Goal: Task Accomplishment & Management: Use online tool/utility

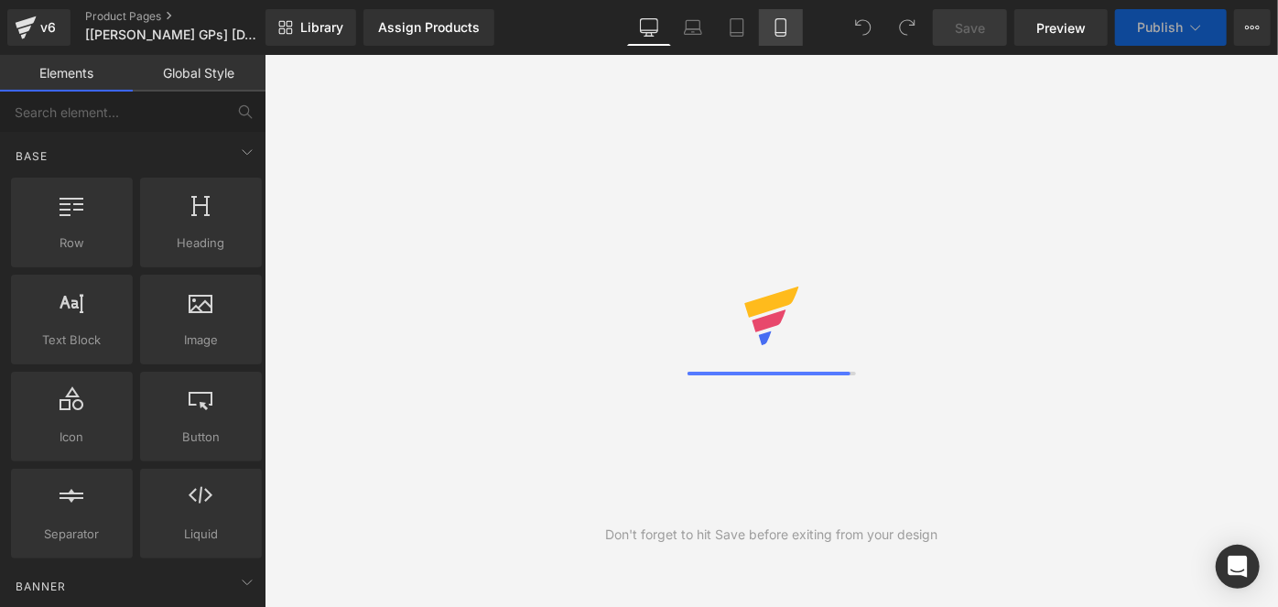
click at [785, 30] on icon at bounding box center [781, 27] width 18 height 18
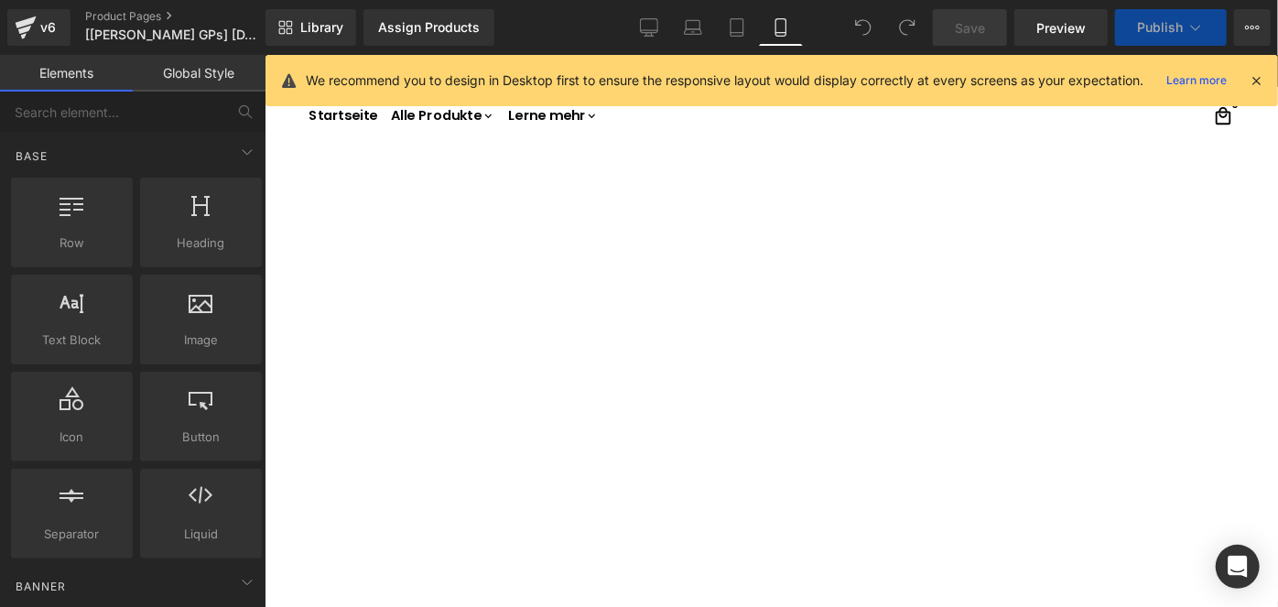
click at [785, 30] on icon at bounding box center [781, 27] width 18 height 18
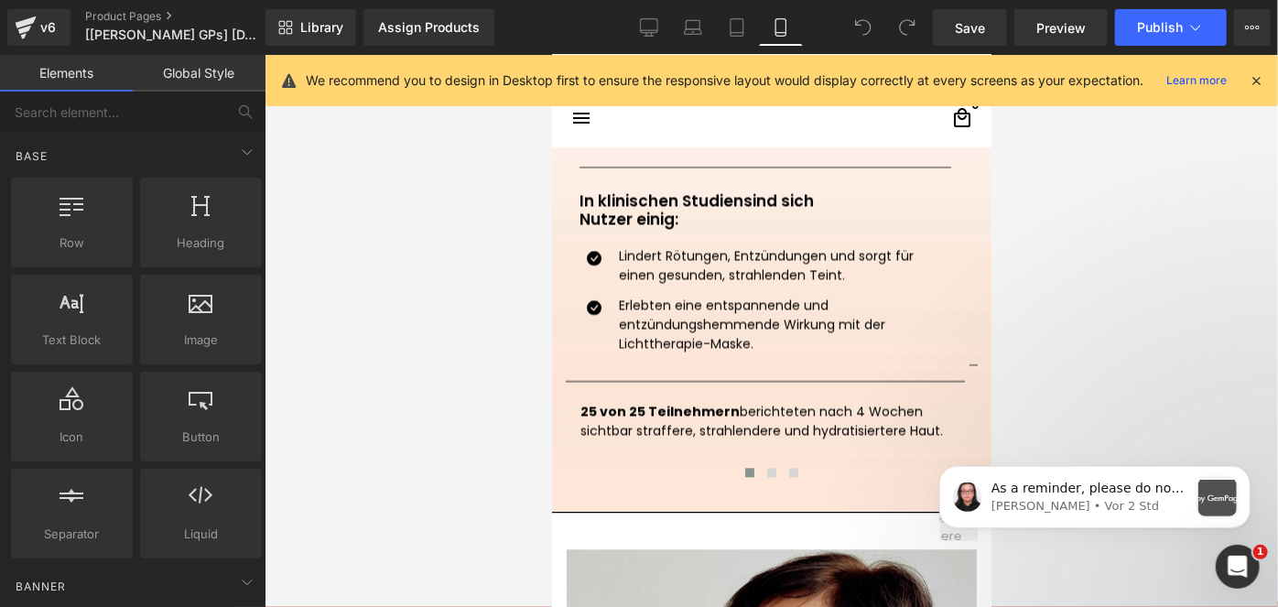
scroll to position [2302, 0]
click at [1221, 502] on div "Notification stack" at bounding box center [1216, 496] width 38 height 38
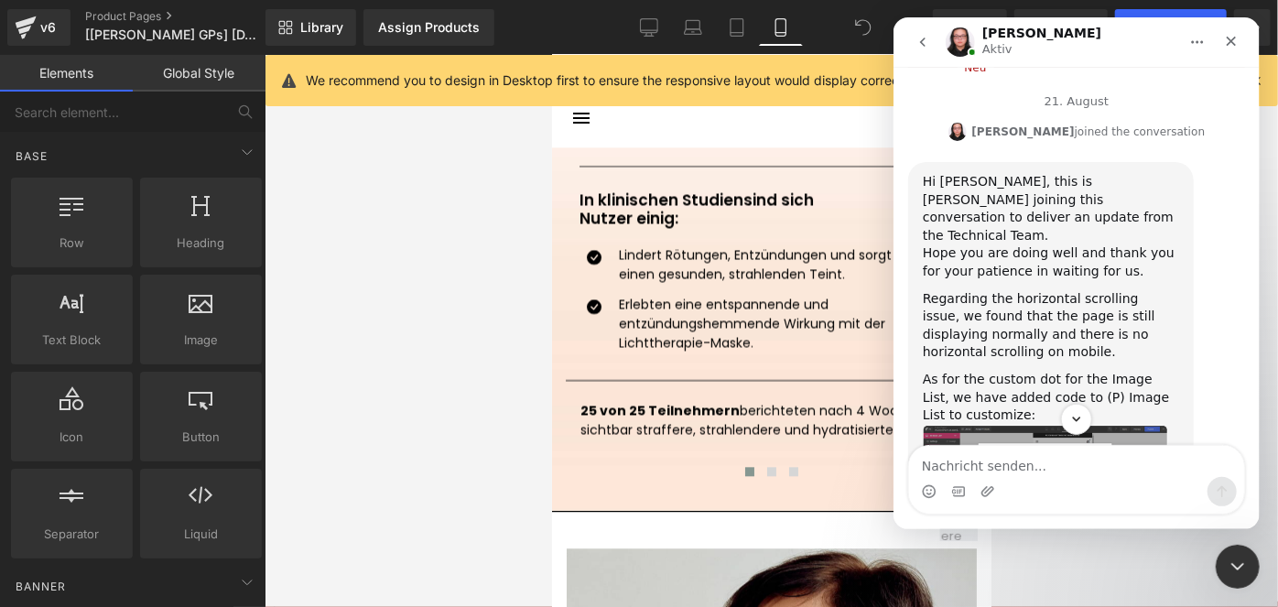
scroll to position [6543, 0]
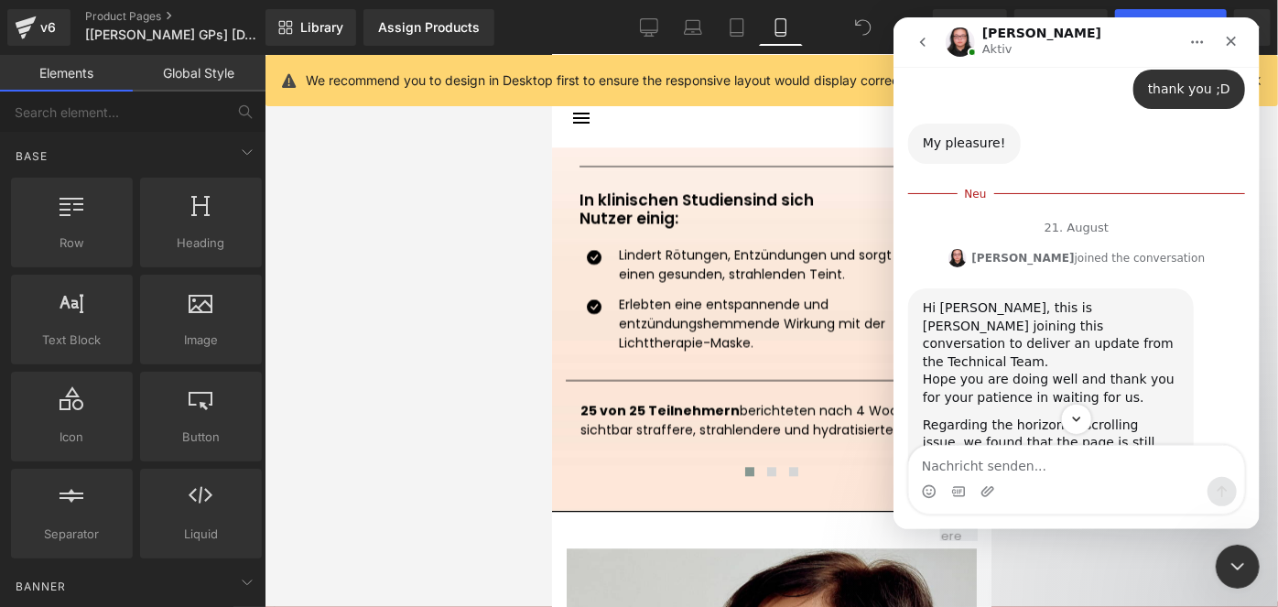
click at [1075, 551] on img "Nathan sagt…" at bounding box center [1044, 610] width 245 height 118
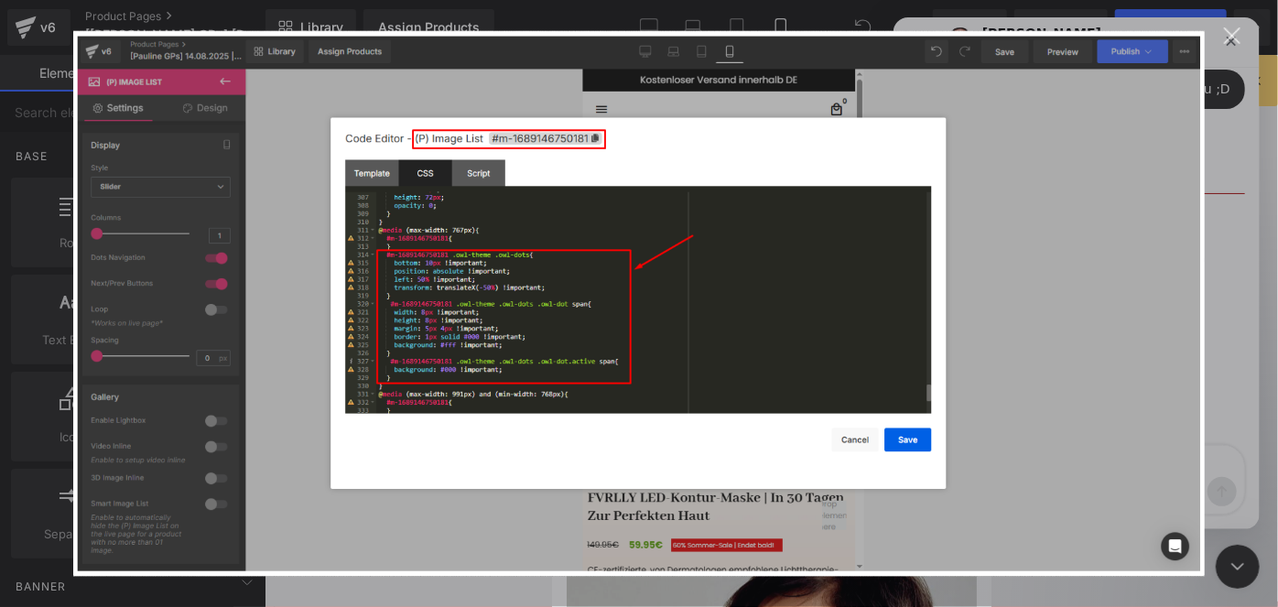
scroll to position [0, 0]
click at [1172, 587] on div "Intercom Messenger" at bounding box center [639, 303] width 1278 height 607
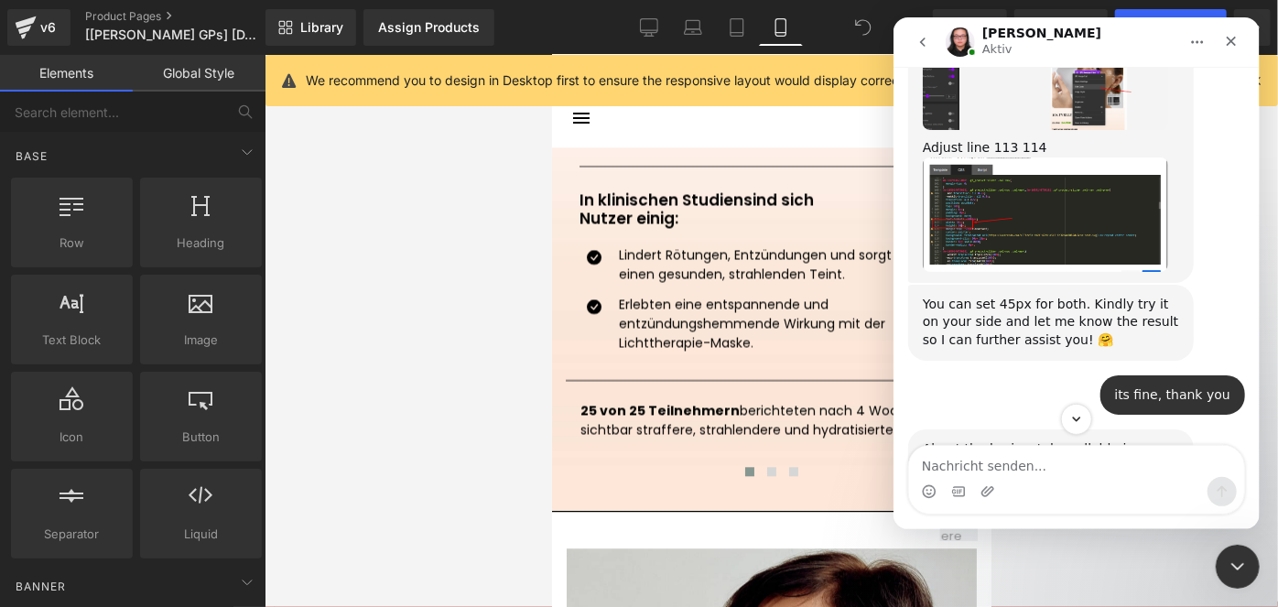
scroll to position [5028, 0]
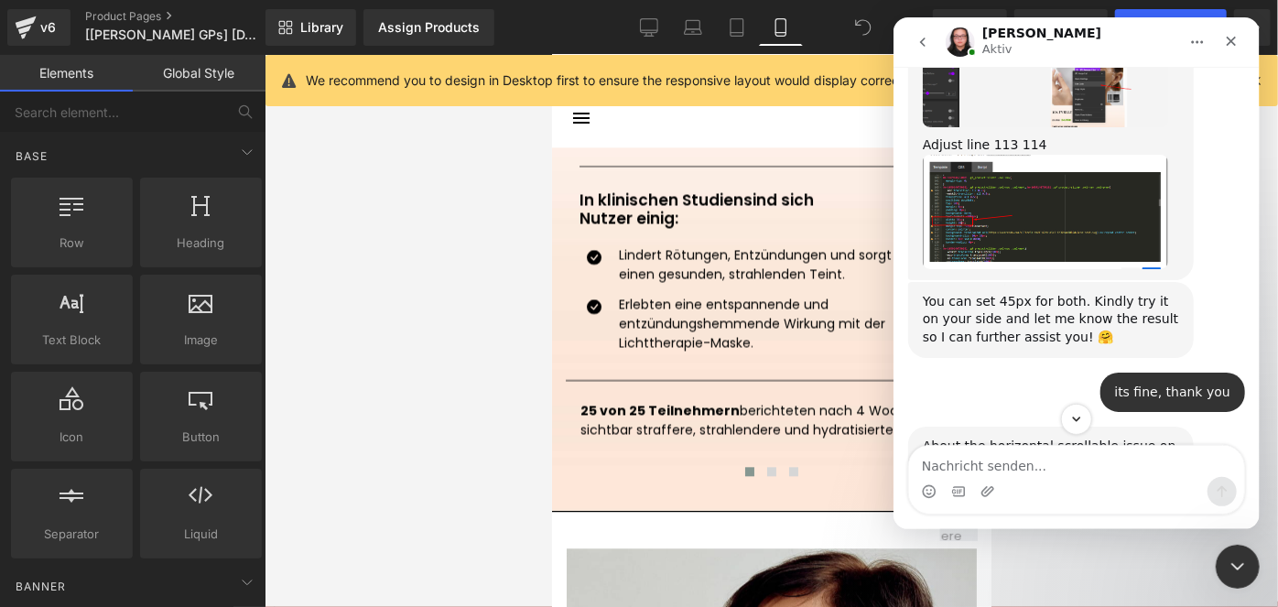
click at [54, 29] on div at bounding box center [639, 276] width 1278 height 552
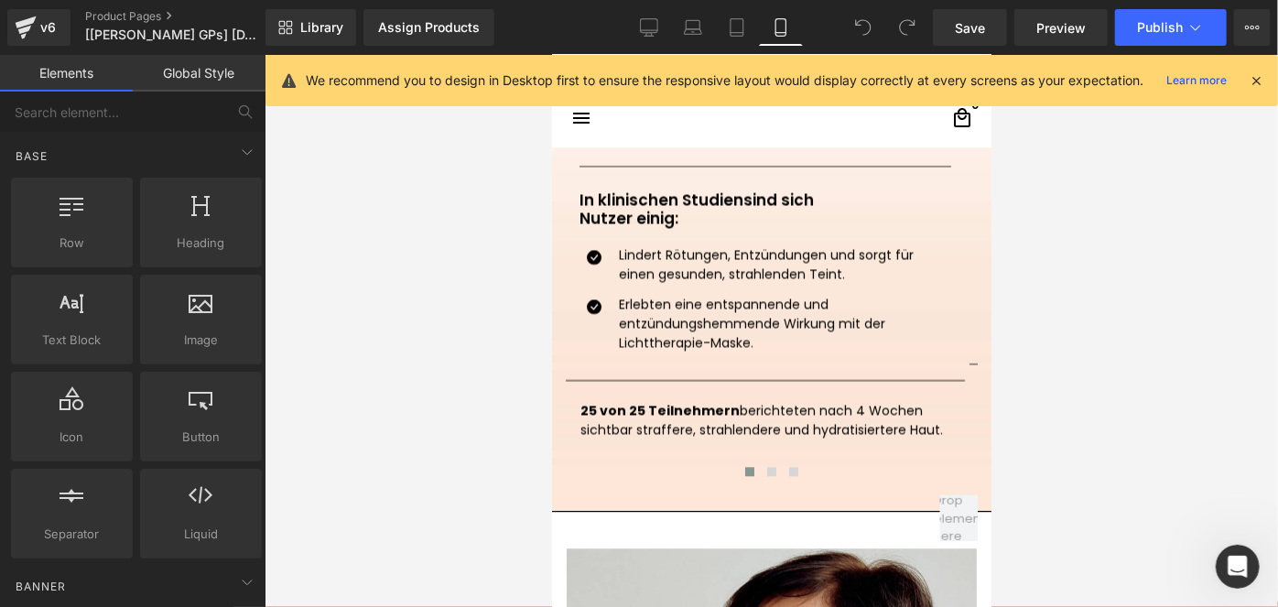
click at [54, 29] on div "v6" at bounding box center [48, 28] width 23 height 24
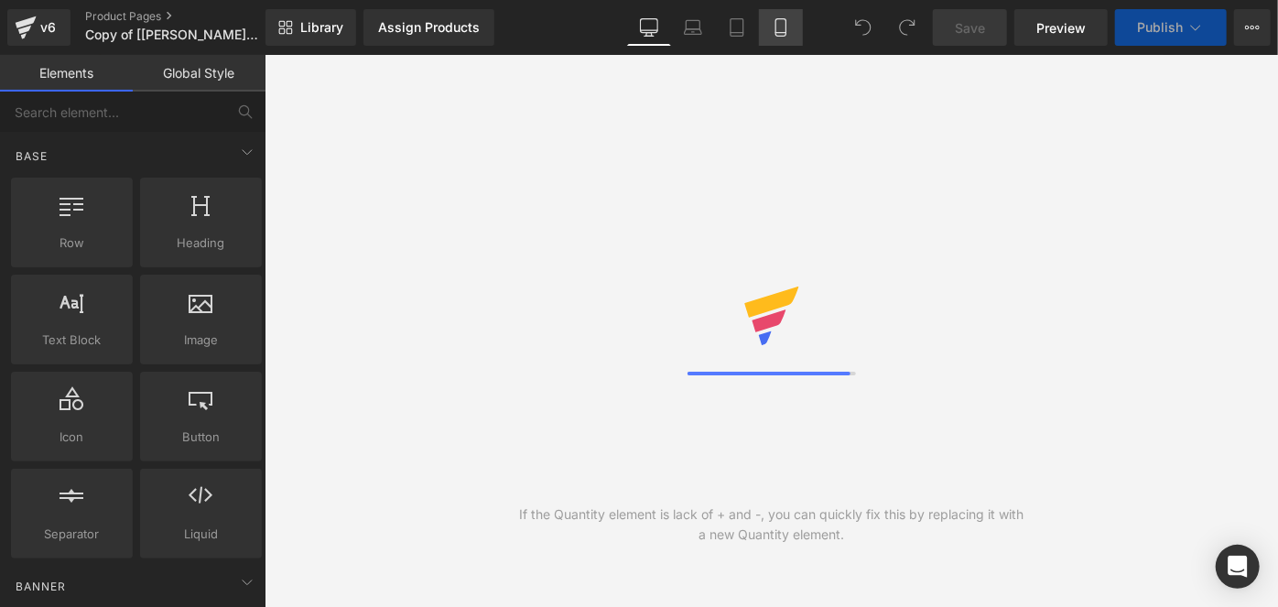
click at [781, 25] on icon at bounding box center [781, 27] width 18 height 18
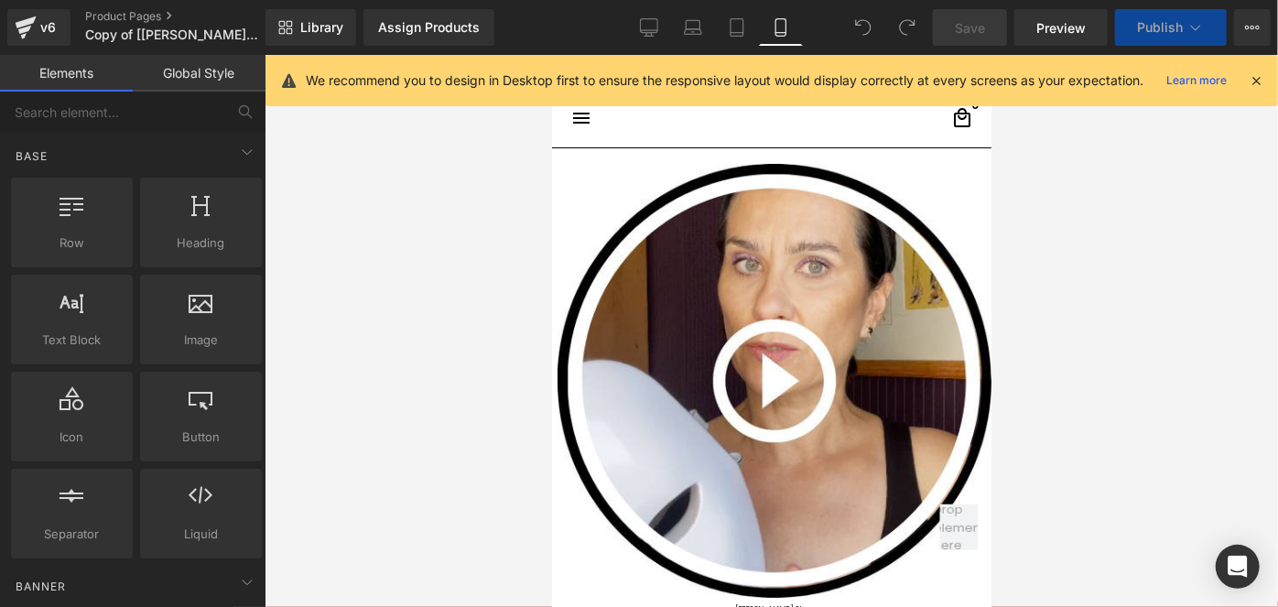
drag, startPoint x: 781, startPoint y: 25, endPoint x: 214, endPoint y: 184, distance: 588.6
click at [781, 25] on icon at bounding box center [781, 27] width 18 height 18
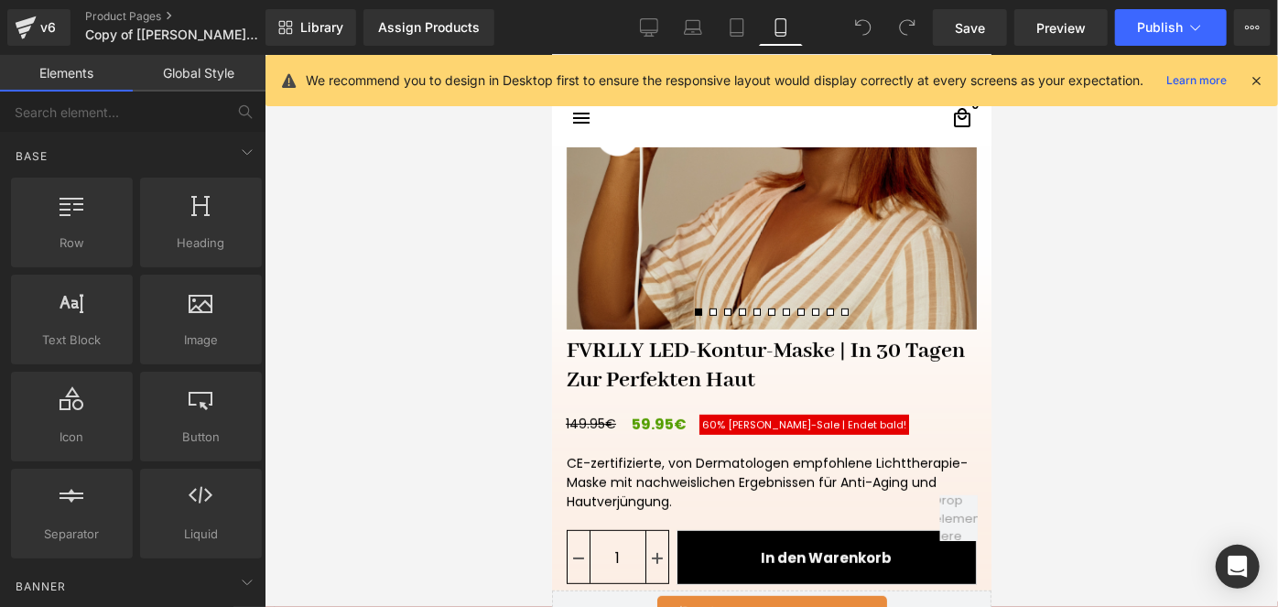
scroll to position [362, 0]
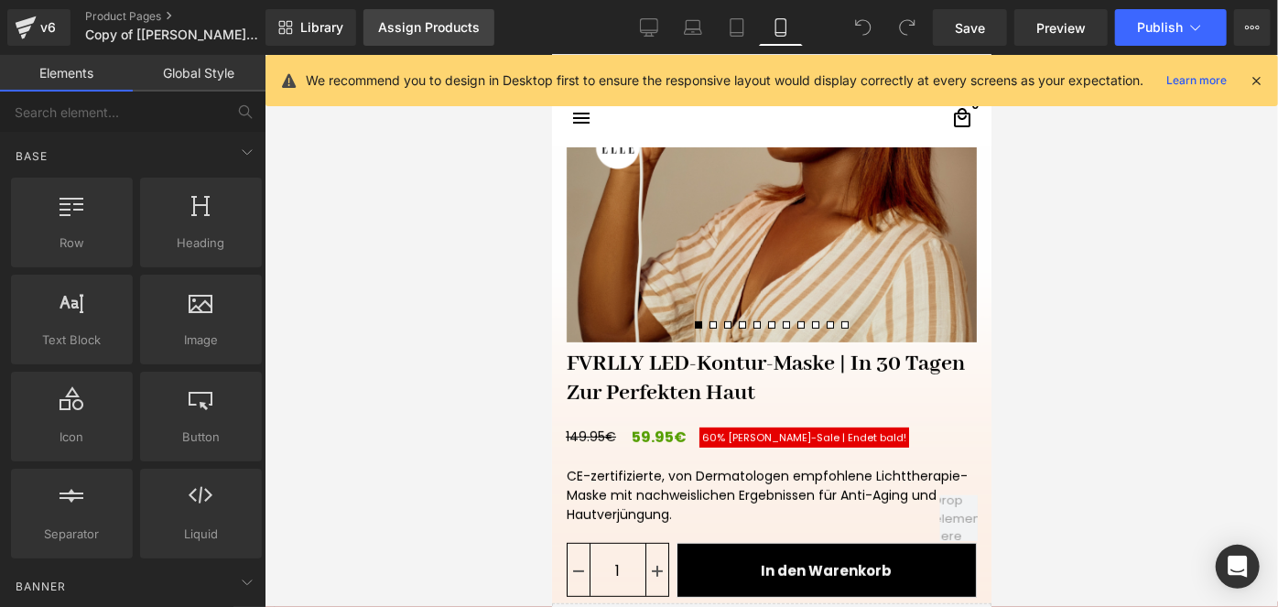
click at [434, 24] on div "Assign Products" at bounding box center [429, 27] width 102 height 15
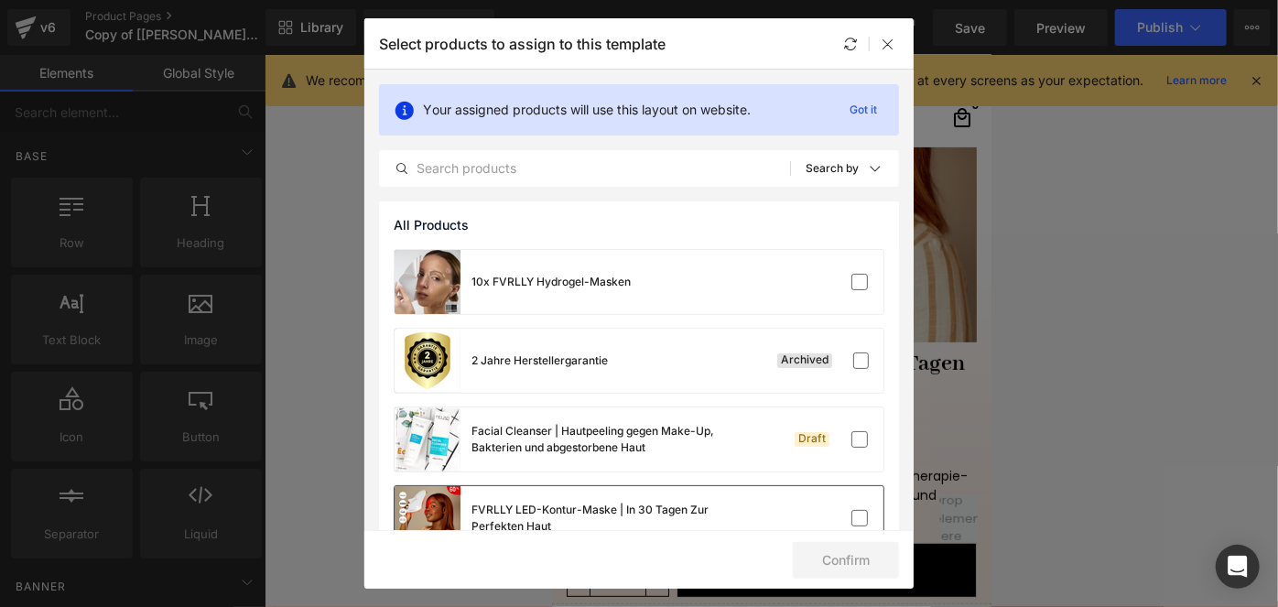
click at [771, 512] on div "FVRLLY LED-Kontur-Maske | In 30 Tagen Zur Perfekten Haut" at bounding box center [639, 518] width 489 height 64
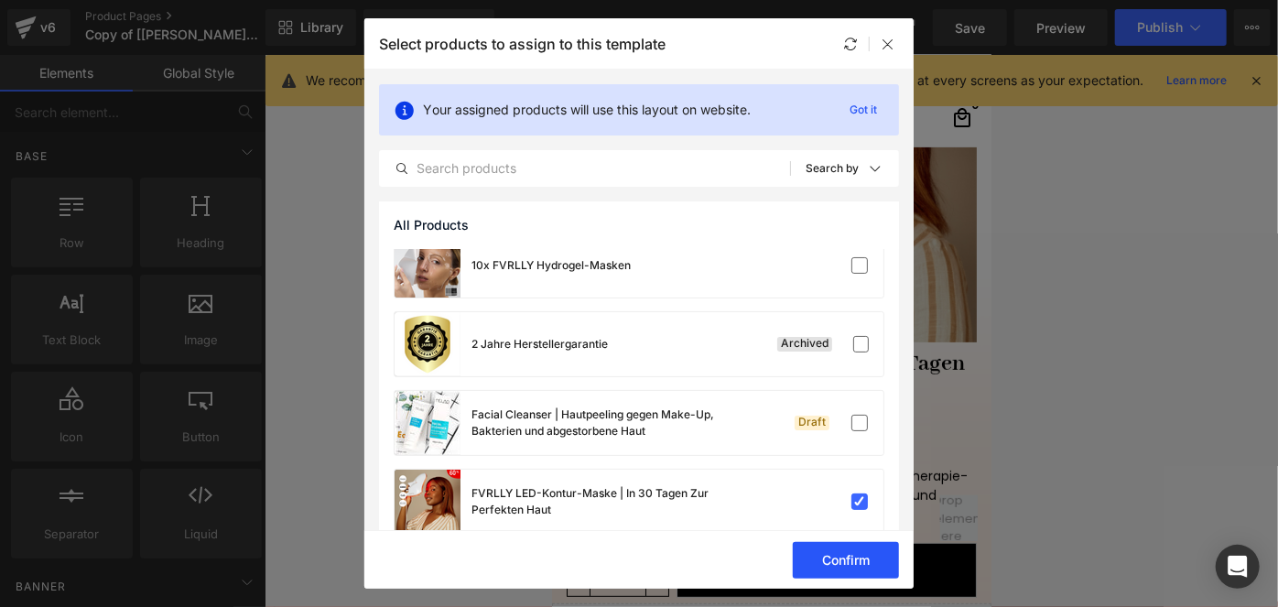
click at [839, 559] on button "Confirm" at bounding box center [846, 560] width 106 height 37
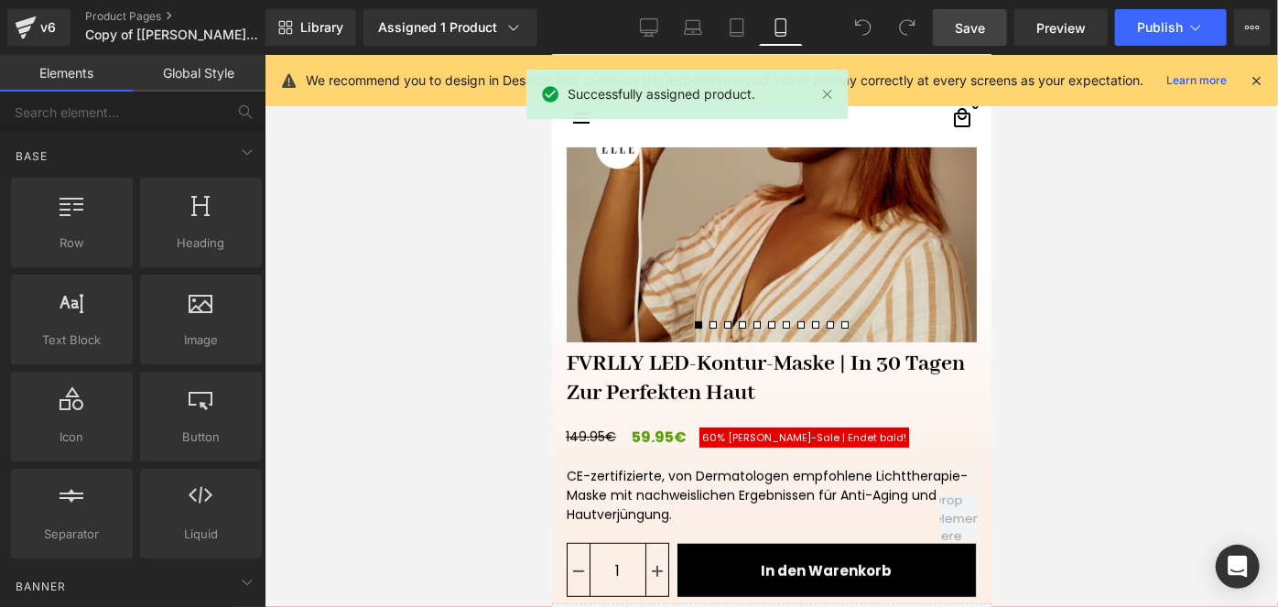
drag, startPoint x: 964, startPoint y: 22, endPoint x: 382, endPoint y: 152, distance: 596.6
click at [964, 22] on span "Save" at bounding box center [970, 27] width 30 height 19
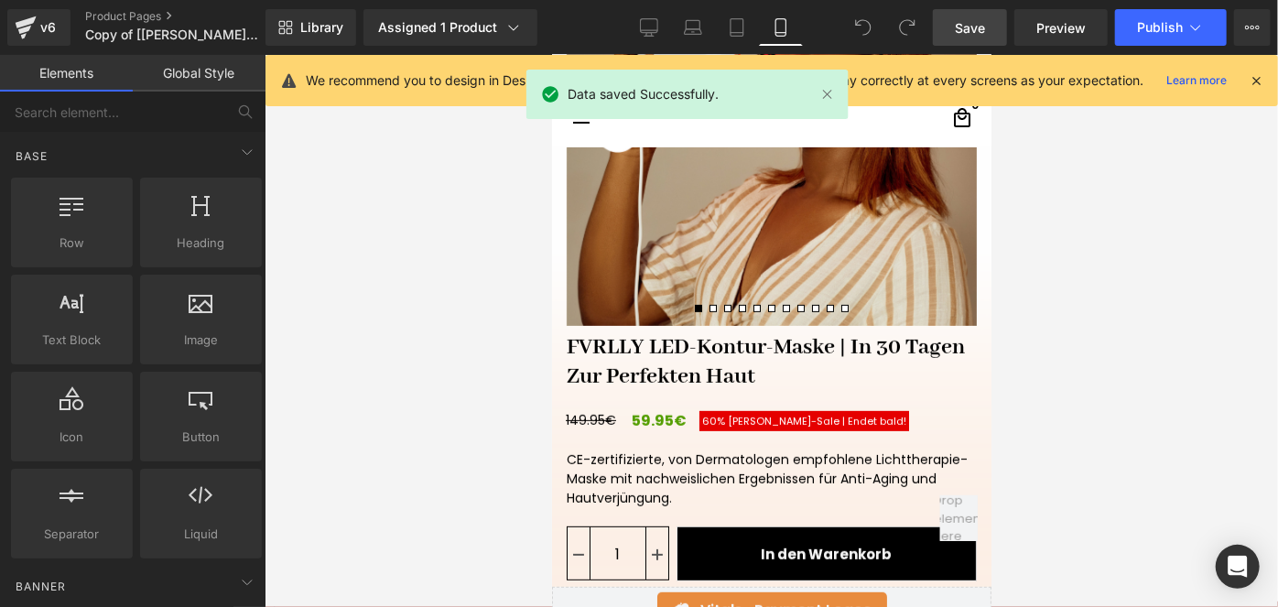
scroll to position [376, 0]
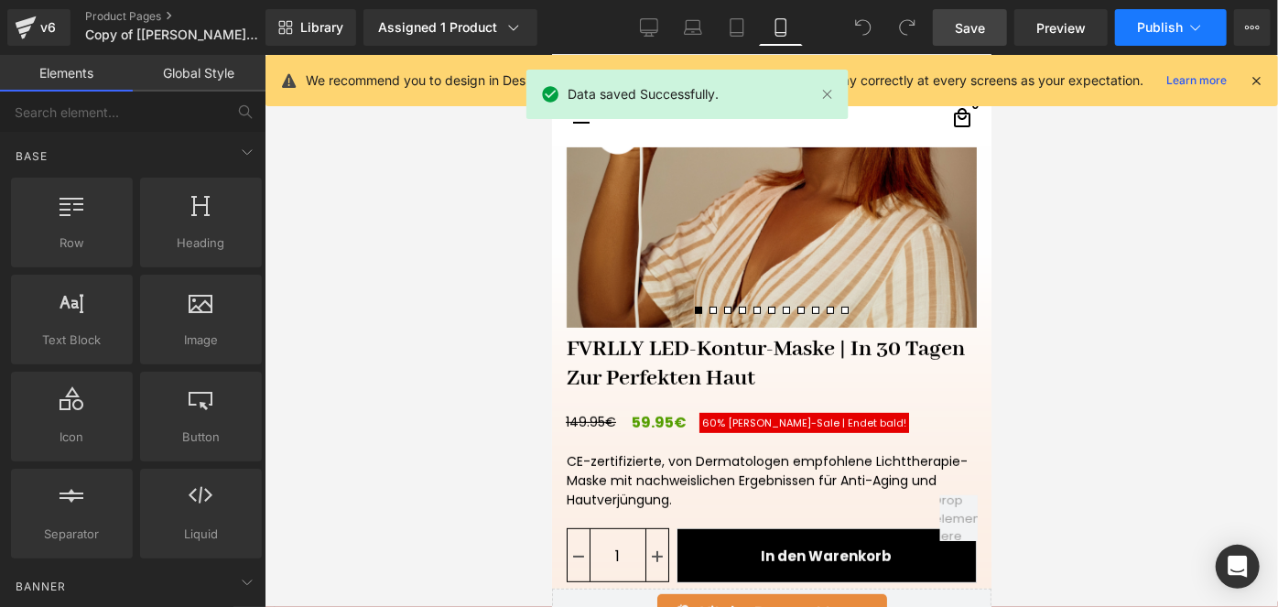
click at [1149, 42] on button "Publish" at bounding box center [1171, 27] width 112 height 37
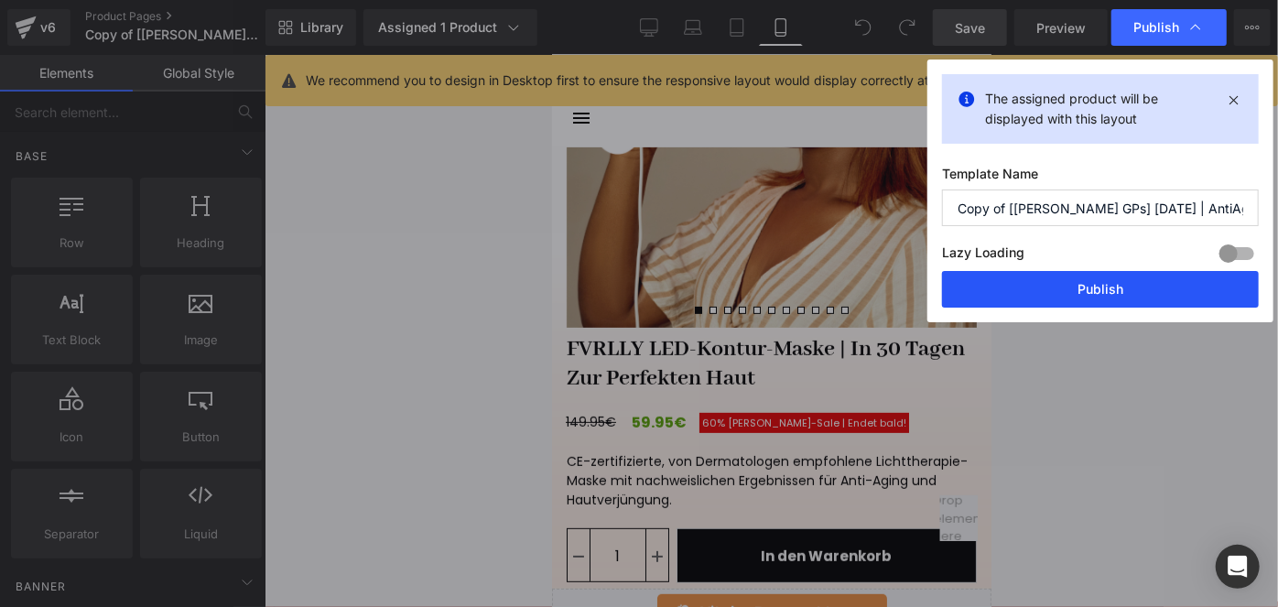
click at [1169, 280] on button "Publish" at bounding box center [1100, 289] width 317 height 37
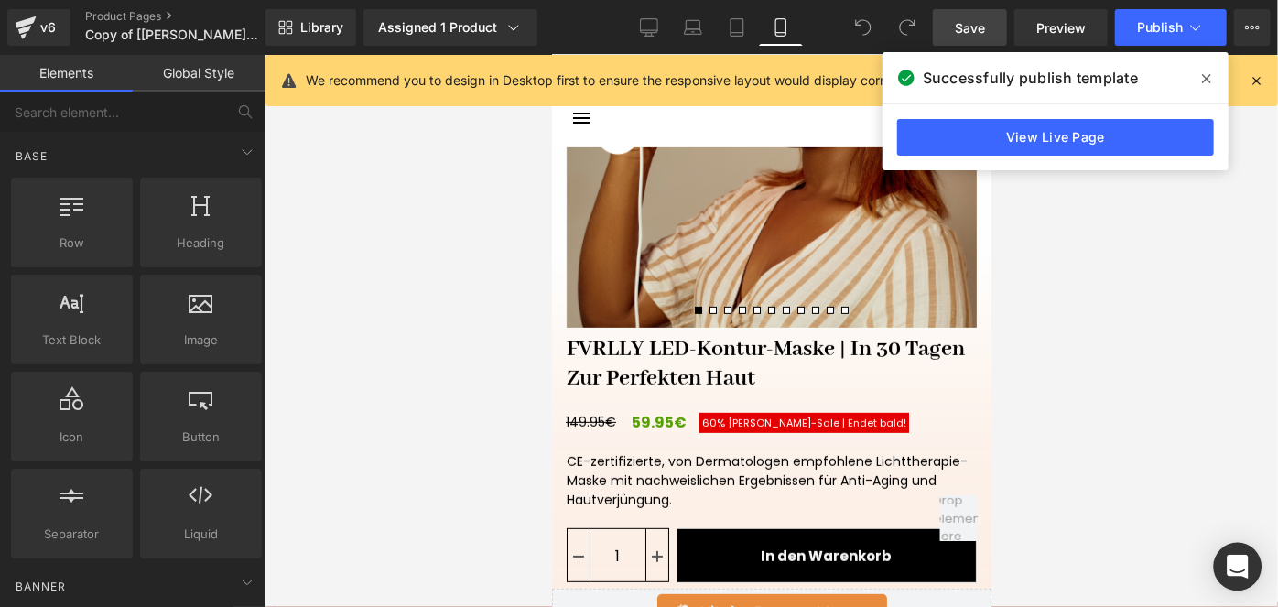
click at [1227, 554] on div "Open Intercom Messenger" at bounding box center [1238, 567] width 49 height 49
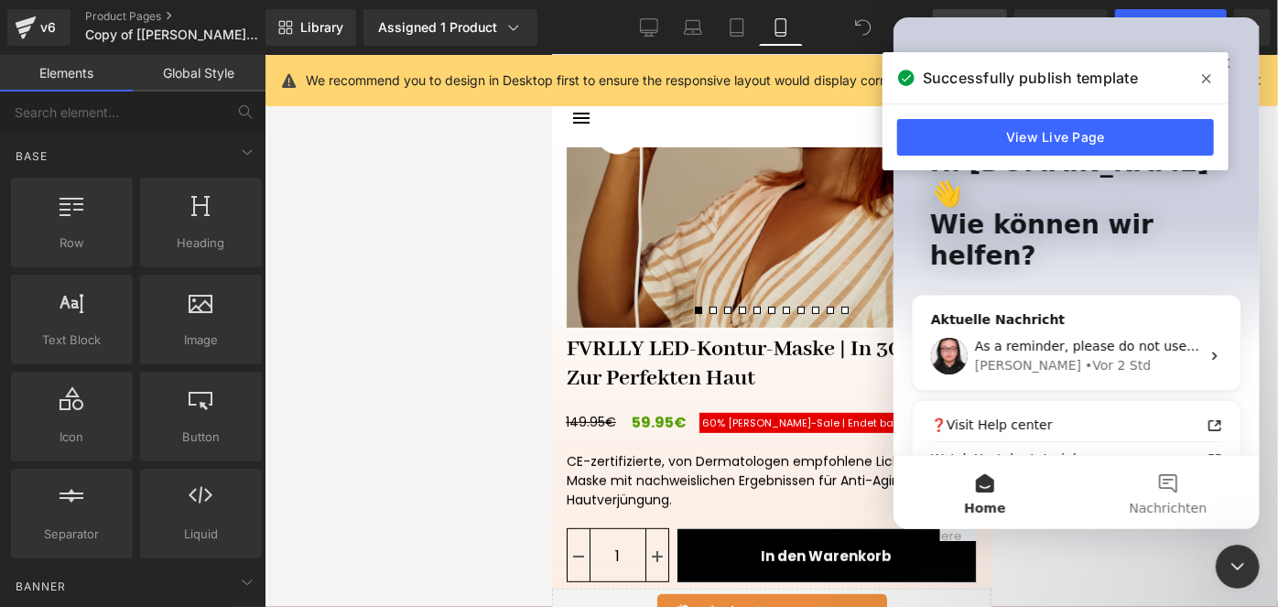
scroll to position [0, 0]
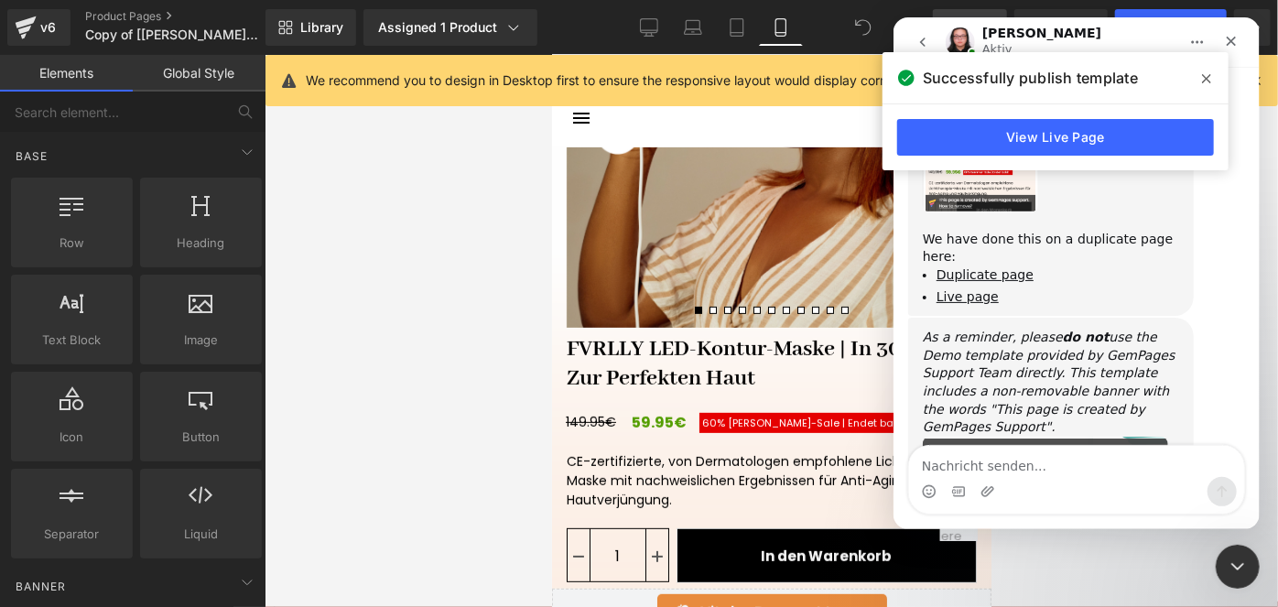
scroll to position [7250, 0]
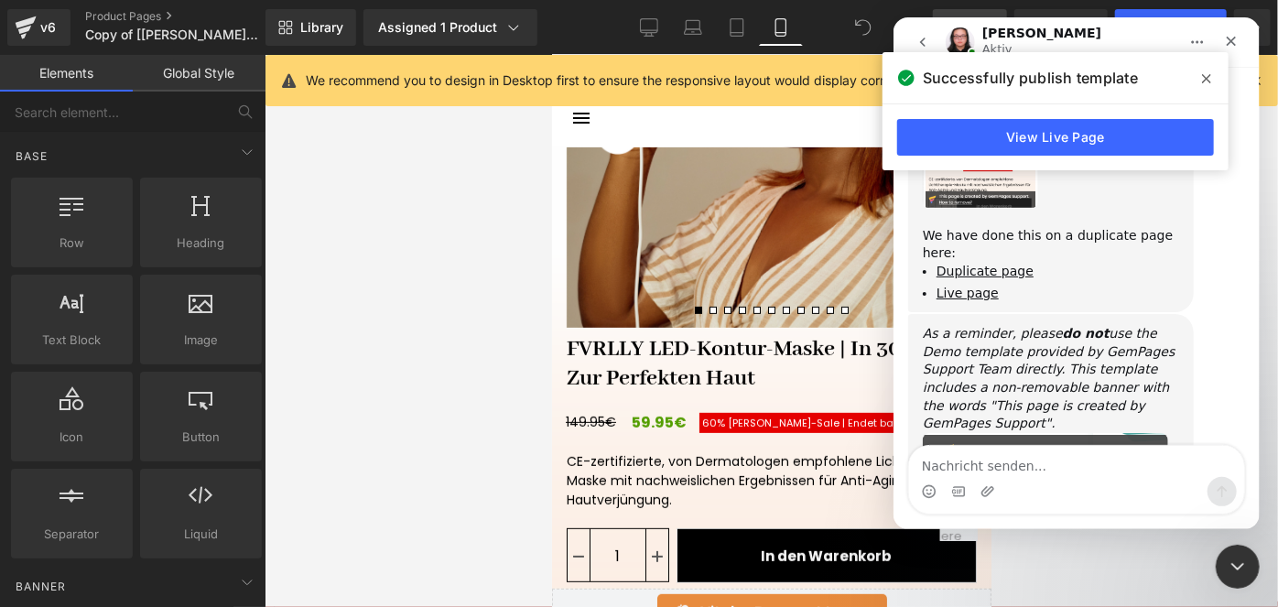
click at [1205, 73] on icon at bounding box center [1206, 78] width 9 height 15
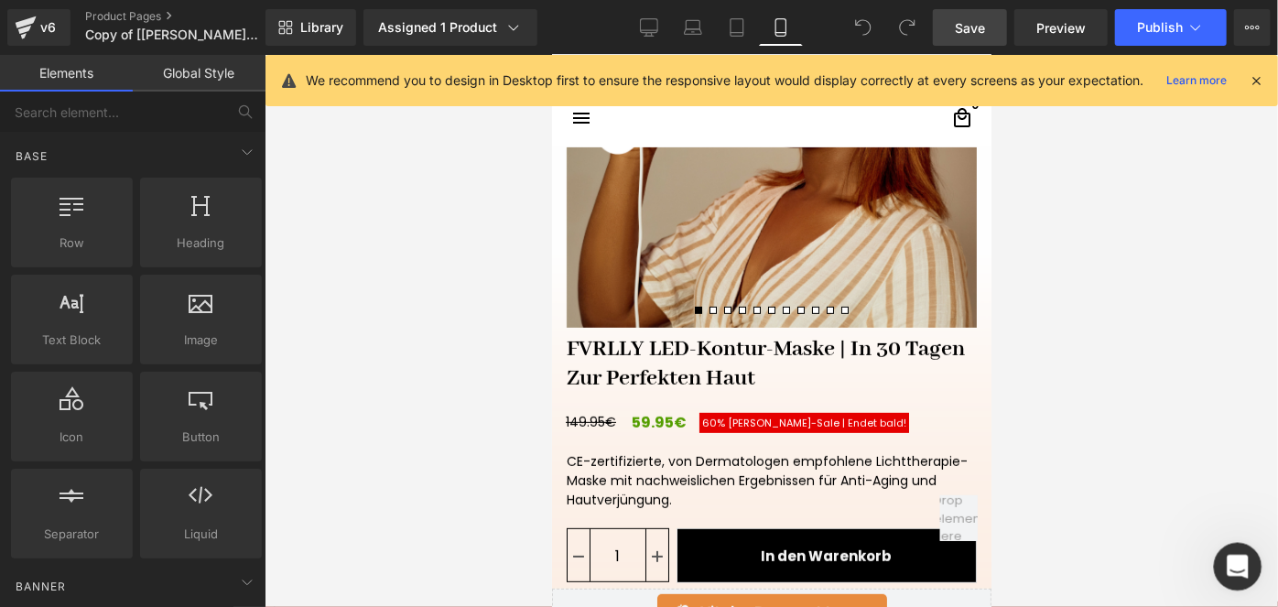
click at [1235, 557] on icon "Intercom-Nachrichtendienst öffnen" at bounding box center [1235, 564] width 30 height 30
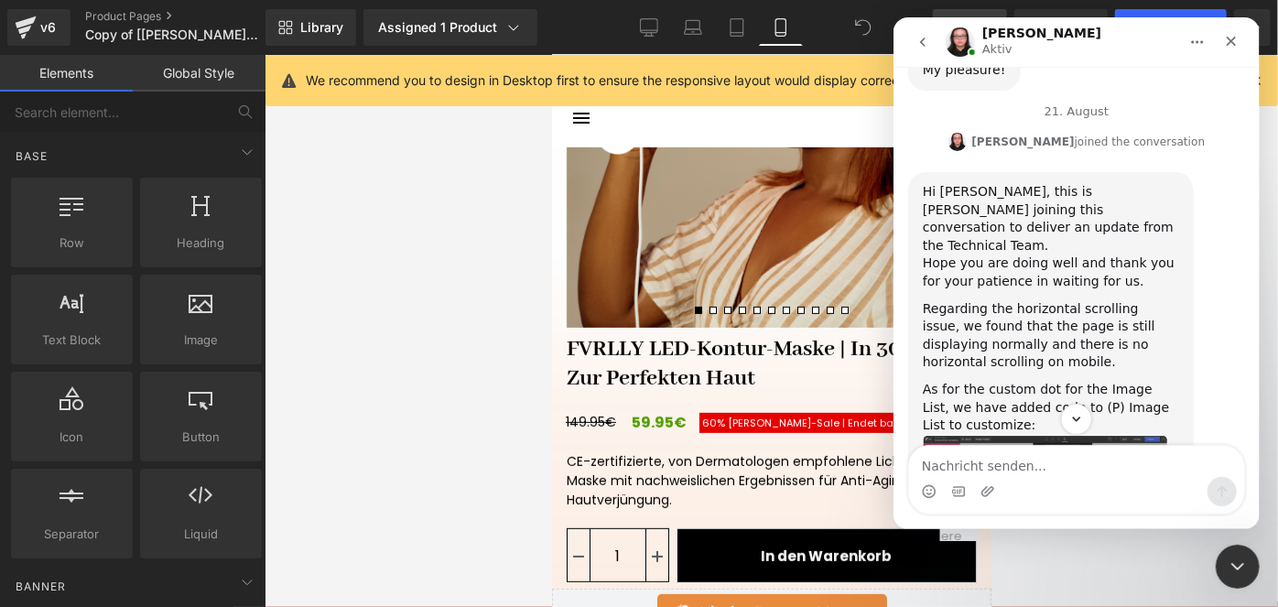
scroll to position [6614, 0]
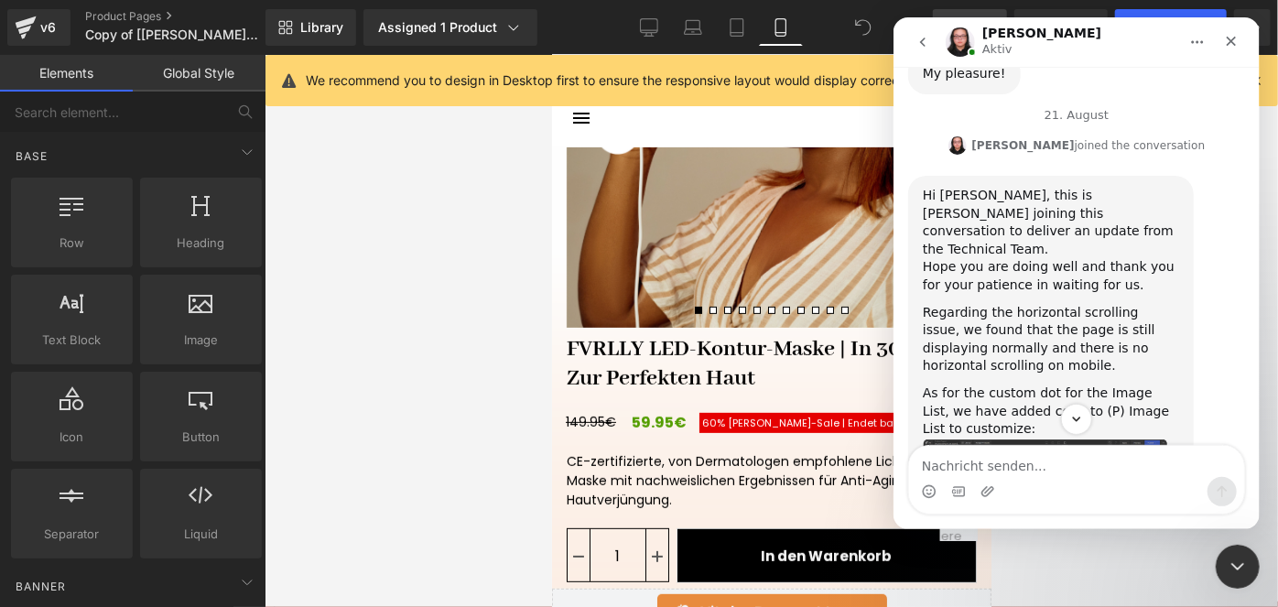
click at [1074, 439] on img "Nathan sagt…" at bounding box center [1044, 498] width 245 height 118
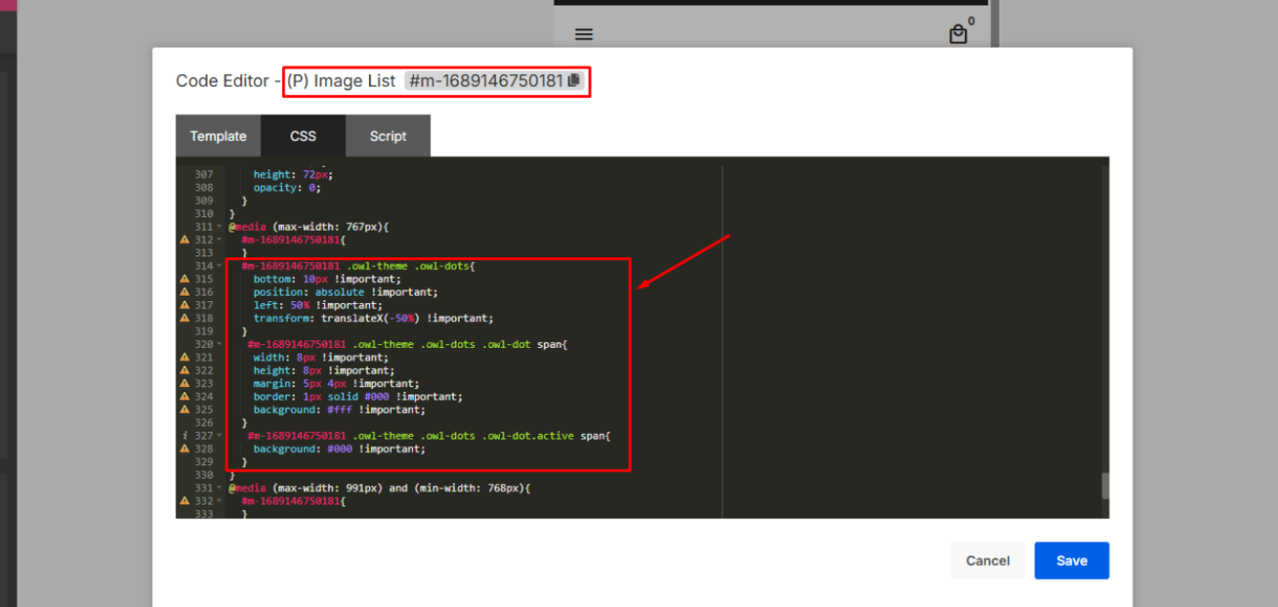
click at [470, 299] on img "Schließen" at bounding box center [266, 164] width 1132 height 547
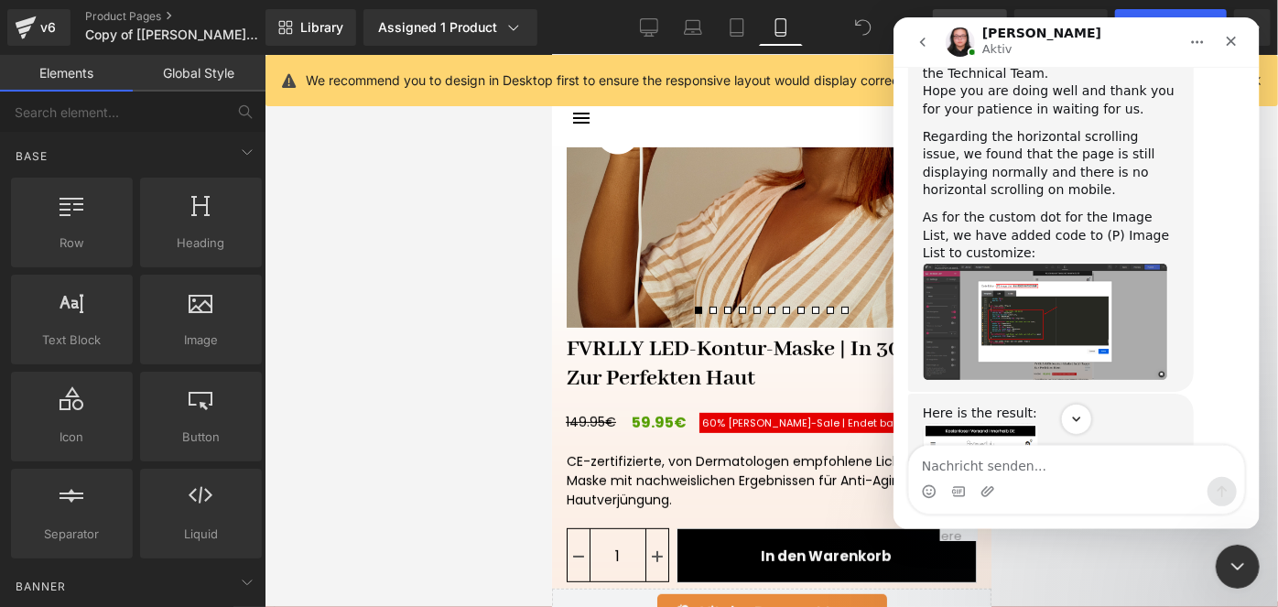
scroll to position [6793, 0]
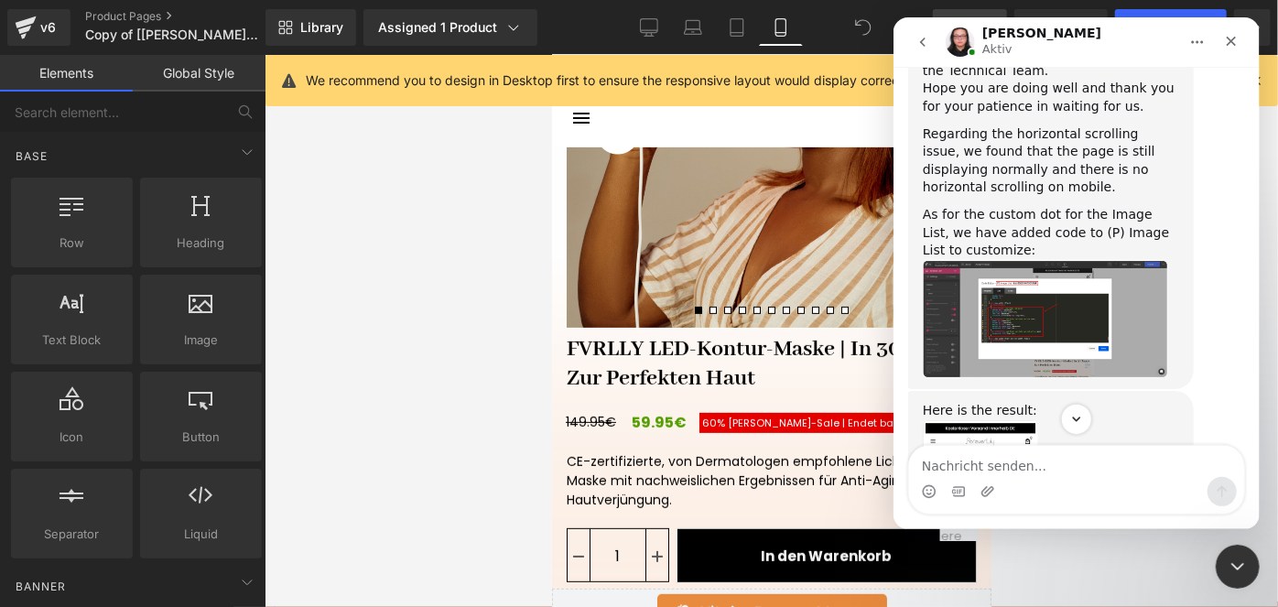
click at [441, 423] on div at bounding box center [639, 276] width 1278 height 552
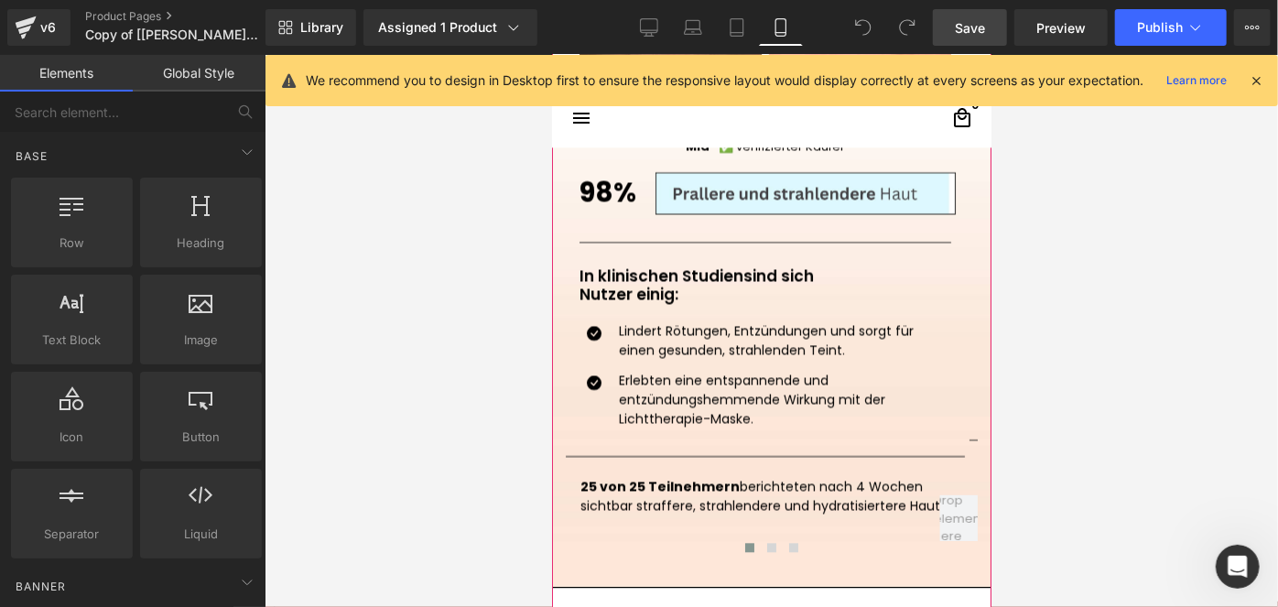
scroll to position [2231, 0]
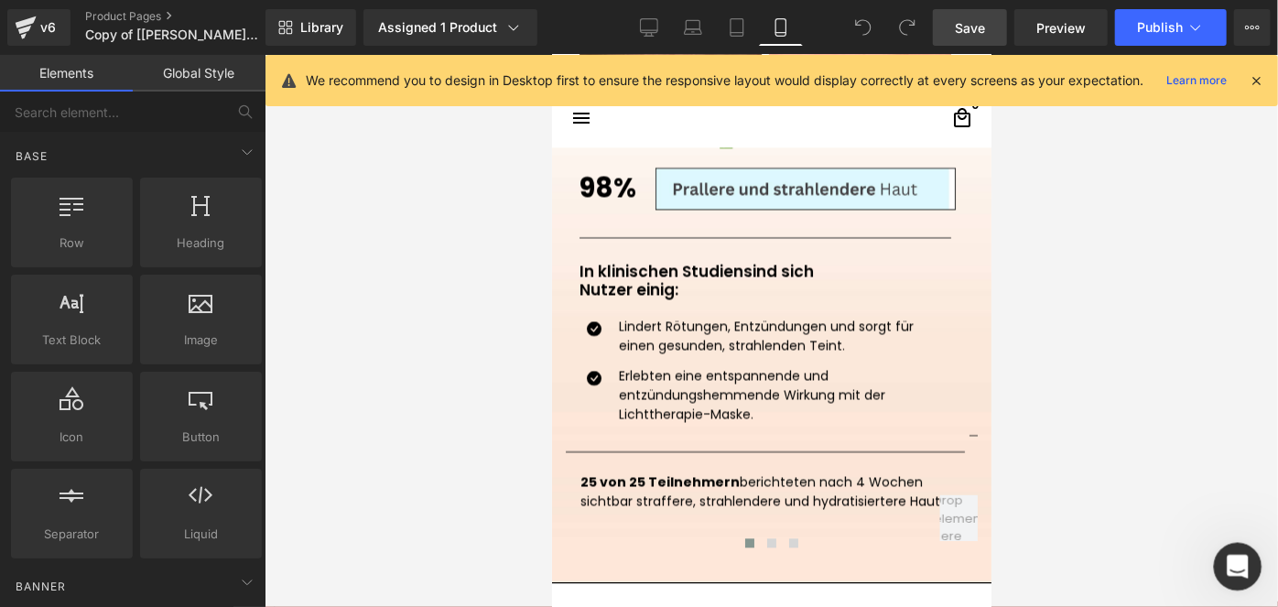
click at [1230, 547] on div "Intercom-Nachrichtendienst öffnen" at bounding box center [1235, 564] width 60 height 60
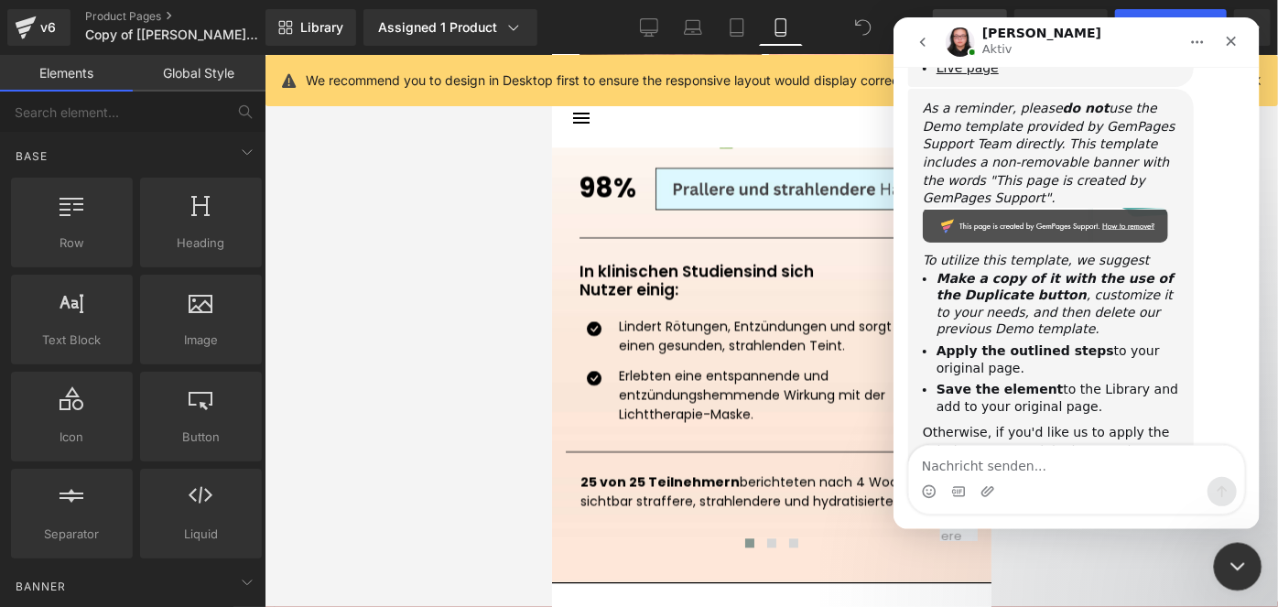
scroll to position [7481, 0]
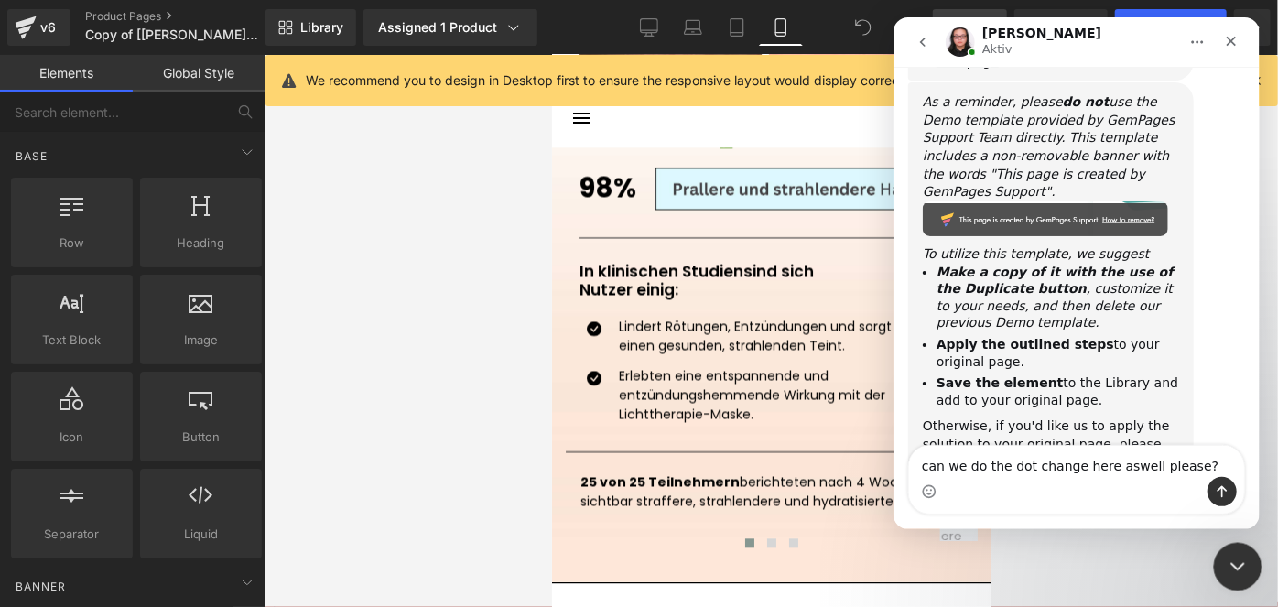
type textarea "can we do the dot change here aswell please?"
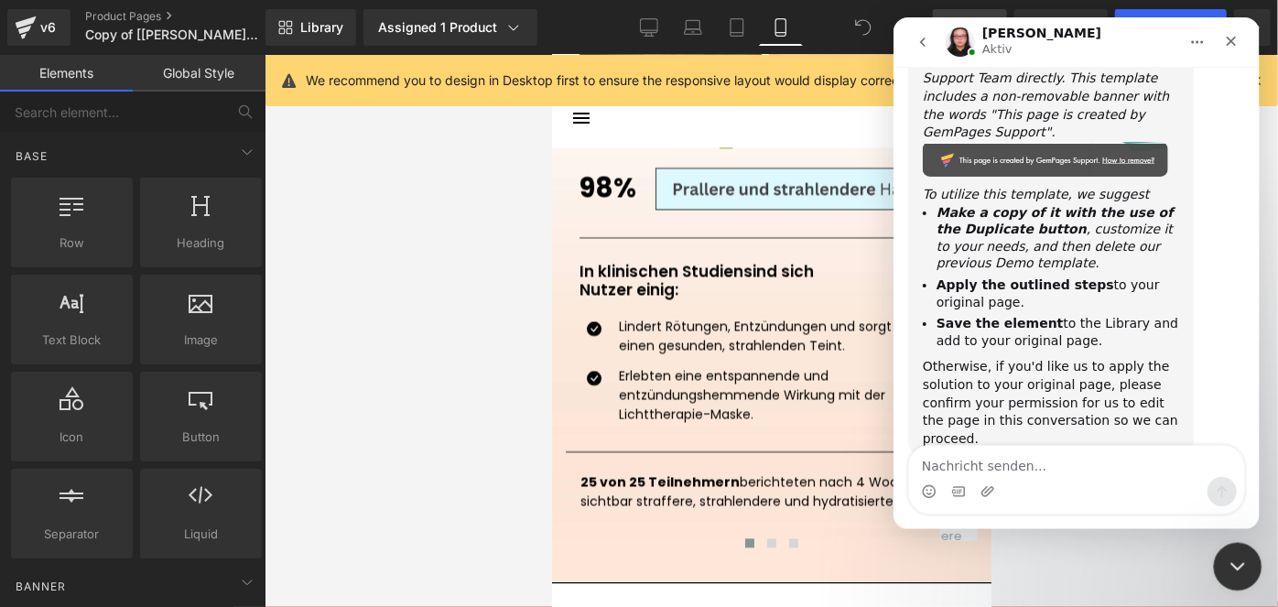
scroll to position [7559, 0]
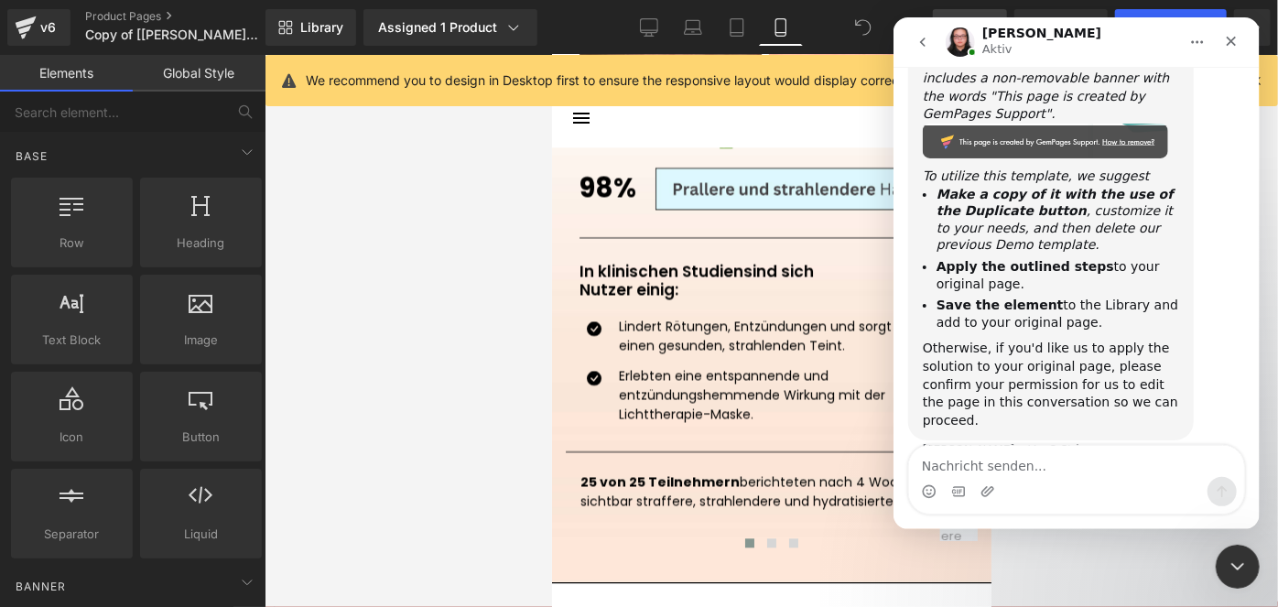
click at [553, 291] on div at bounding box center [639, 276] width 1278 height 552
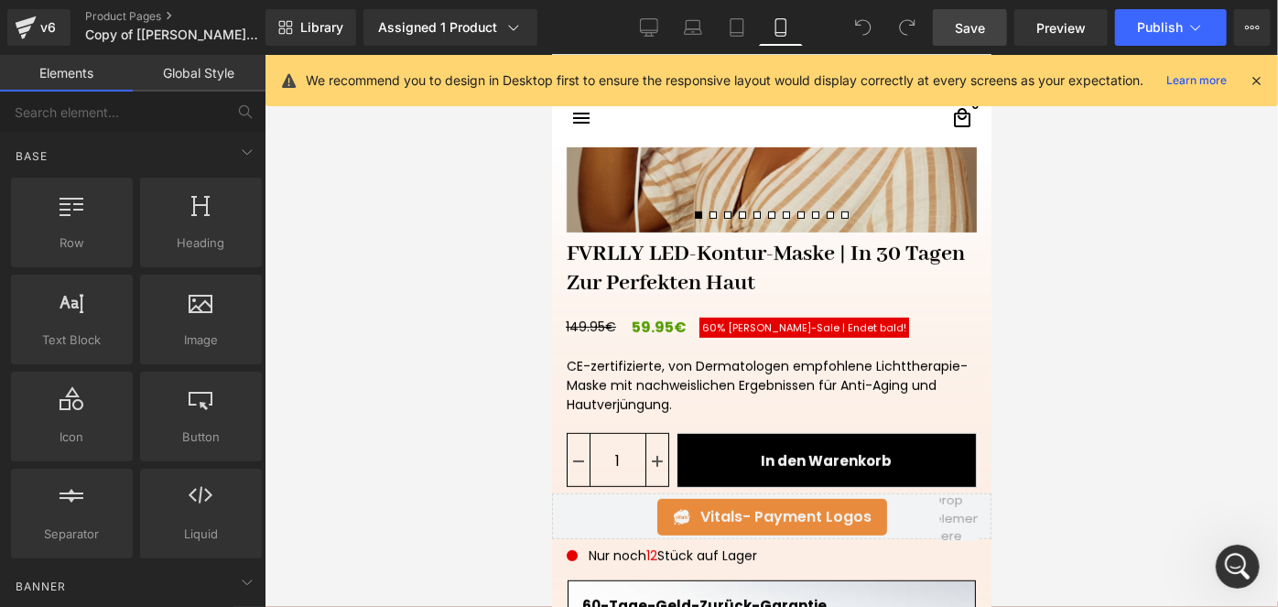
scroll to position [470, 0]
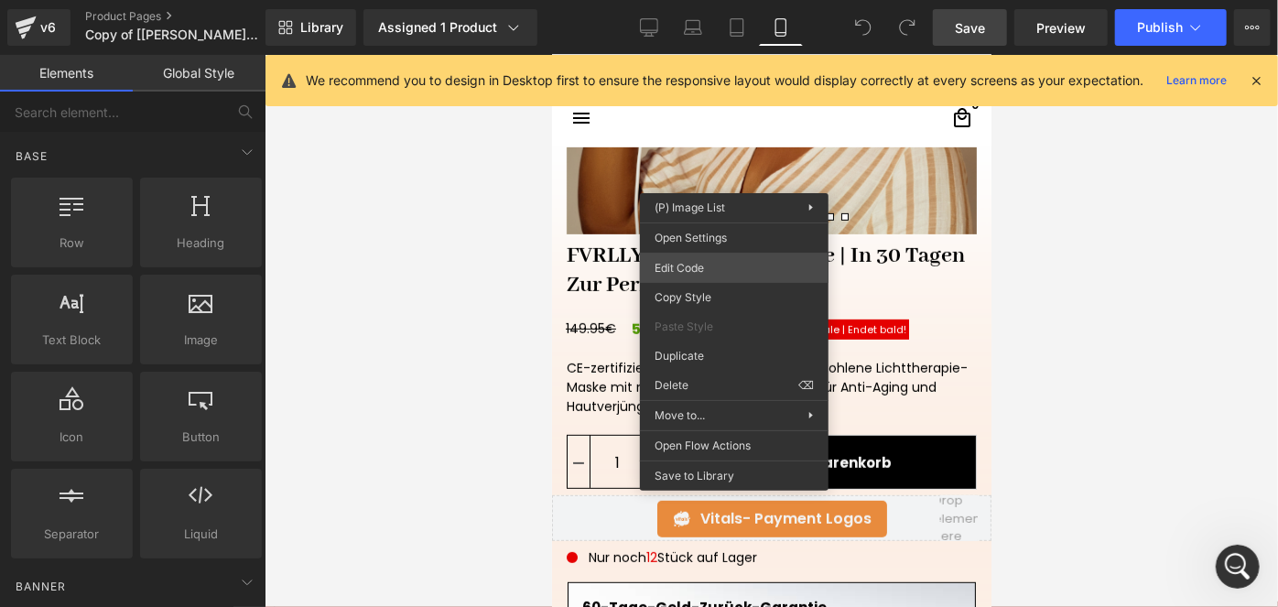
click at [710, 0] on div "You are previewing how the will restyle your page. You can not edit Elements in…" at bounding box center [639, 0] width 1278 height 0
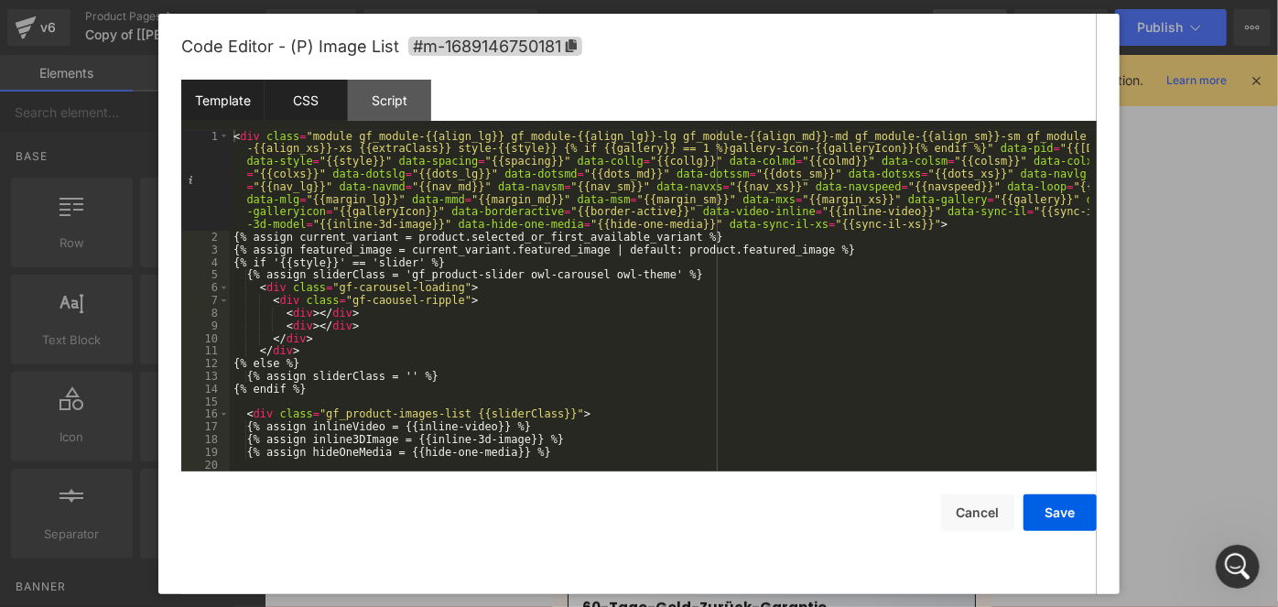
click at [338, 95] on div "CSS" at bounding box center [306, 100] width 83 height 41
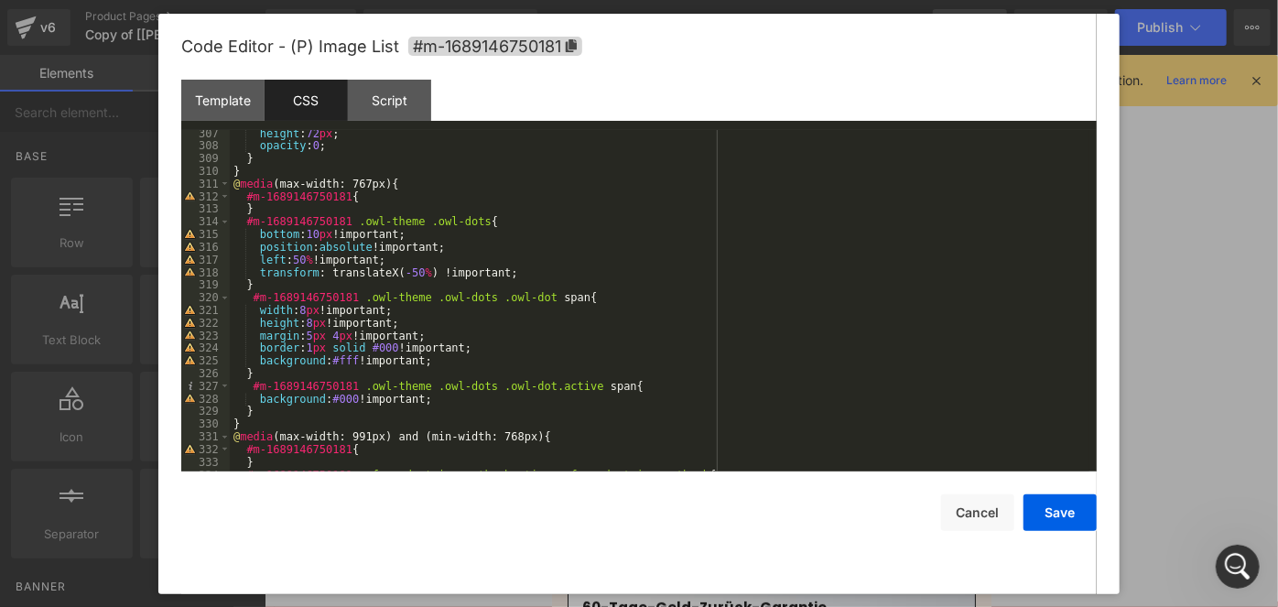
scroll to position [3964, 0]
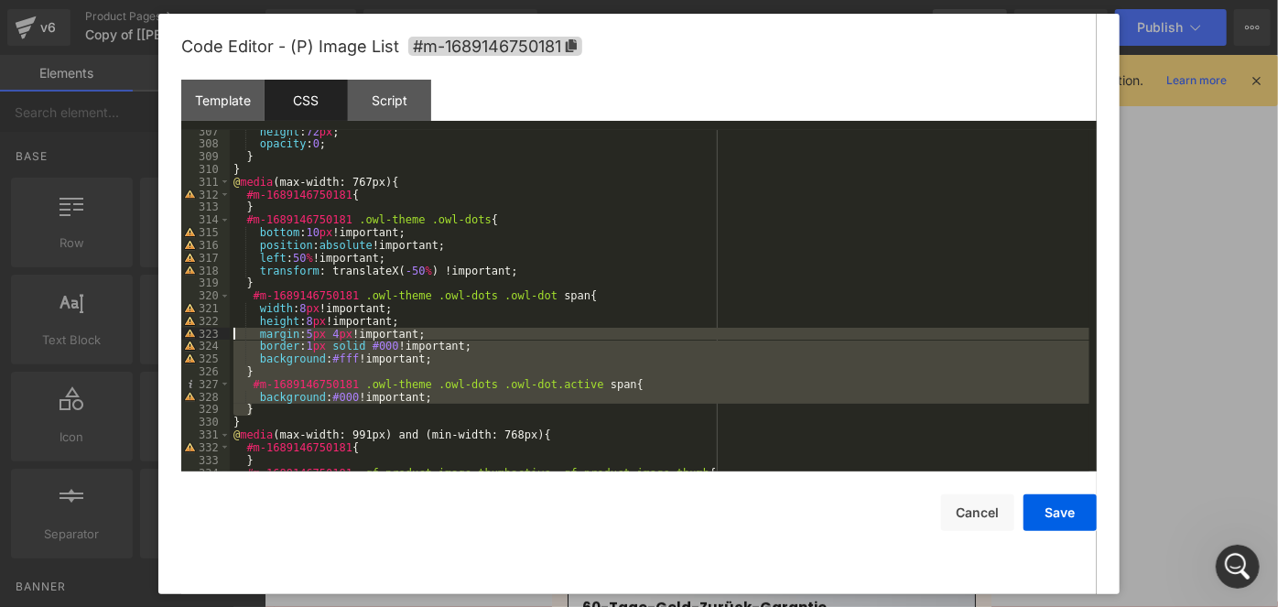
drag, startPoint x: 265, startPoint y: 411, endPoint x: 232, endPoint y: 328, distance: 89.9
click at [232, 328] on div "height : 72 px ; opacity : 0 ; } } @ media (max-width: 767px) { #m-168914675018…" at bounding box center [660, 308] width 860 height 367
click at [1220, 545] on div "Intercom-Nachrichtendienst öffnen" at bounding box center [1235, 564] width 60 height 60
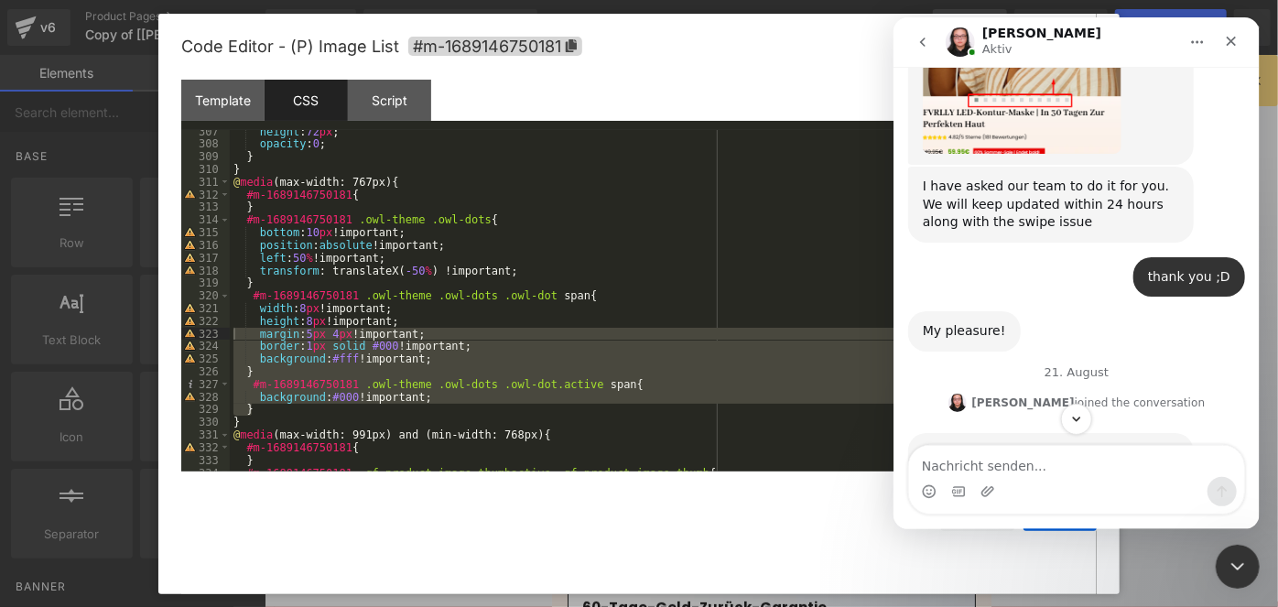
scroll to position [6464, 0]
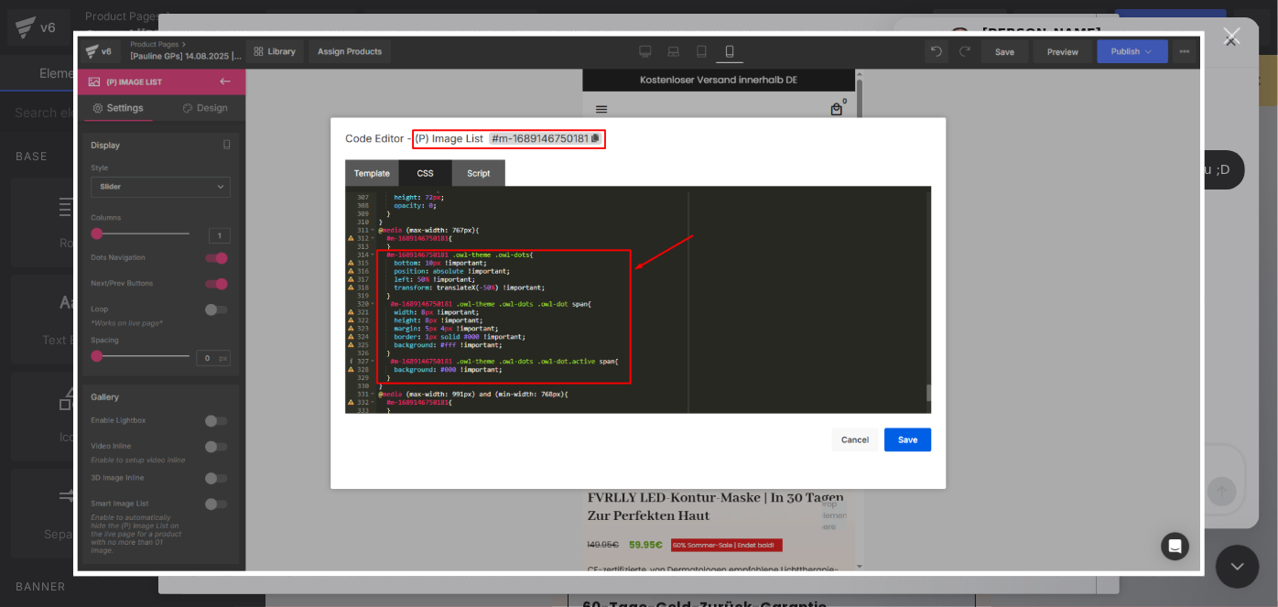
scroll to position [0, 0]
click at [1222, 300] on div "Intercom Messenger" at bounding box center [639, 303] width 1278 height 607
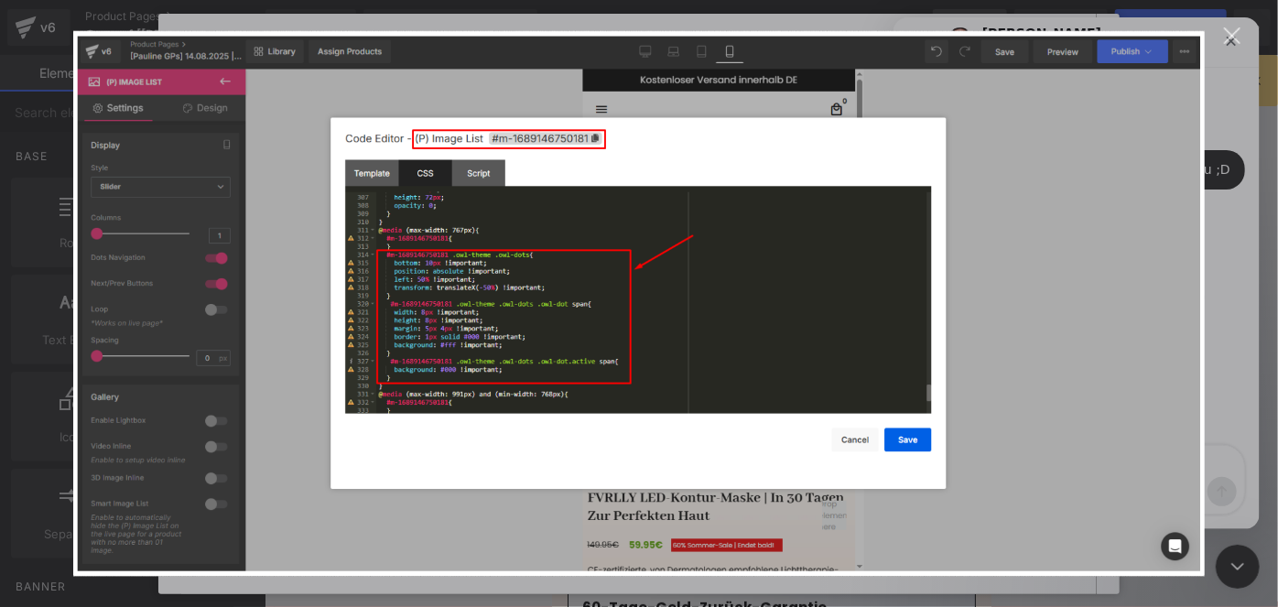
click at [1238, 341] on div "Intercom Messenger" at bounding box center [639, 303] width 1278 height 607
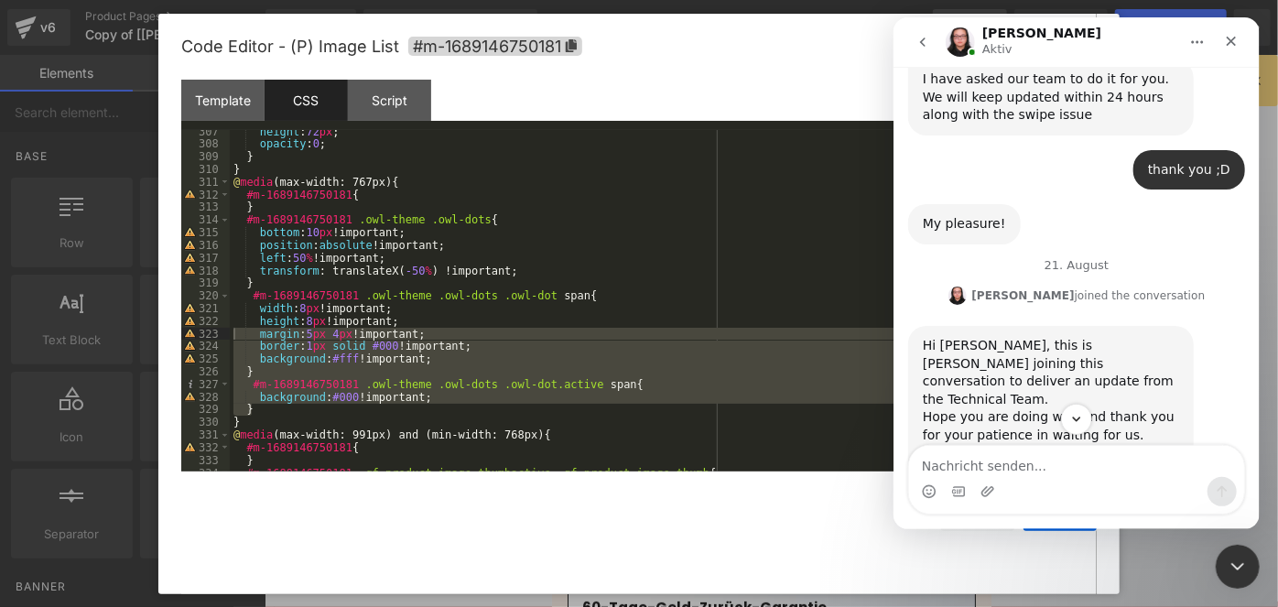
click at [250, 217] on div at bounding box center [639, 276] width 1278 height 552
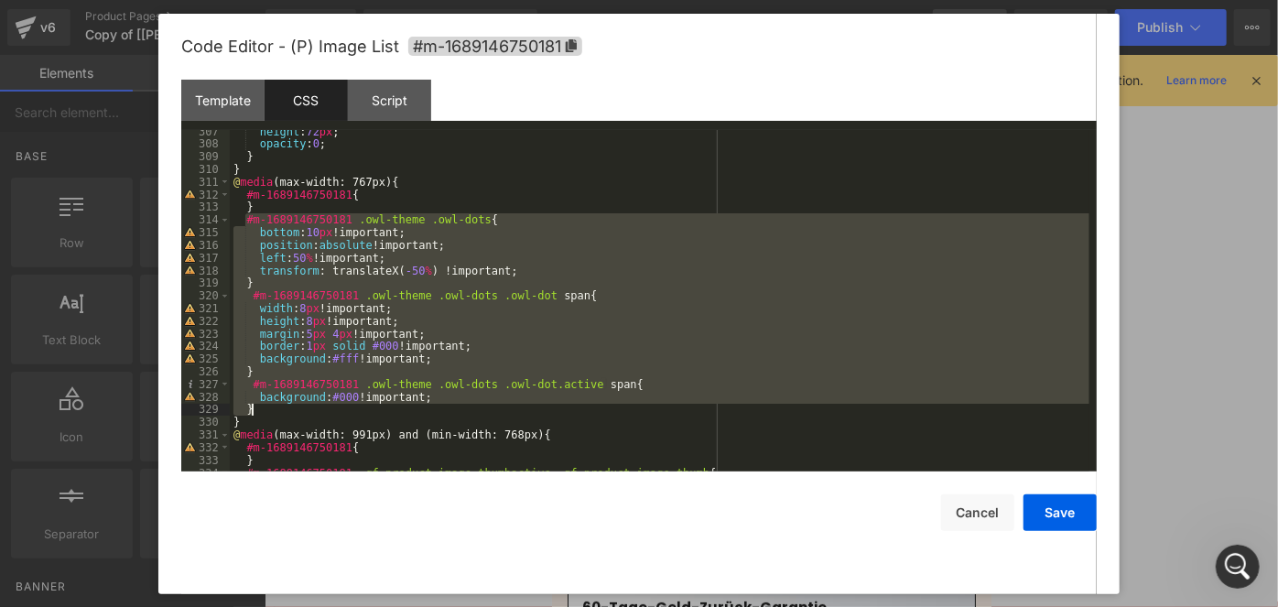
drag, startPoint x: 244, startPoint y: 221, endPoint x: 319, endPoint y: 410, distance: 203.5
click at [319, 410] on div "height : 72 px ; opacity : 0 ; } } @ media (max-width: 767px) { #m-168914675018…" at bounding box center [660, 308] width 860 height 367
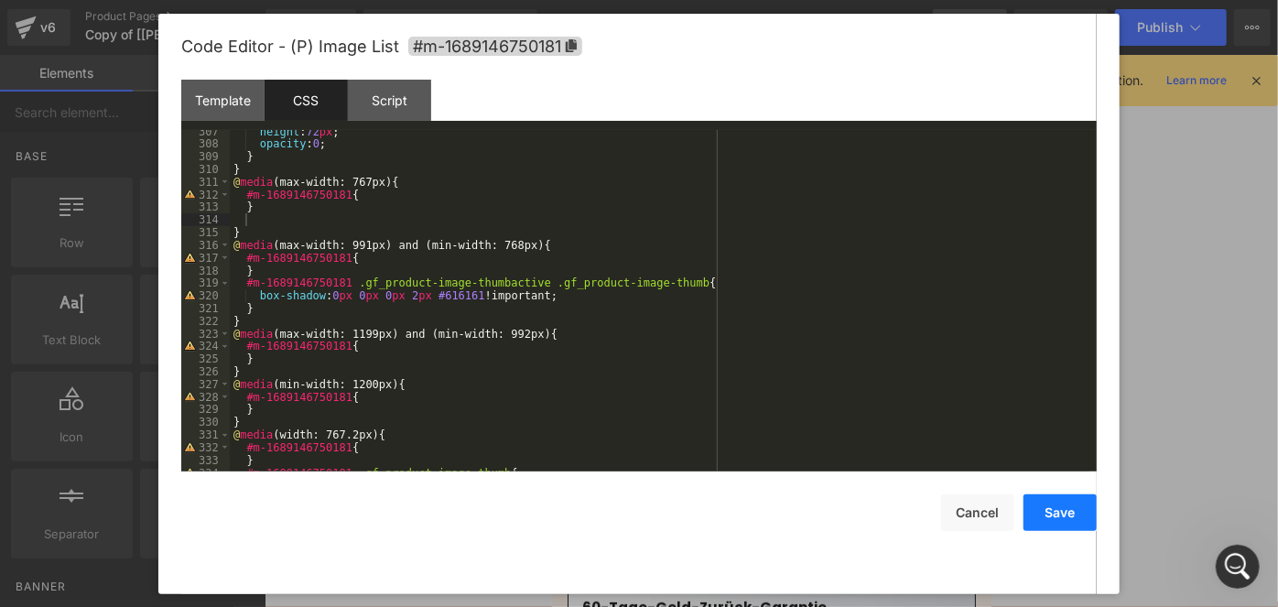
click at [1078, 509] on button "Save" at bounding box center [1060, 512] width 73 height 37
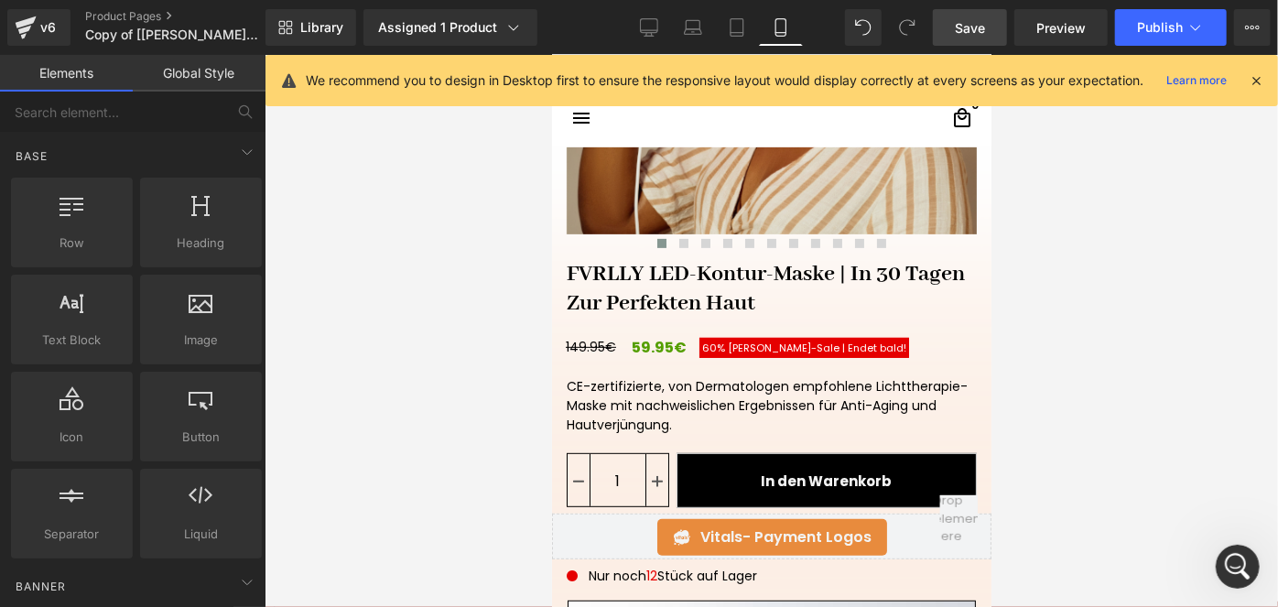
click at [973, 25] on span "Save" at bounding box center [970, 27] width 30 height 19
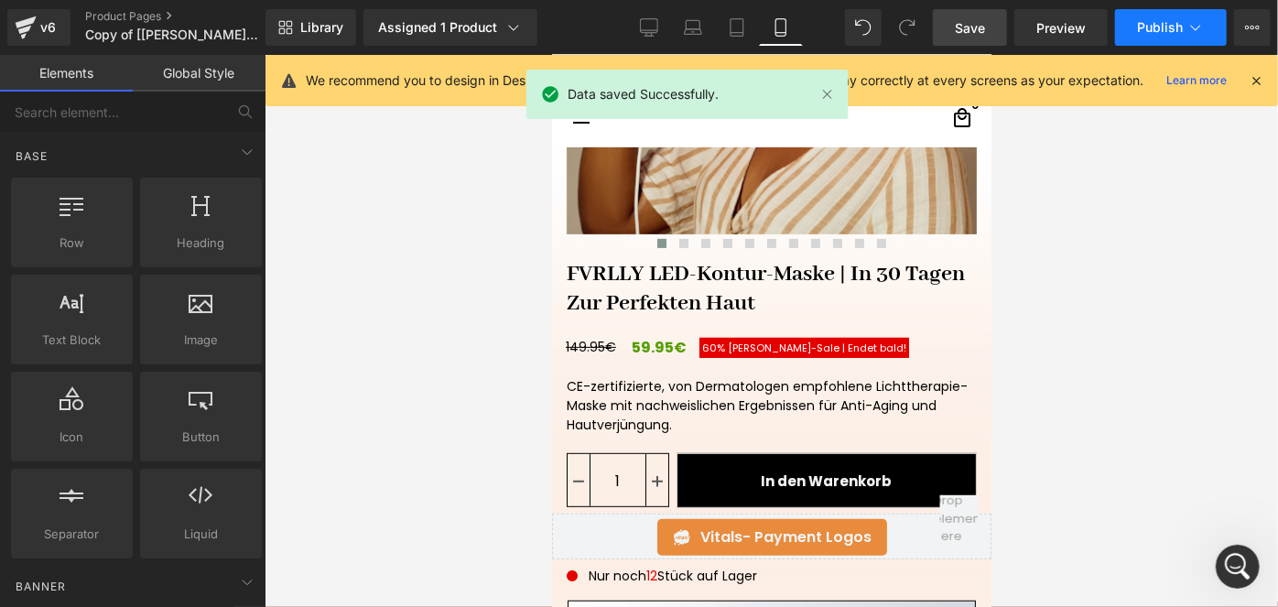
click at [1135, 35] on button "Publish" at bounding box center [1171, 27] width 112 height 37
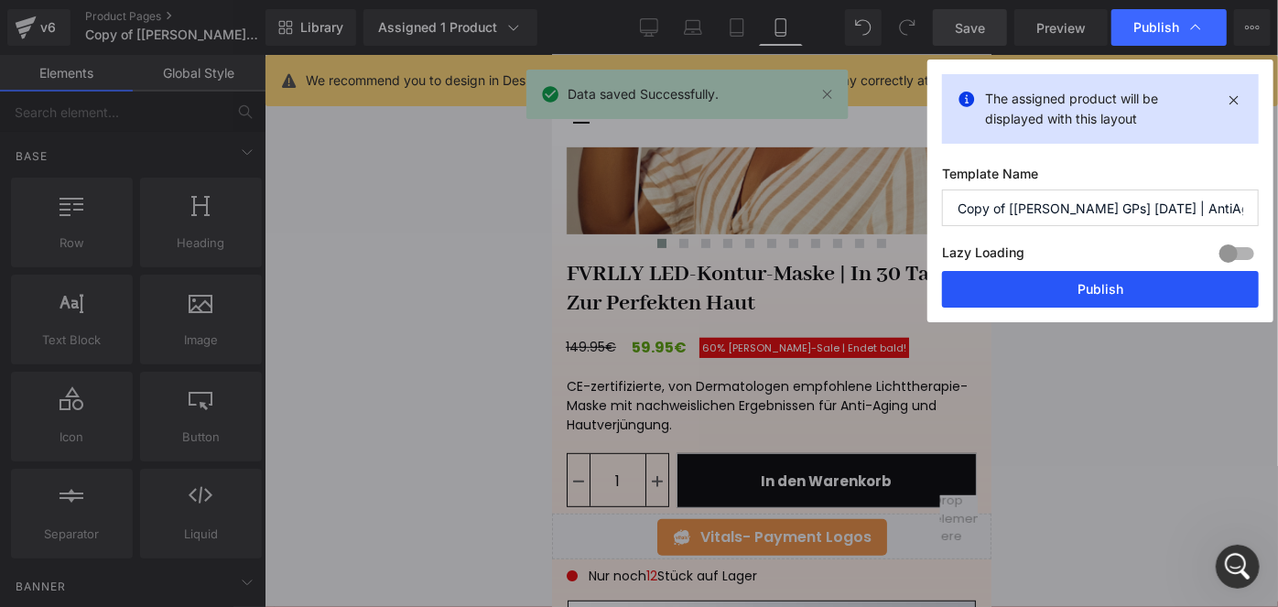
click at [1020, 294] on button "Publish" at bounding box center [1100, 289] width 317 height 37
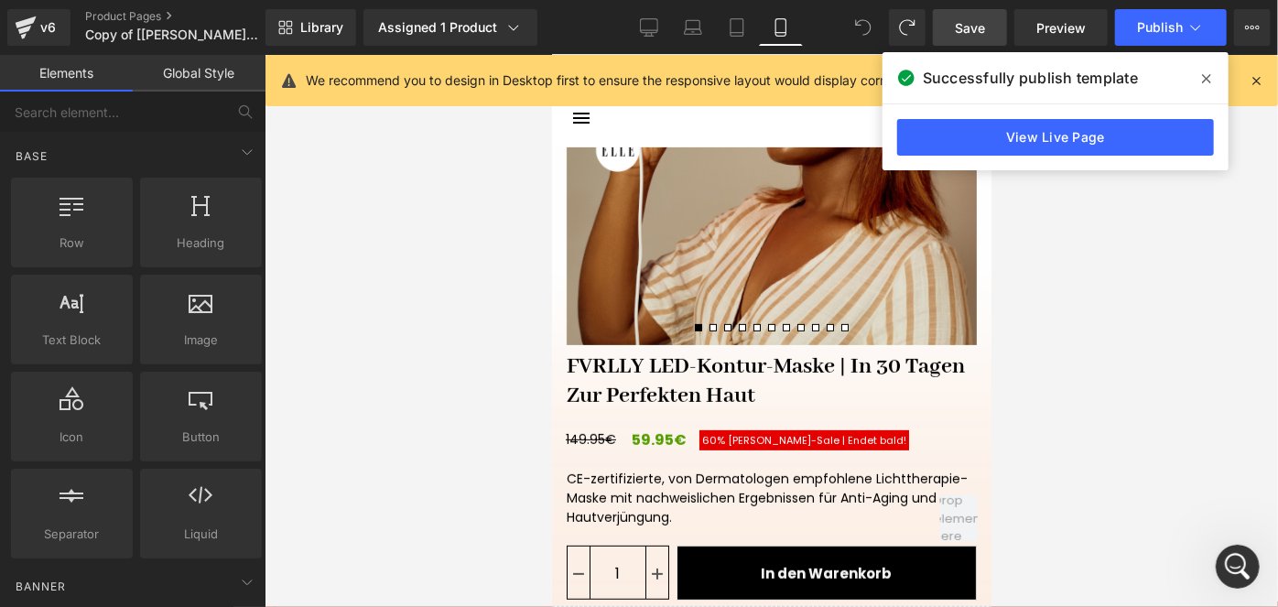
scroll to position [37, 0]
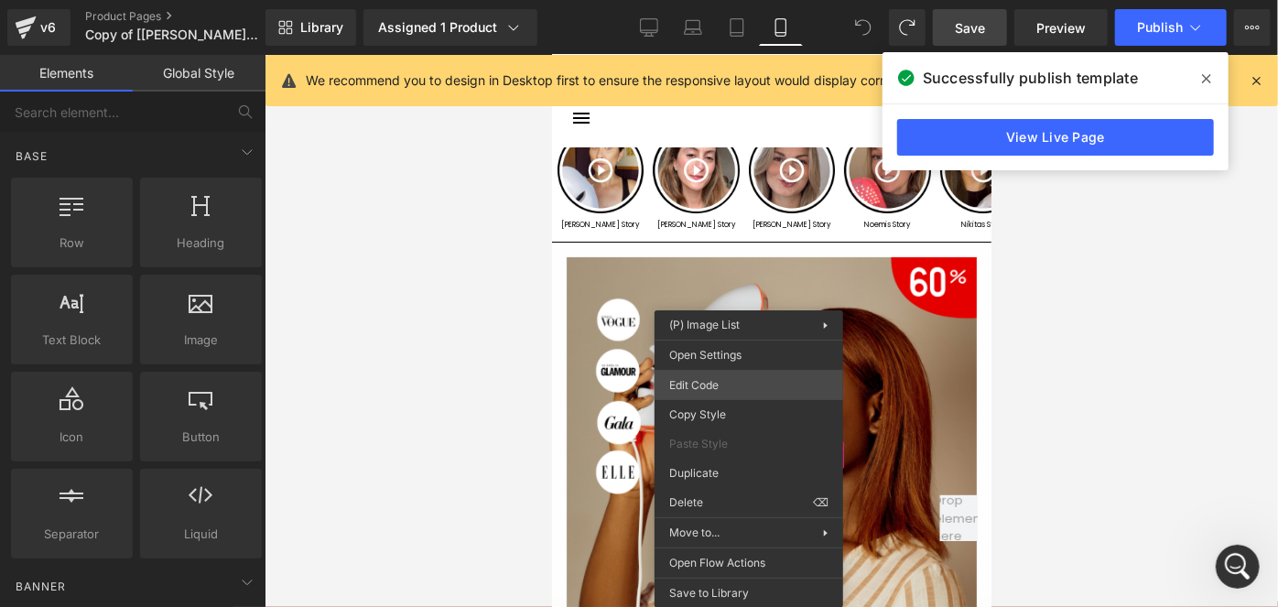
click at [722, 0] on div "You are previewing how the will restyle your page. You can not edit Elements in…" at bounding box center [639, 0] width 1278 height 0
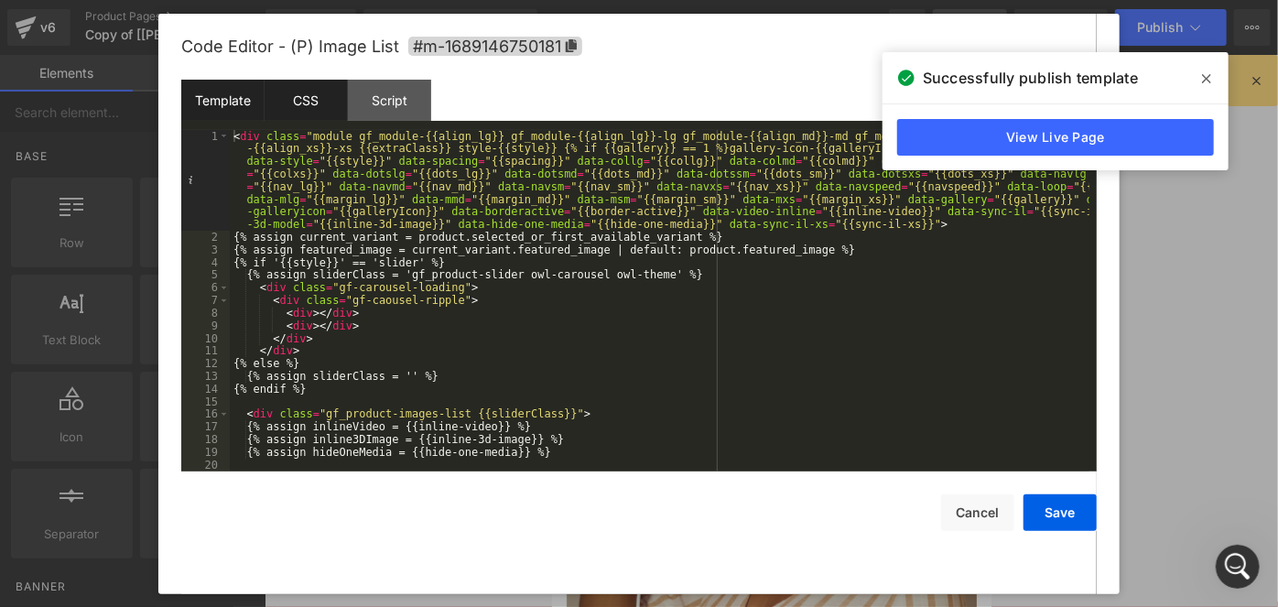
click at [309, 104] on div "CSS" at bounding box center [306, 100] width 83 height 41
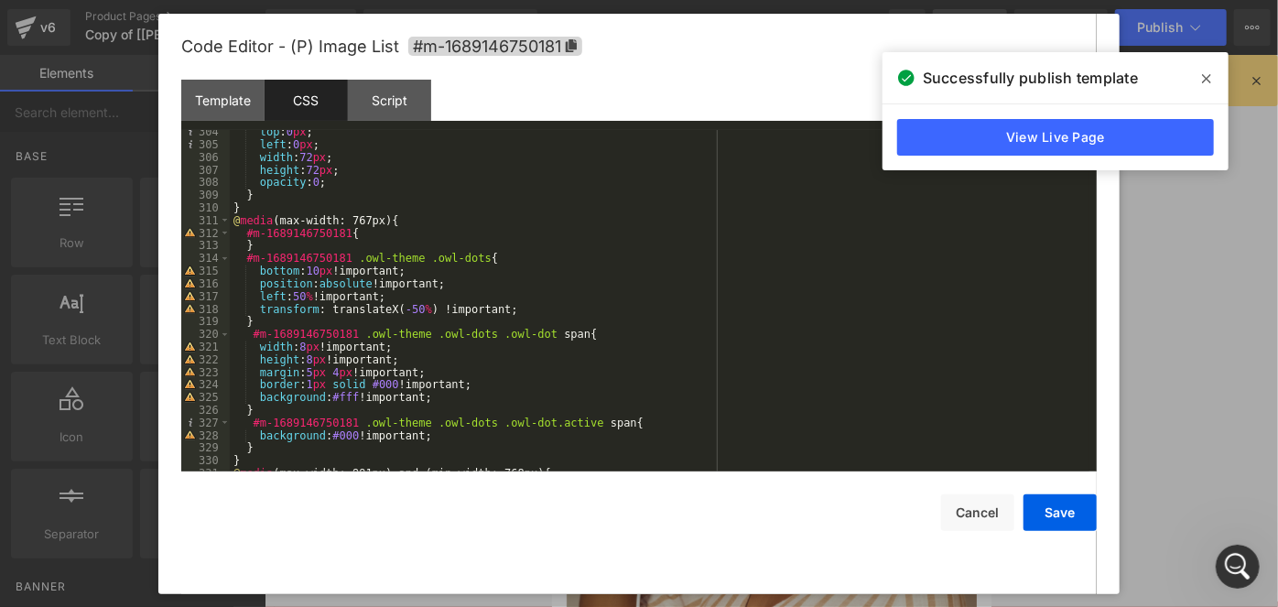
scroll to position [3926, 0]
click at [384, 372] on div "top : 0 px ; left : 0 px ; width : 72 px ; height : 72 px ; opacity : 0 ; } } @…" at bounding box center [660, 308] width 860 height 367
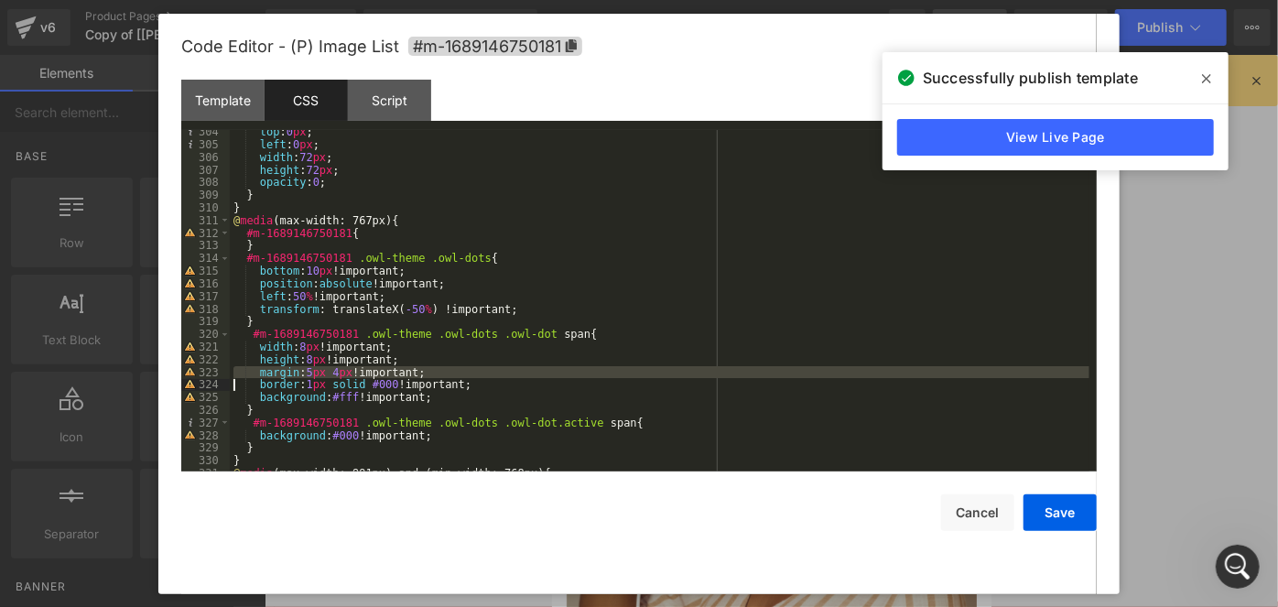
click at [384, 372] on div "top : 0 px ; left : 0 px ; width : 72 px ; height : 72 px ; opacity : 0 ; } } @…" at bounding box center [660, 308] width 860 height 367
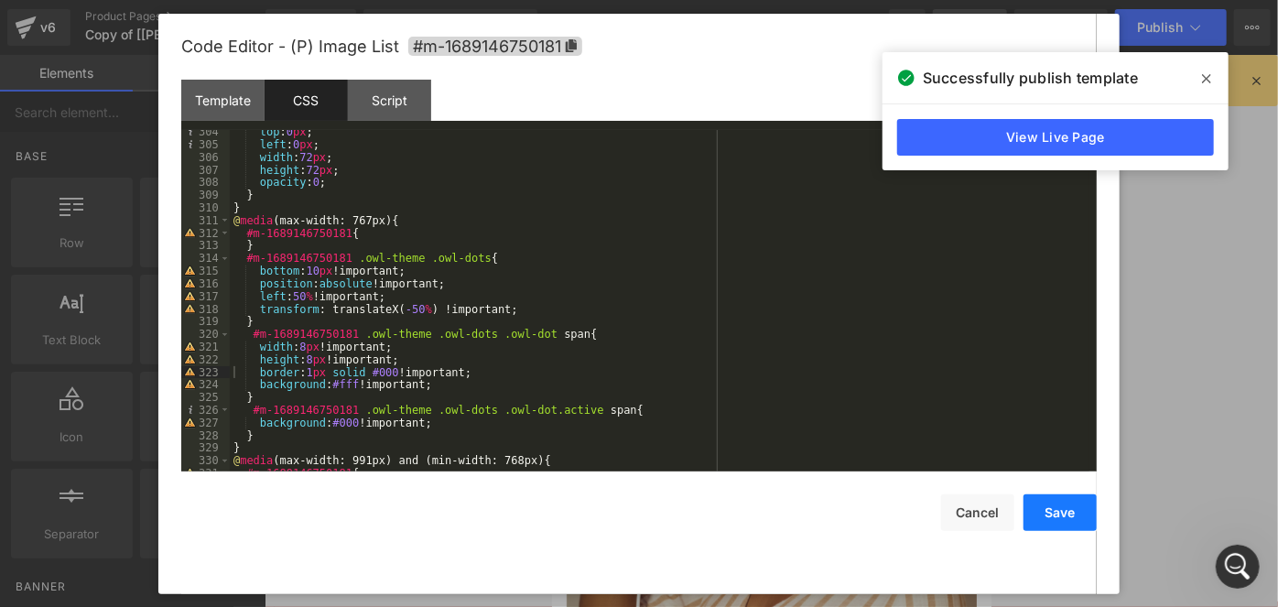
click at [1064, 509] on button "Save" at bounding box center [1060, 512] width 73 height 37
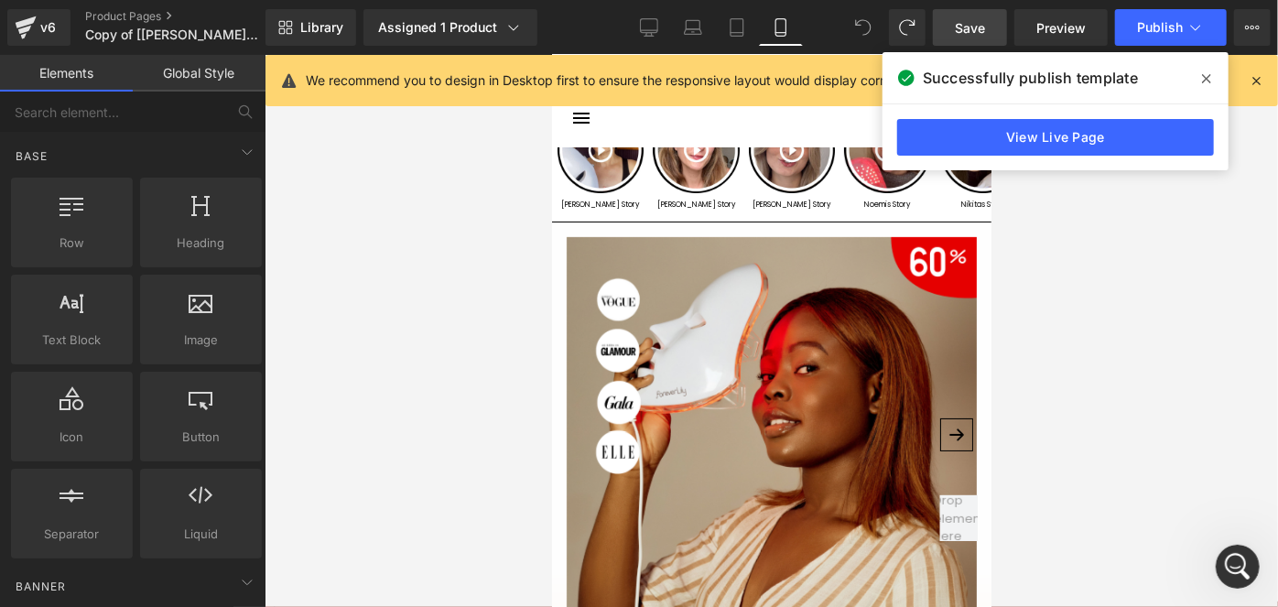
scroll to position [37, 0]
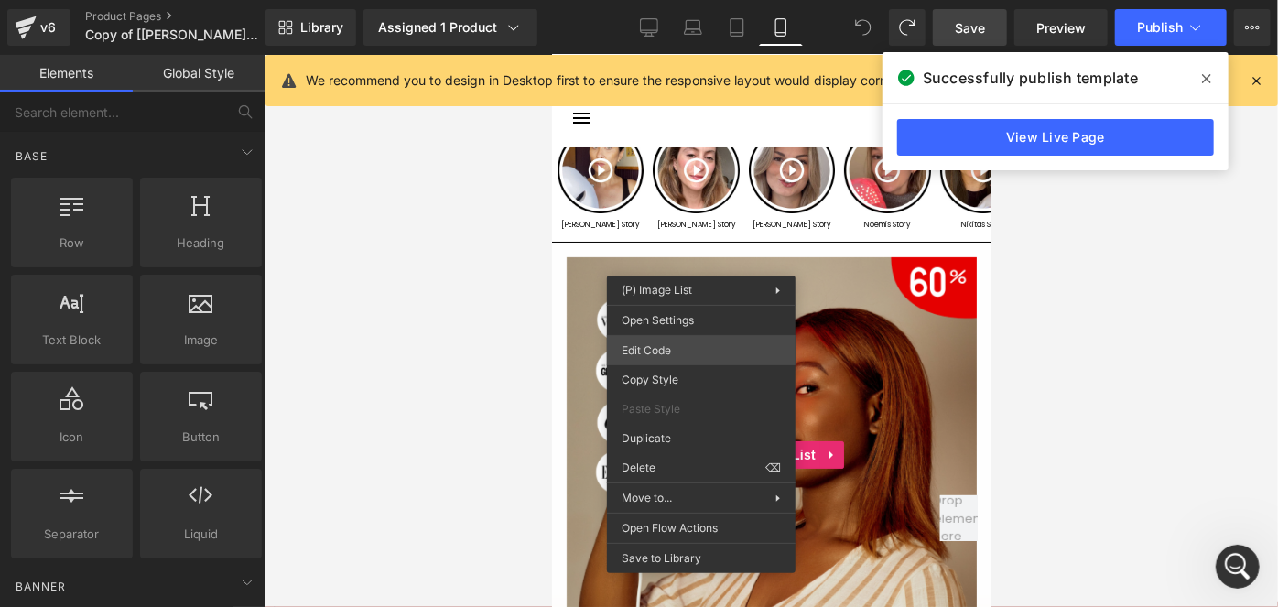
click at [652, 0] on div "You are previewing how the will restyle your page. You can not edit Elements in…" at bounding box center [639, 0] width 1278 height 0
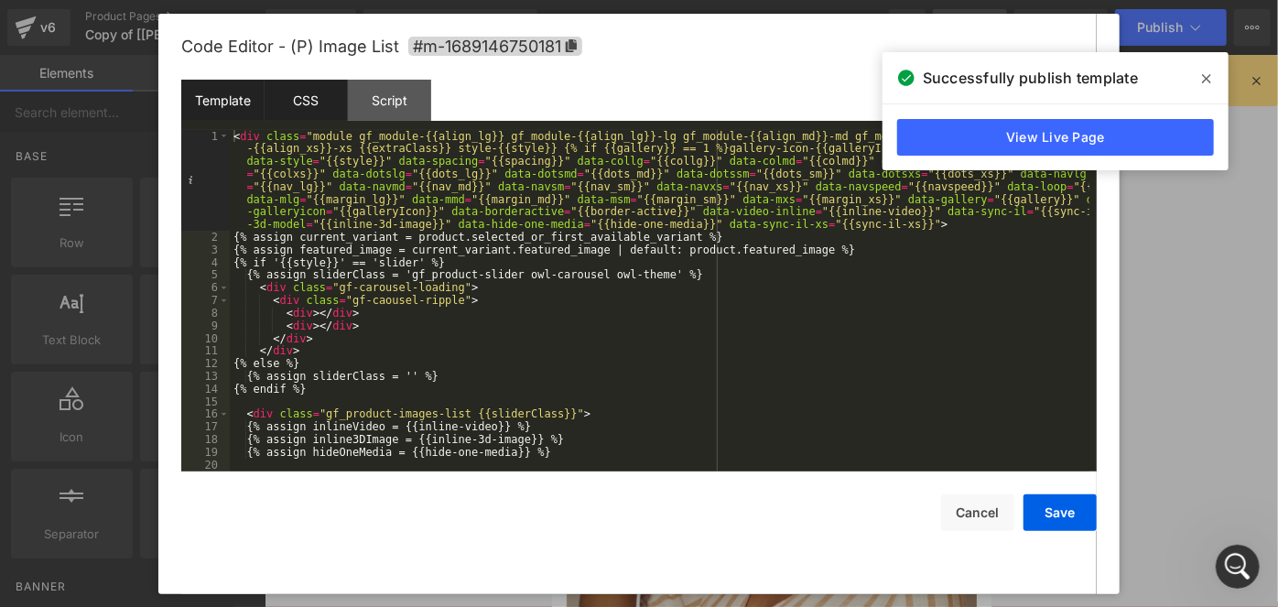
click at [328, 103] on div "CSS" at bounding box center [306, 100] width 83 height 41
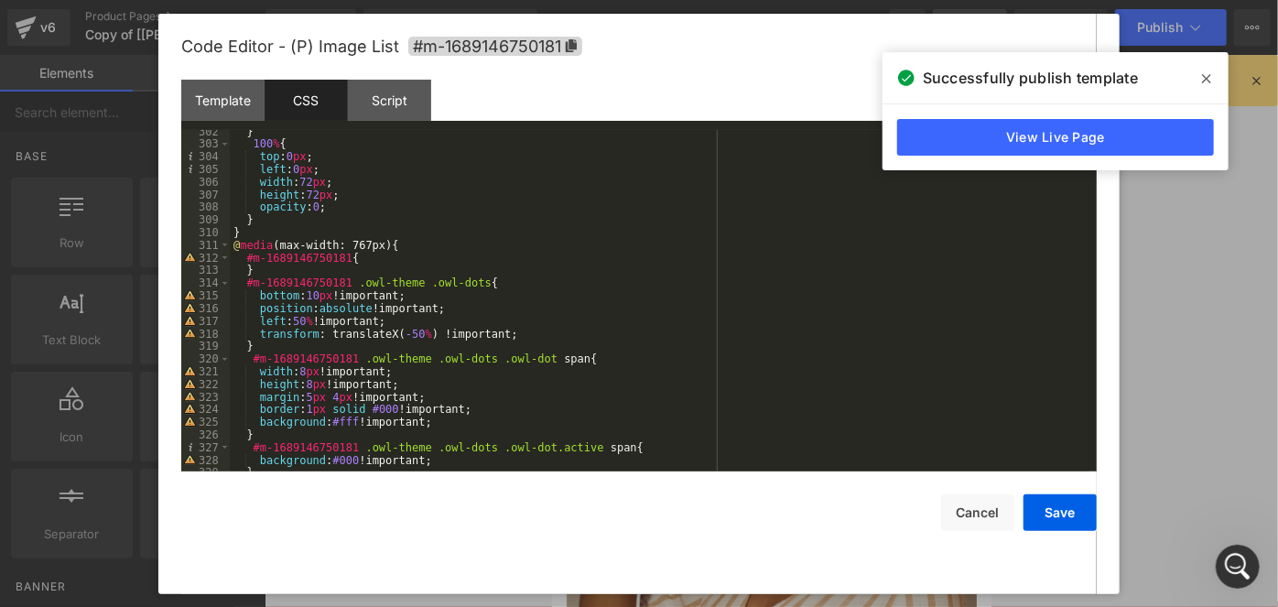
scroll to position [3971, 0]
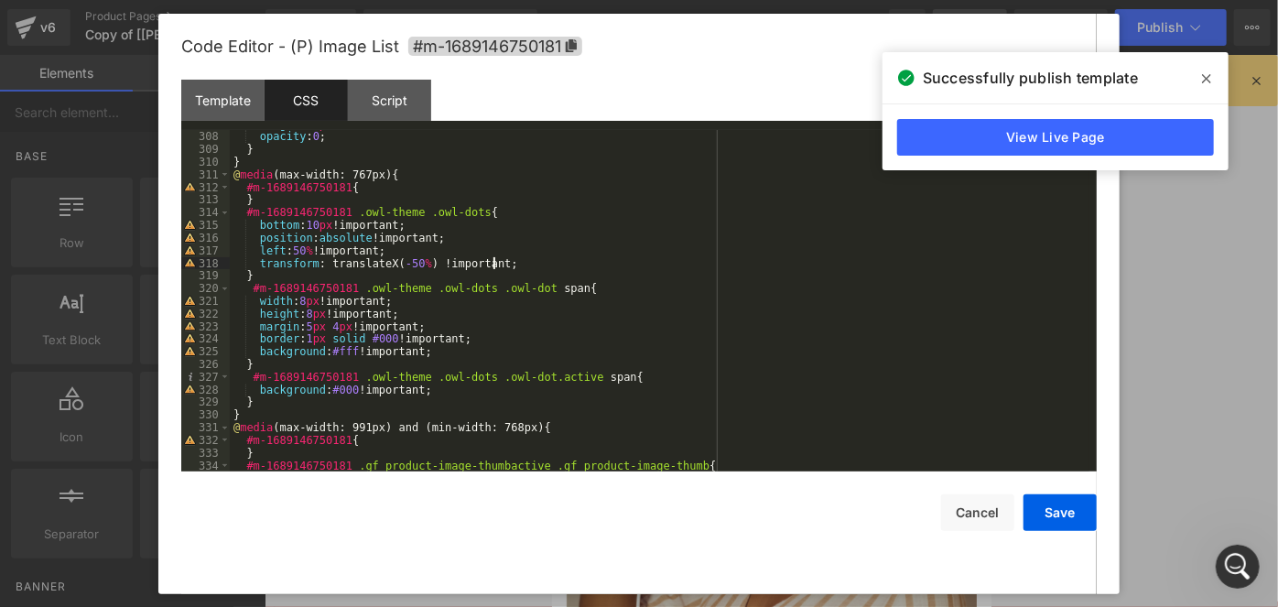
click at [507, 262] on div "height : 72 px ; opacity : 0 ; } } @ media (max-width: 767px) { #m-168914675018…" at bounding box center [660, 301] width 860 height 367
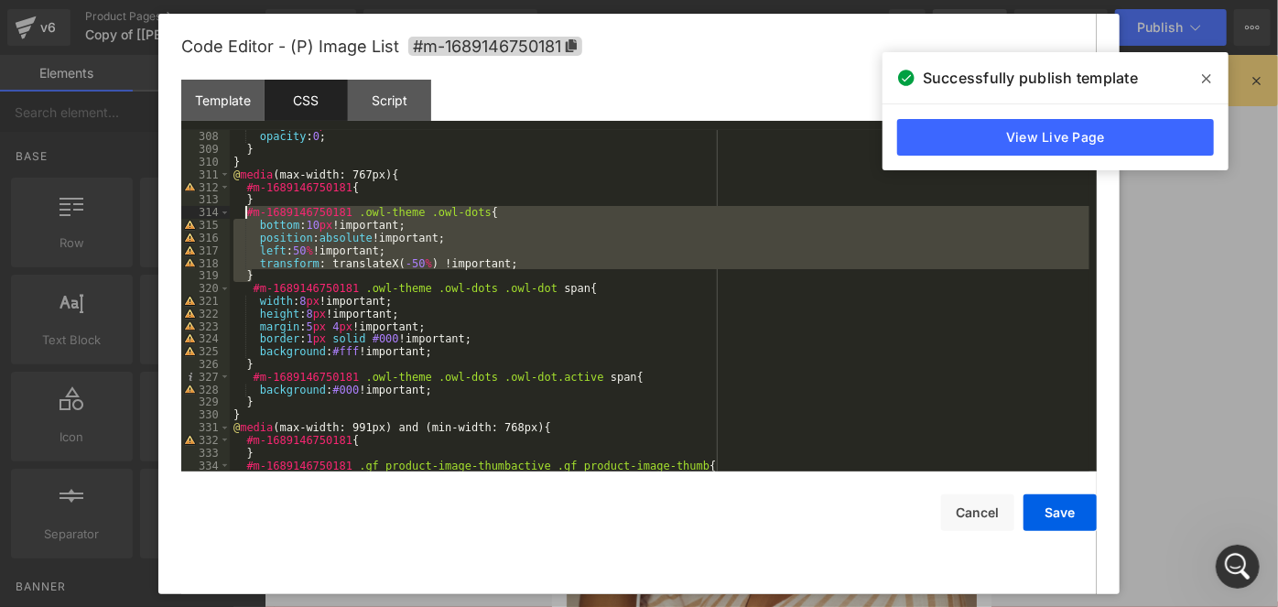
drag, startPoint x: 283, startPoint y: 276, endPoint x: 244, endPoint y: 217, distance: 70.6
click at [244, 217] on div "height : 72 px ; opacity : 0 ; } } @ media (max-width: 767px) { #m-168914675018…" at bounding box center [660, 301] width 860 height 367
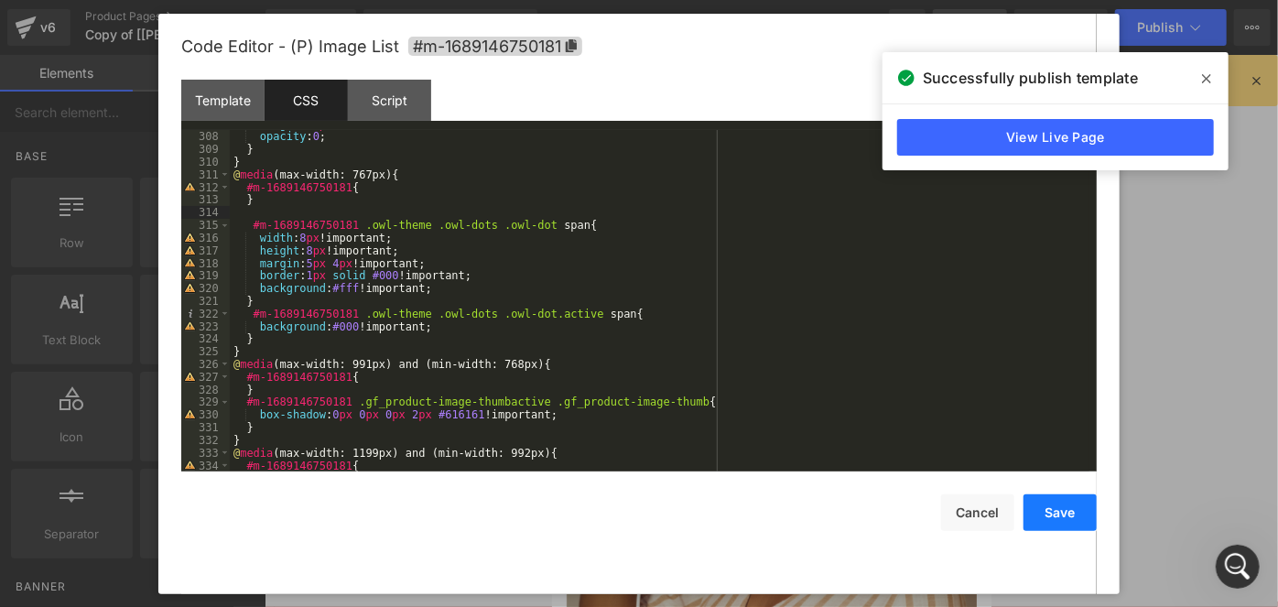
click at [1074, 516] on button "Save" at bounding box center [1060, 512] width 73 height 37
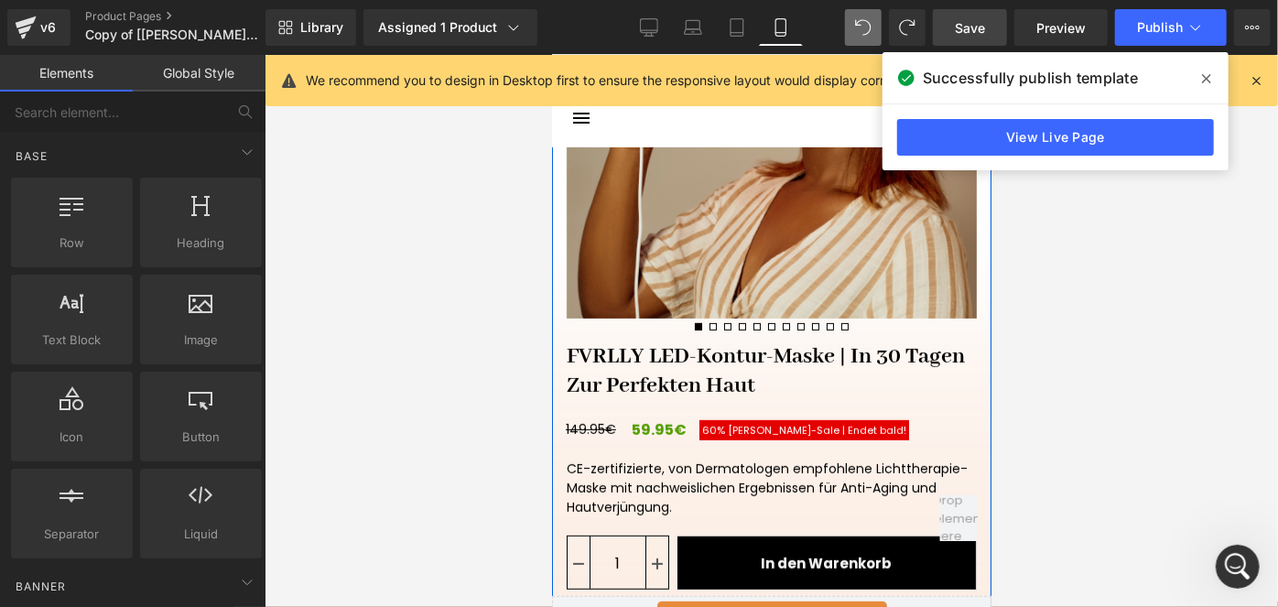
scroll to position [399, 0]
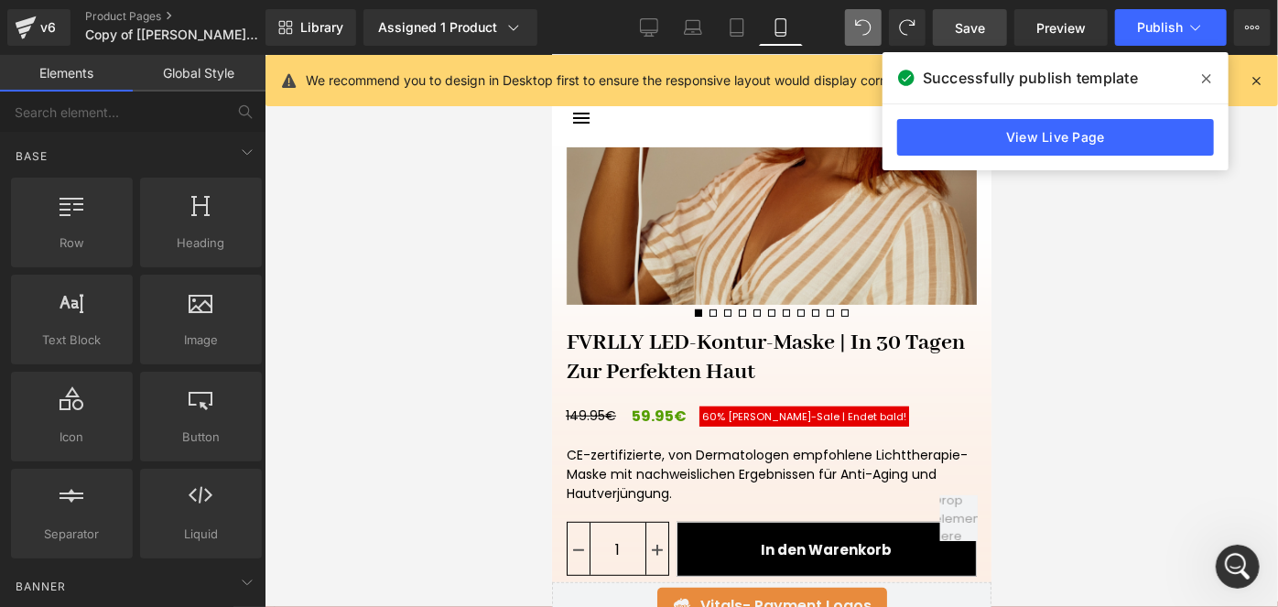
click at [969, 25] on span "Save" at bounding box center [970, 27] width 30 height 19
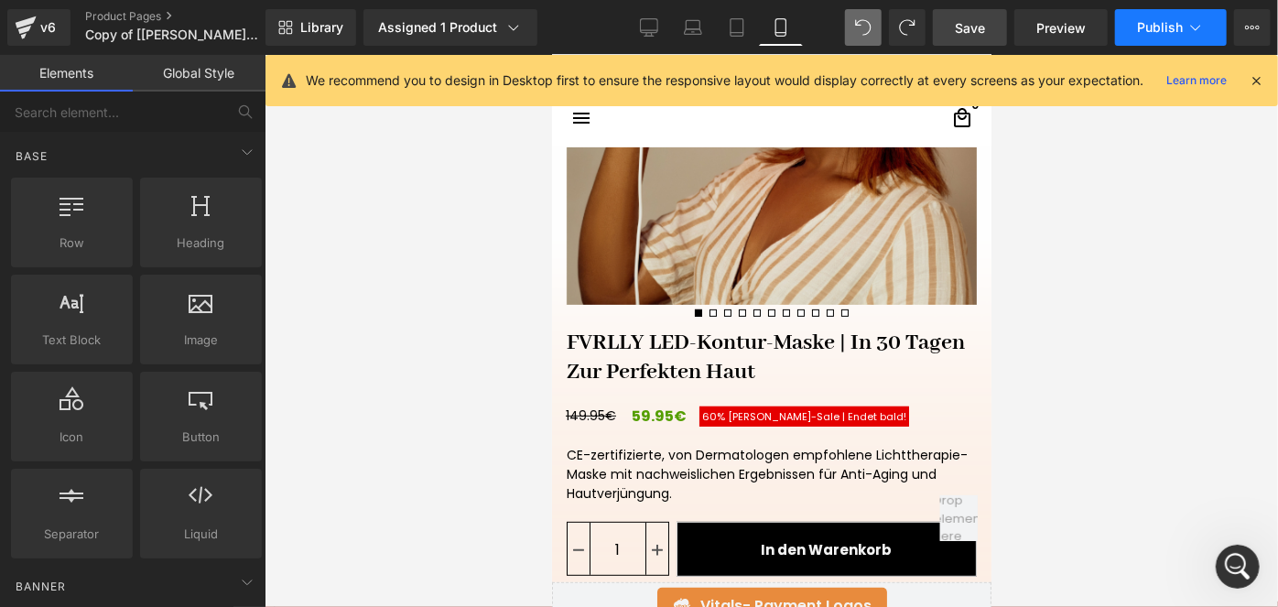
click at [1146, 39] on button "Publish" at bounding box center [1171, 27] width 112 height 37
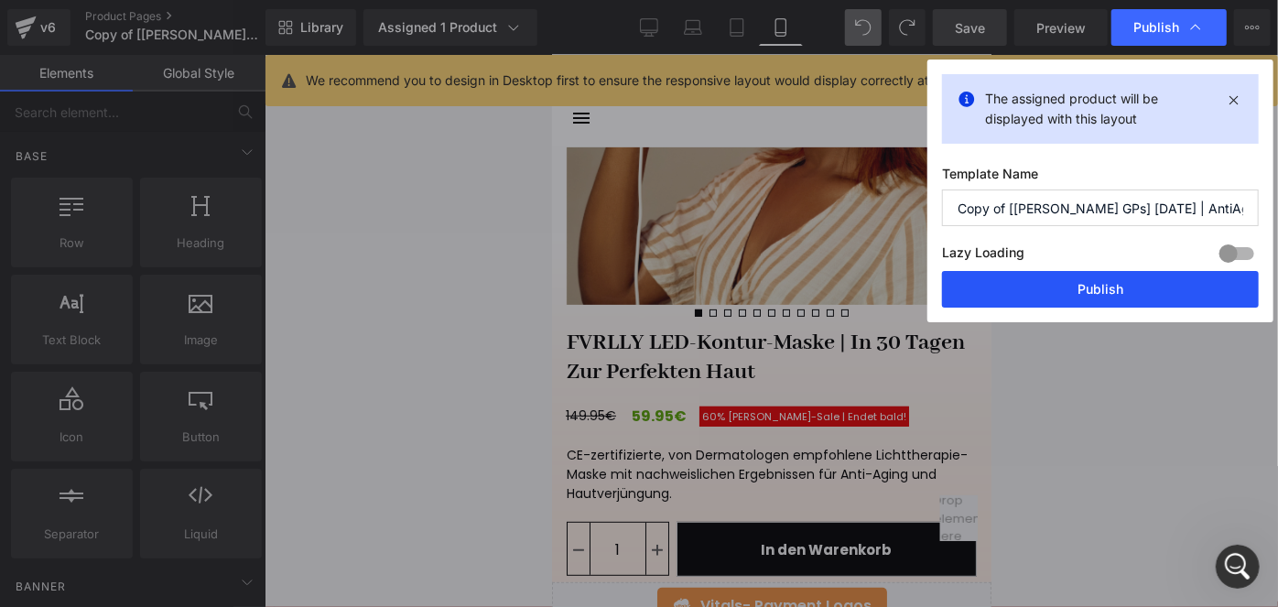
click at [1030, 288] on button "Publish" at bounding box center [1100, 289] width 317 height 37
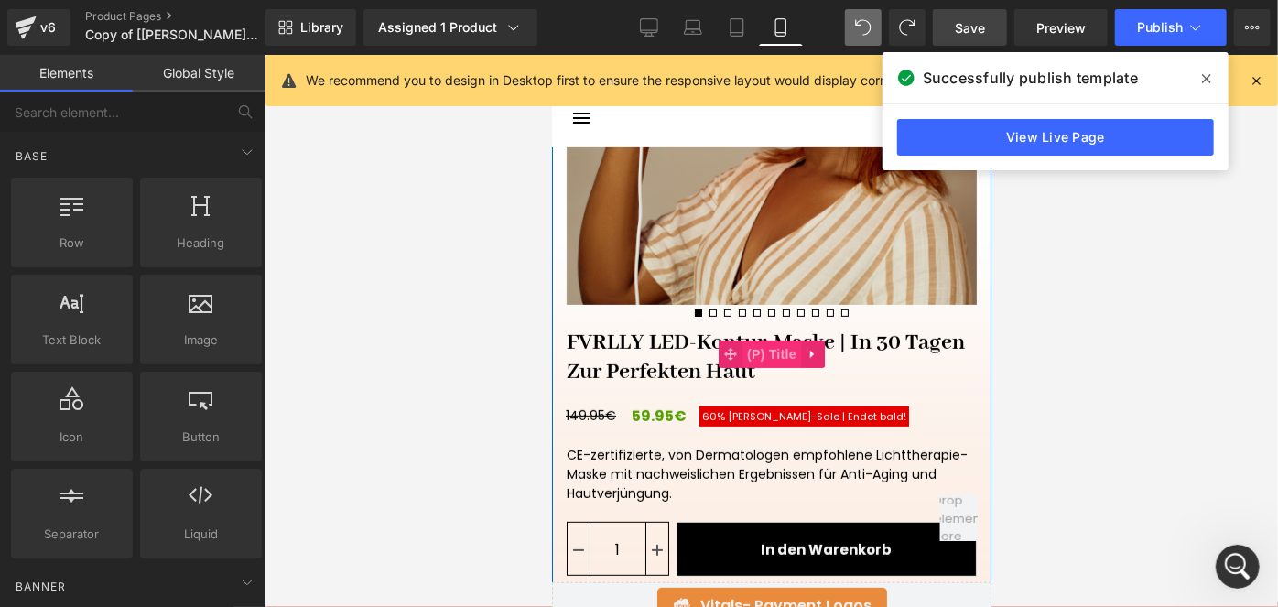
click at [749, 357] on span "(P) Title" at bounding box center [771, 353] width 59 height 27
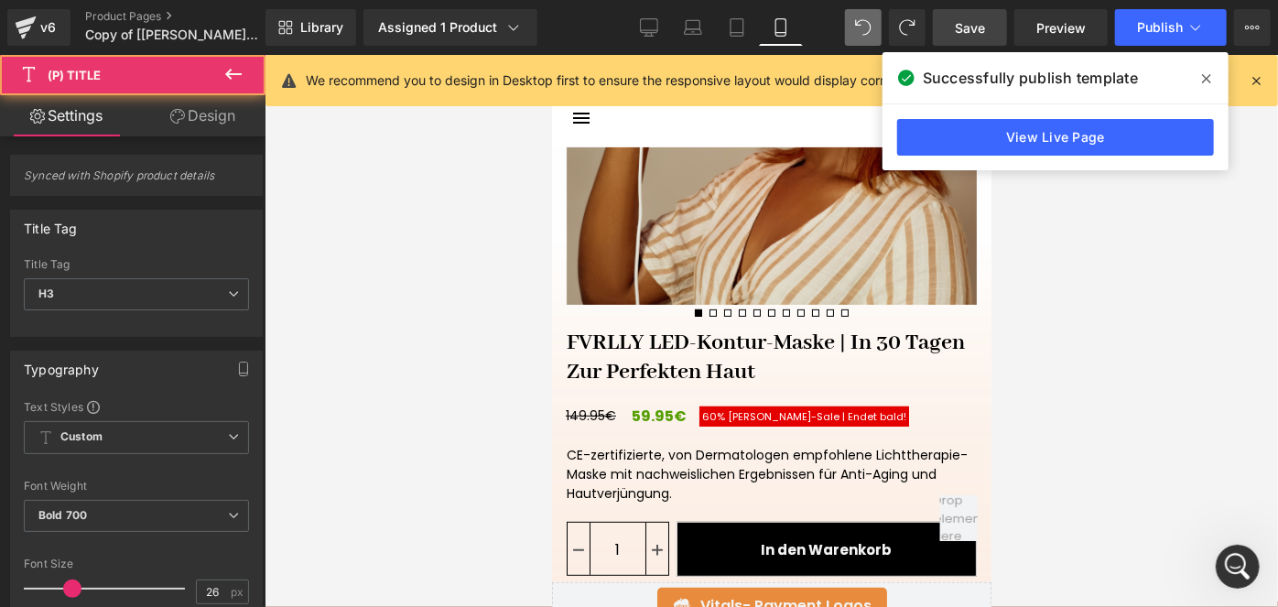
click at [191, 122] on link "Design" at bounding box center [202, 115] width 133 height 41
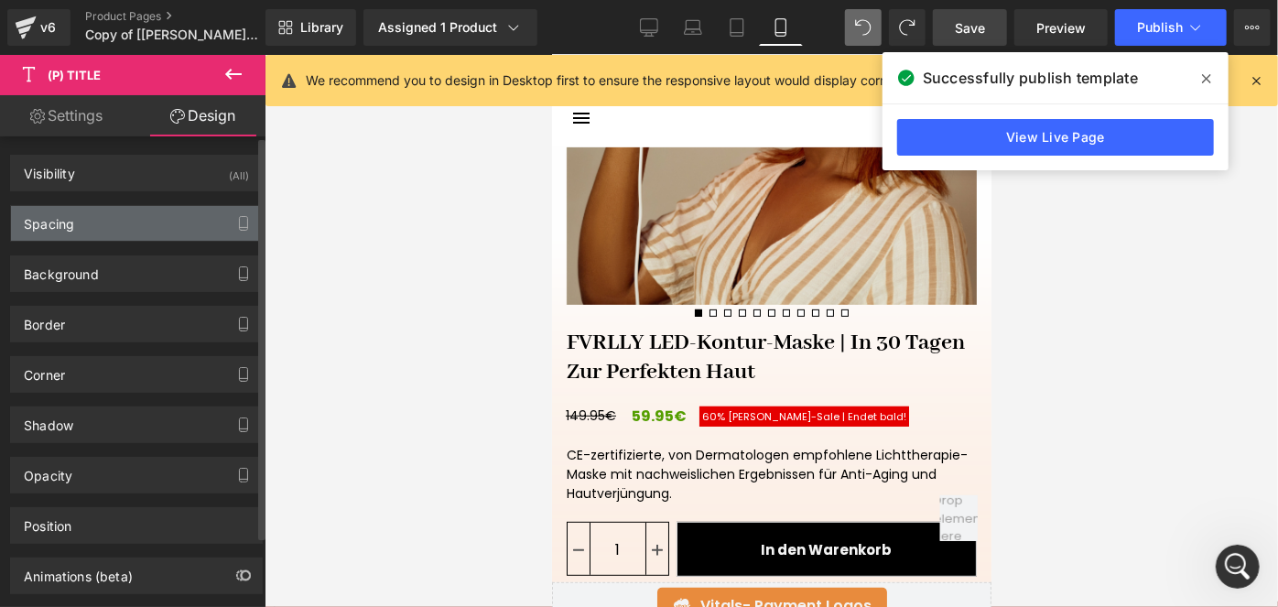
click at [107, 227] on div "Spacing" at bounding box center [136, 223] width 251 height 35
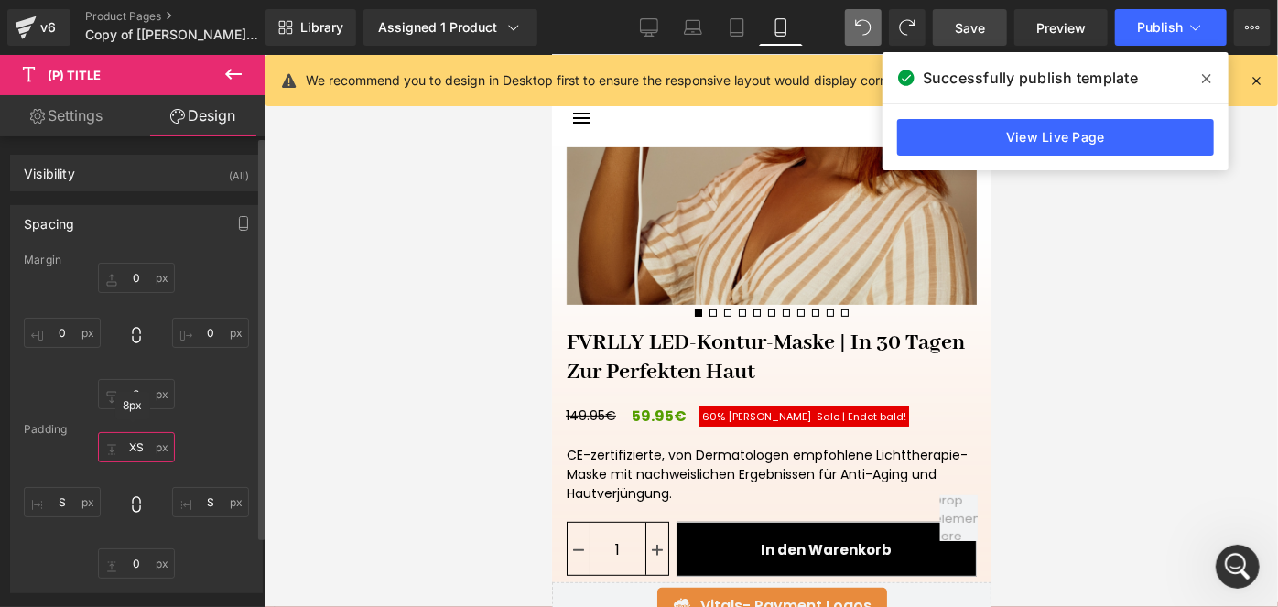
click at [125, 439] on input "text" at bounding box center [136, 447] width 77 height 30
type input "XS"
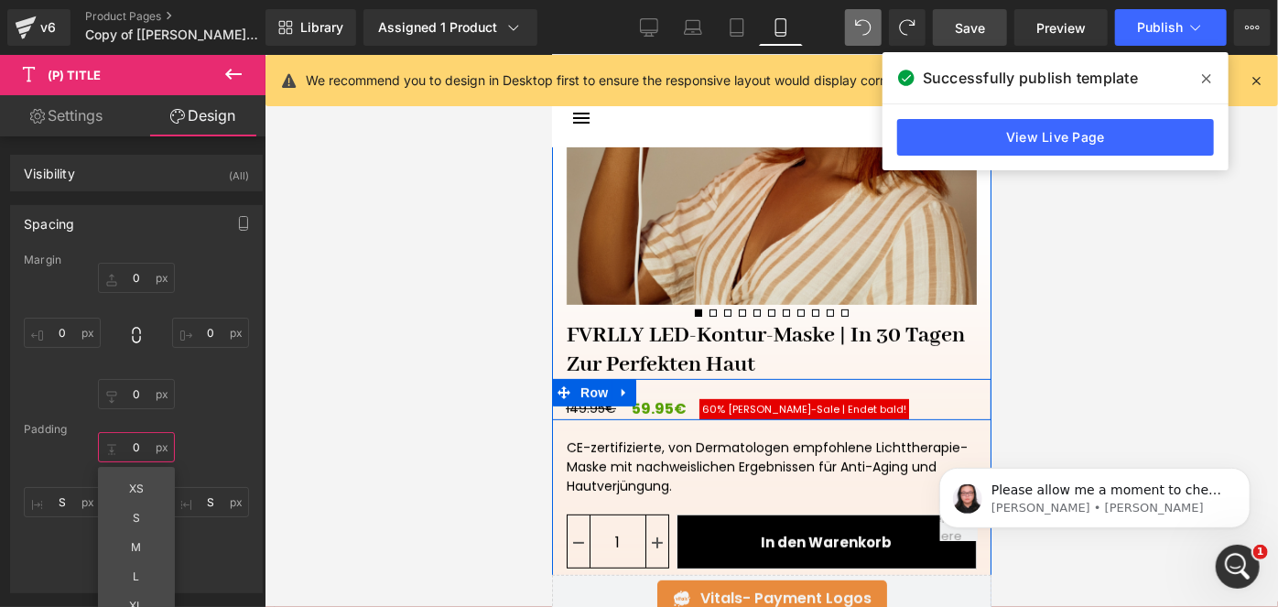
scroll to position [0, 0]
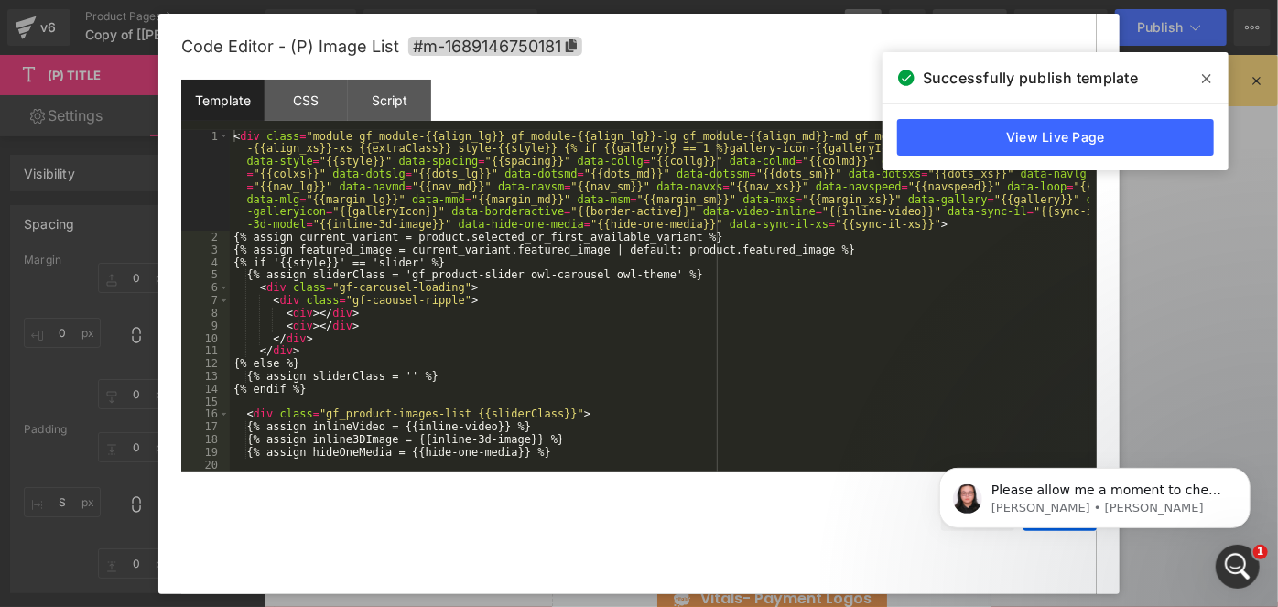
click at [720, 0] on div "(P) Title You are previewing how the will restyle your page. You can not edit E…" at bounding box center [639, 0] width 1278 height 0
click at [303, 101] on div "CSS" at bounding box center [306, 100] width 83 height 41
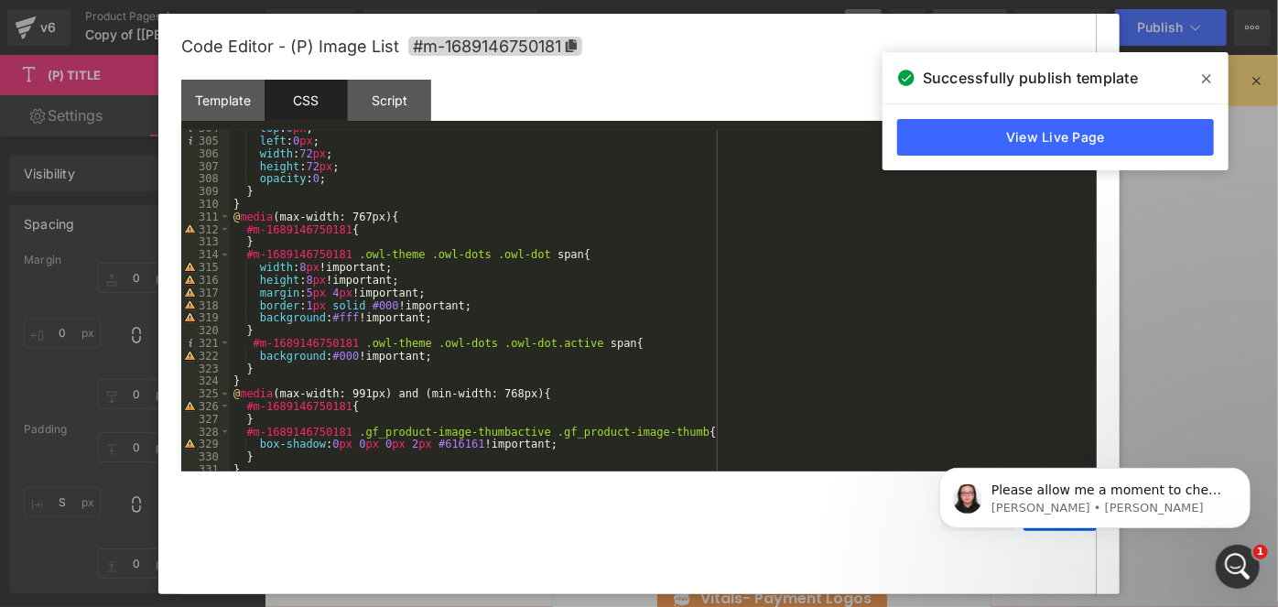
scroll to position [3932, 0]
click at [371, 265] on div "top : 0 px ; left : 0 px ; width : 72 px ; height : 72 px ; opacity : 0 ; } } @…" at bounding box center [660, 302] width 860 height 367
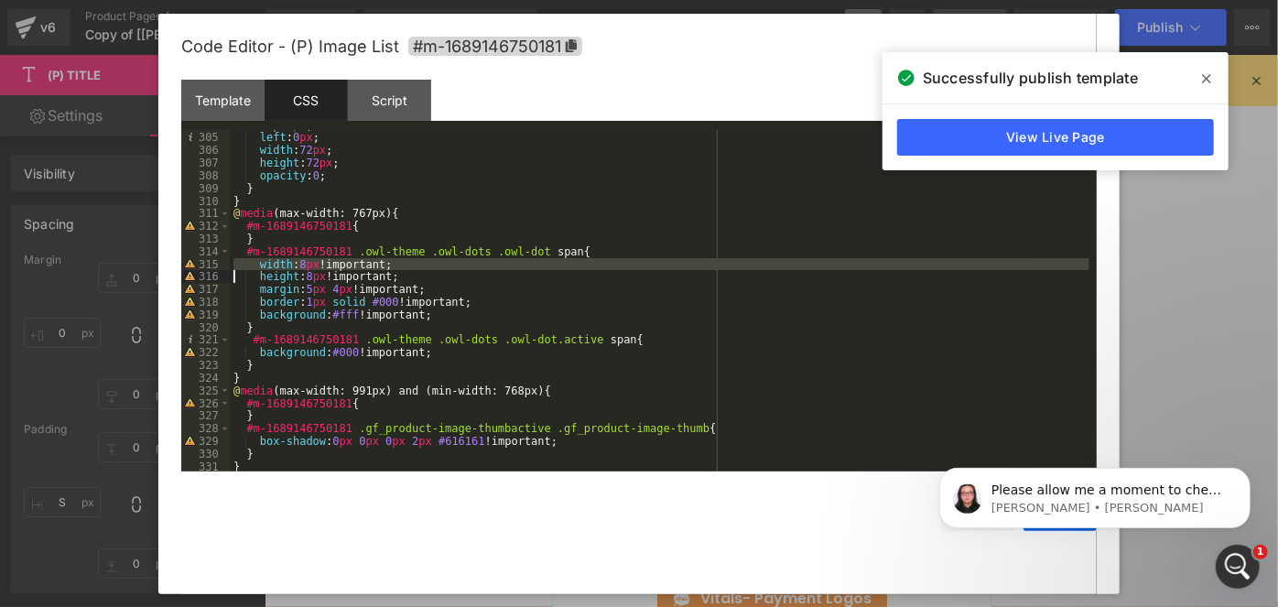
click at [371, 265] on div "top : 0 px ; left : 0 px ; width : 72 px ; height : 72 px ; opacity : 0 ; } } @…" at bounding box center [660, 300] width 860 height 341
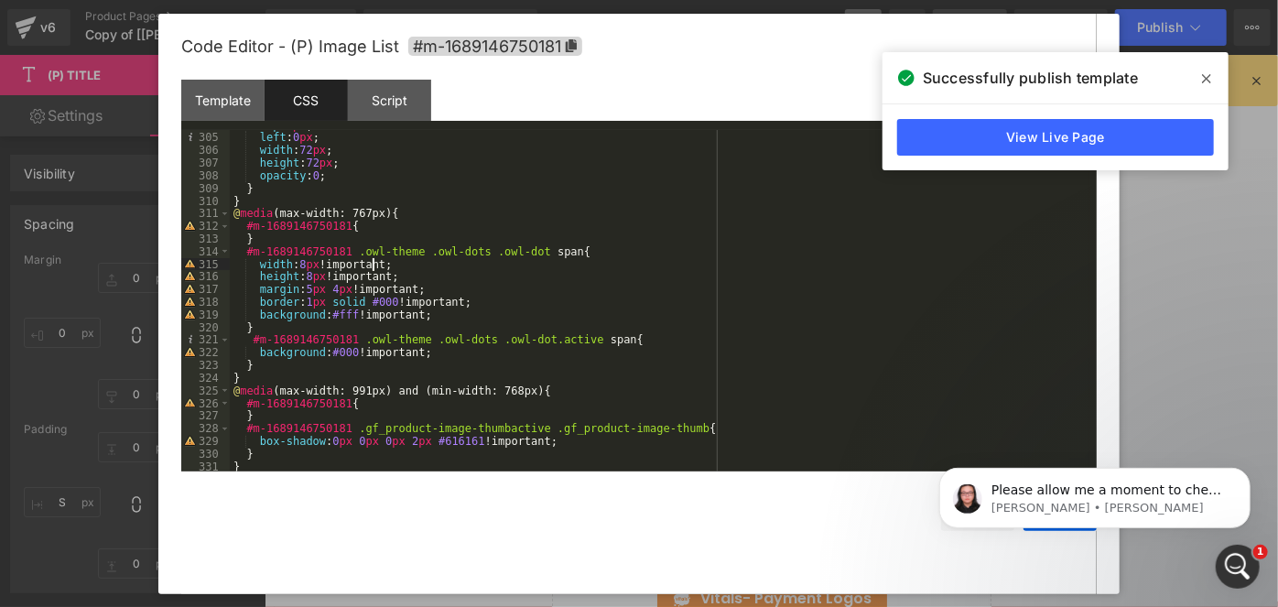
click at [371, 265] on div "top : 0 px ; left : 0 px ; width : 72 px ; height : 72 px ; opacity : 0 ; } } @…" at bounding box center [660, 302] width 860 height 367
click at [400, 262] on div "top : 0 px ; left : 0 px ; width : 72 px ; height : 72 px ; opacity : 0 ; } } @…" at bounding box center [660, 302] width 860 height 367
drag, startPoint x: 400, startPoint y: 262, endPoint x: 258, endPoint y: 263, distance: 141.9
click at [258, 263] on div "top : 0 px ; left : 0 px ; width : 72 px ; height : 72 px ; opacity : 0 ; } } @…" at bounding box center [660, 302] width 860 height 367
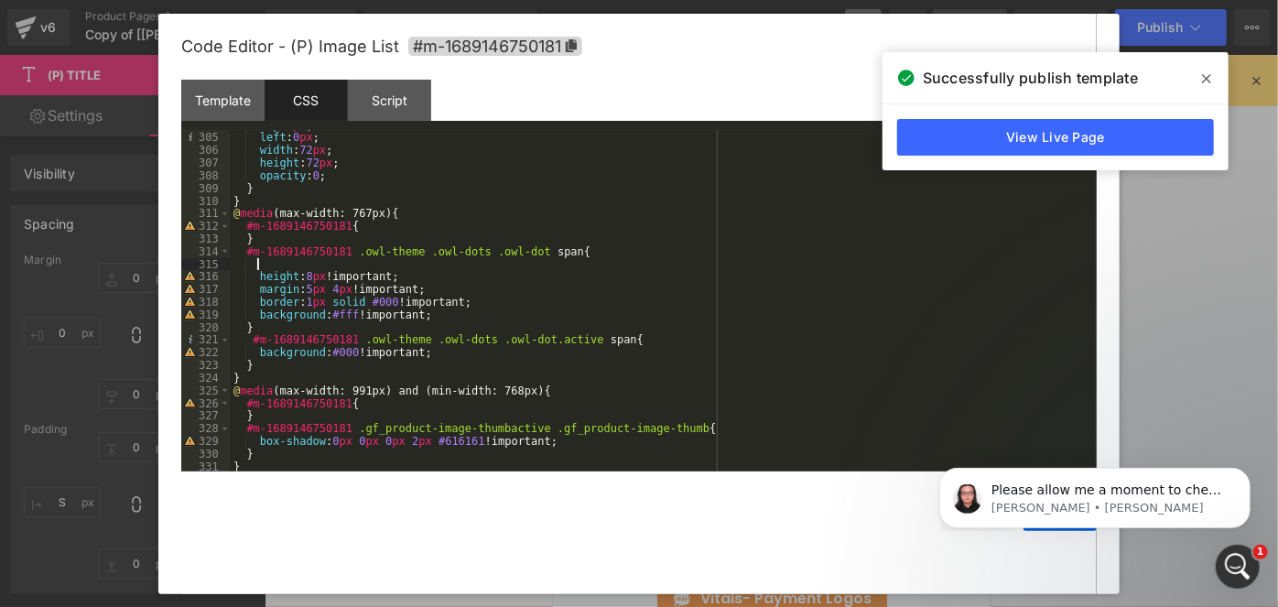
click at [1034, 532] on body "Please allow me a moment to check that for you [PERSON_NAME] • [PERSON_NAME]" at bounding box center [1094, 493] width 352 height 114
click at [1242, 550] on div "Intercom-Nachrichtendienst öffnen" at bounding box center [1235, 564] width 60 height 60
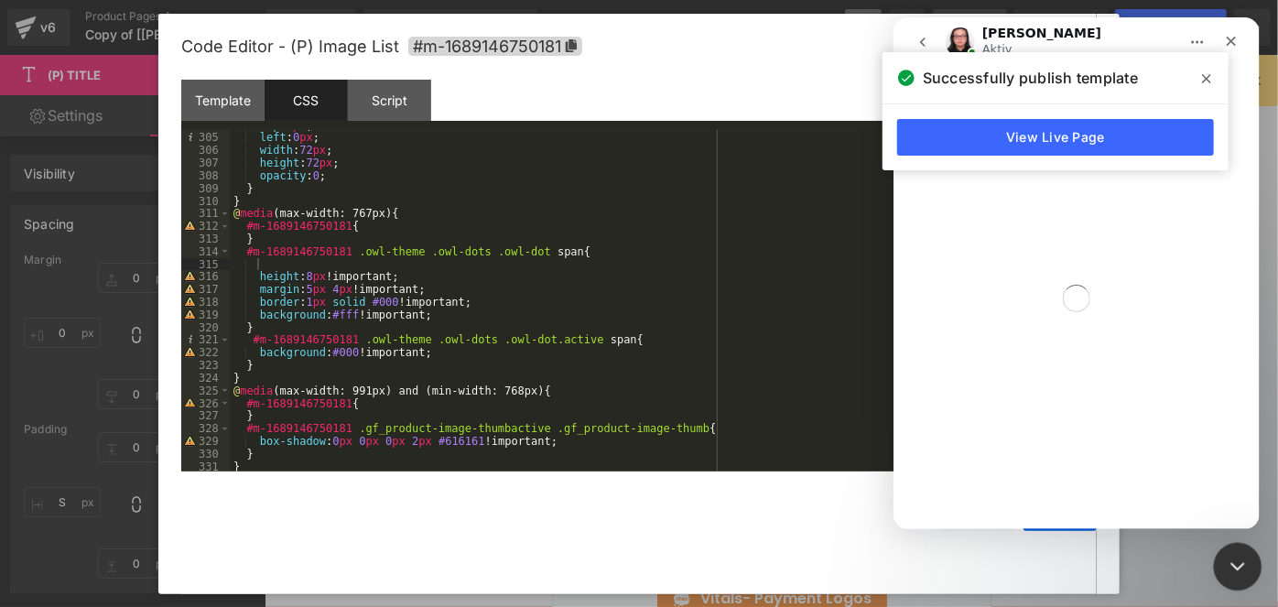
click at [1242, 580] on div "Intercom-Nachrichtendienst schließen" at bounding box center [1235, 564] width 44 height 44
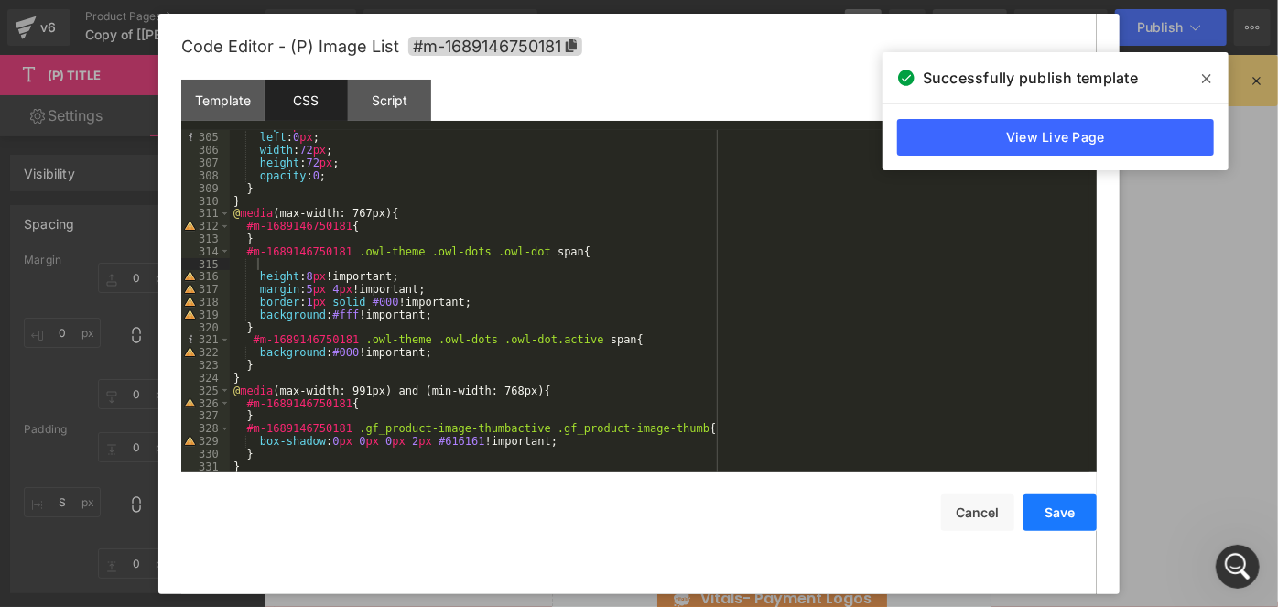
click at [1057, 507] on button "Save" at bounding box center [1060, 512] width 73 height 37
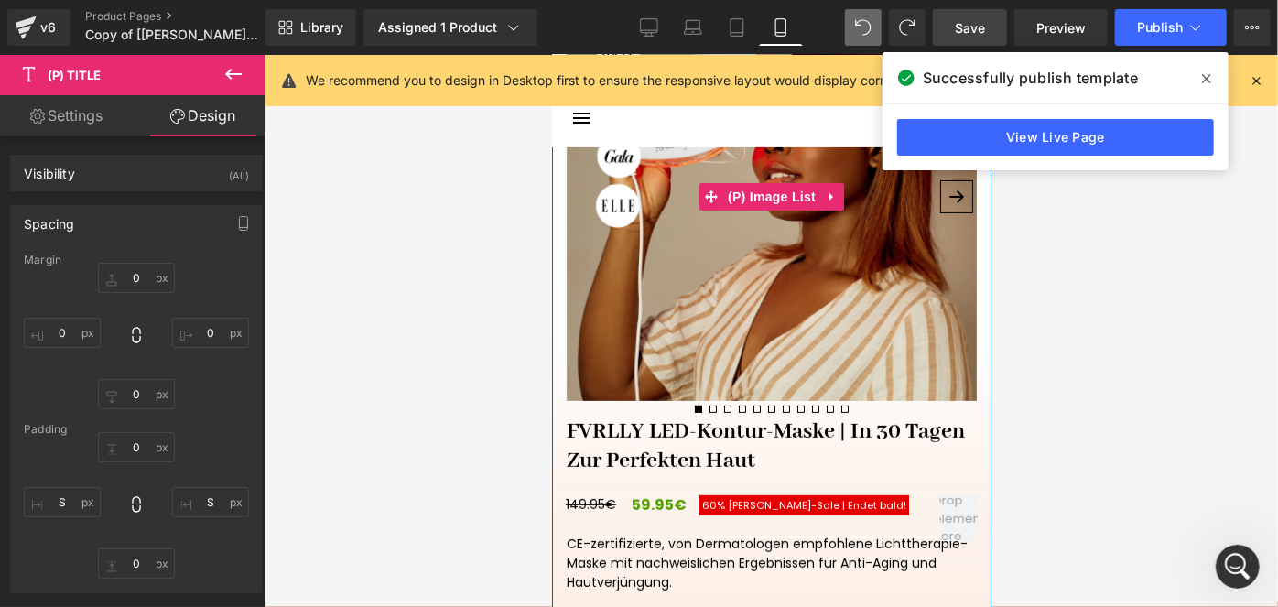
scroll to position [322, 0]
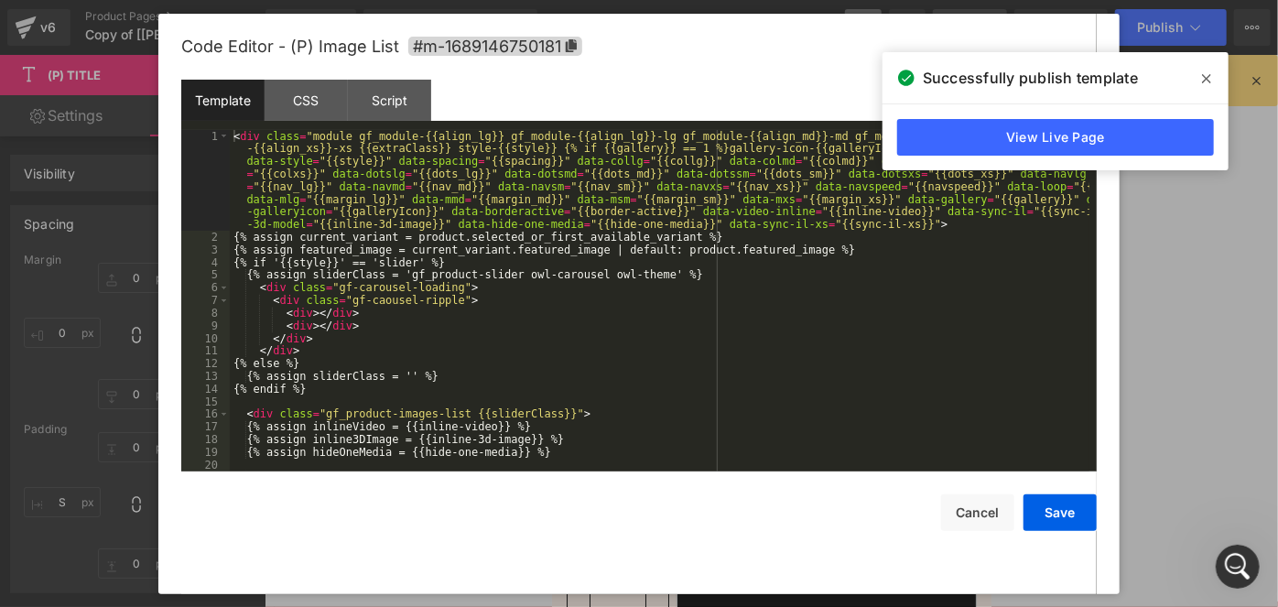
click at [769, 0] on div "(P) Title You are previewing how the will restyle your page. You can not edit E…" at bounding box center [639, 0] width 1278 height 0
click at [397, 117] on div "Script" at bounding box center [389, 100] width 83 height 41
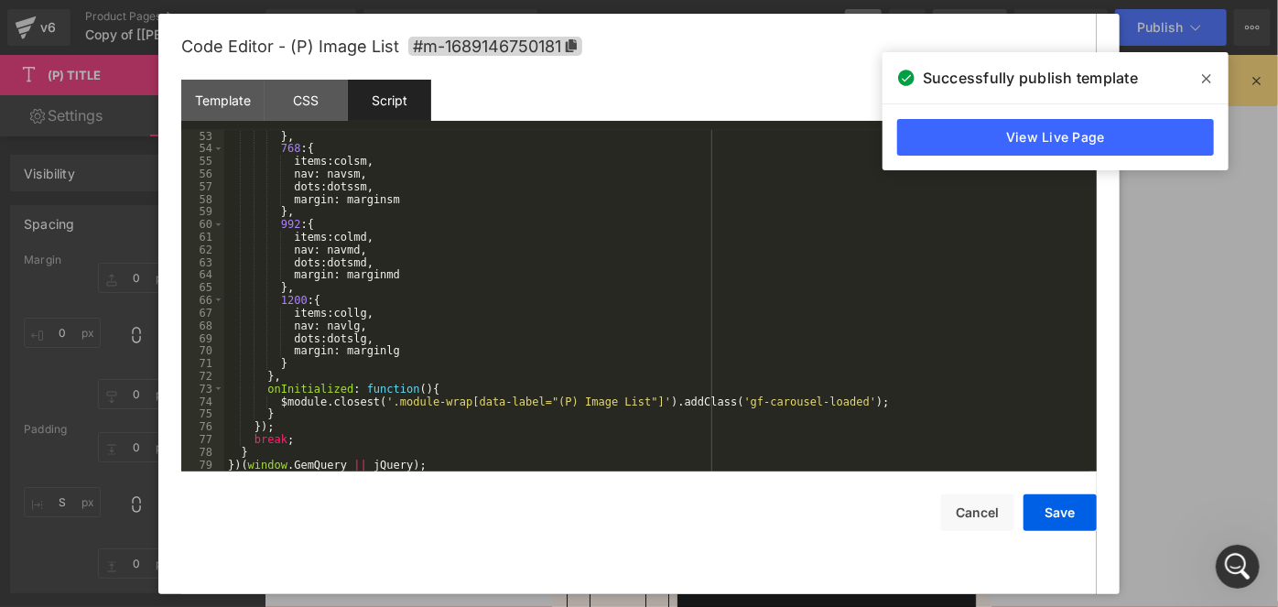
scroll to position [657, 0]
click at [318, 117] on div "CSS" at bounding box center [306, 100] width 83 height 41
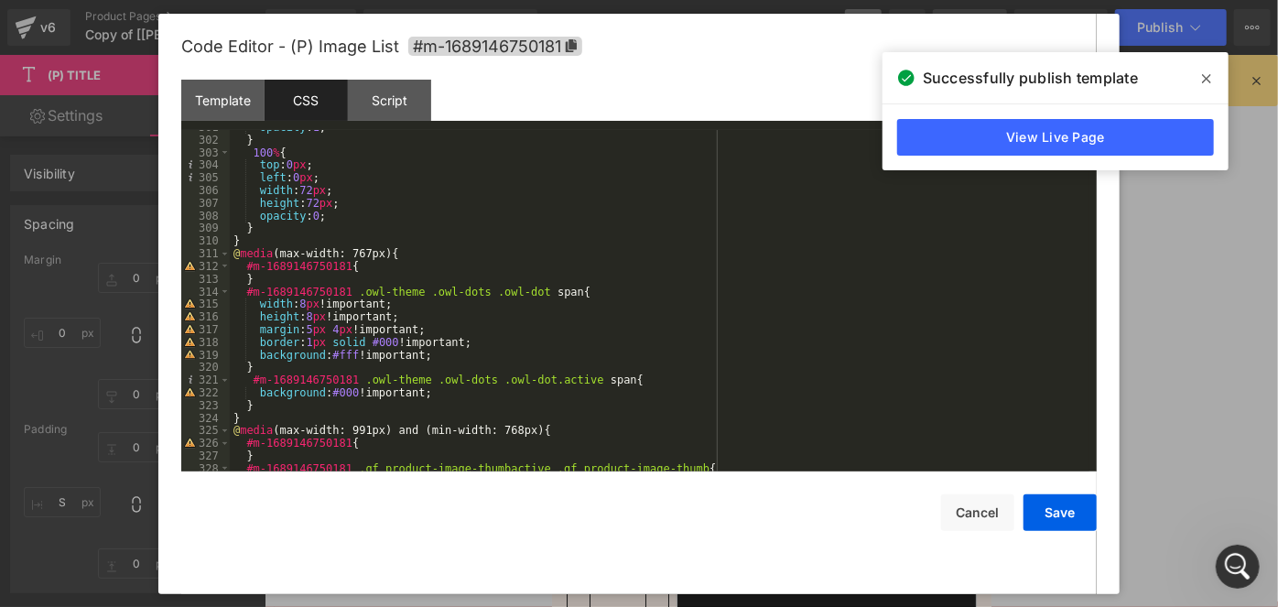
scroll to position [3892, 0]
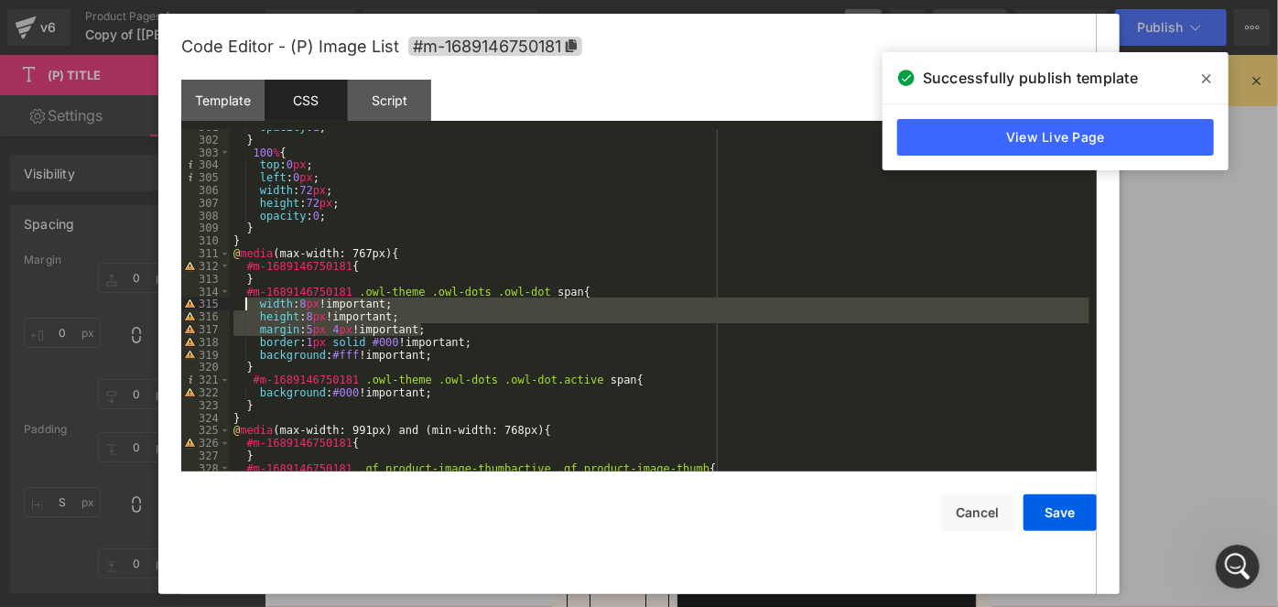
drag, startPoint x: 432, startPoint y: 327, endPoint x: 254, endPoint y: 307, distance: 179.7
click at [254, 307] on div "opacity : 1 ; } 100 % { top : 0 px ; left : 0 px ; width : 72 px ; height : 72 …" at bounding box center [660, 304] width 860 height 367
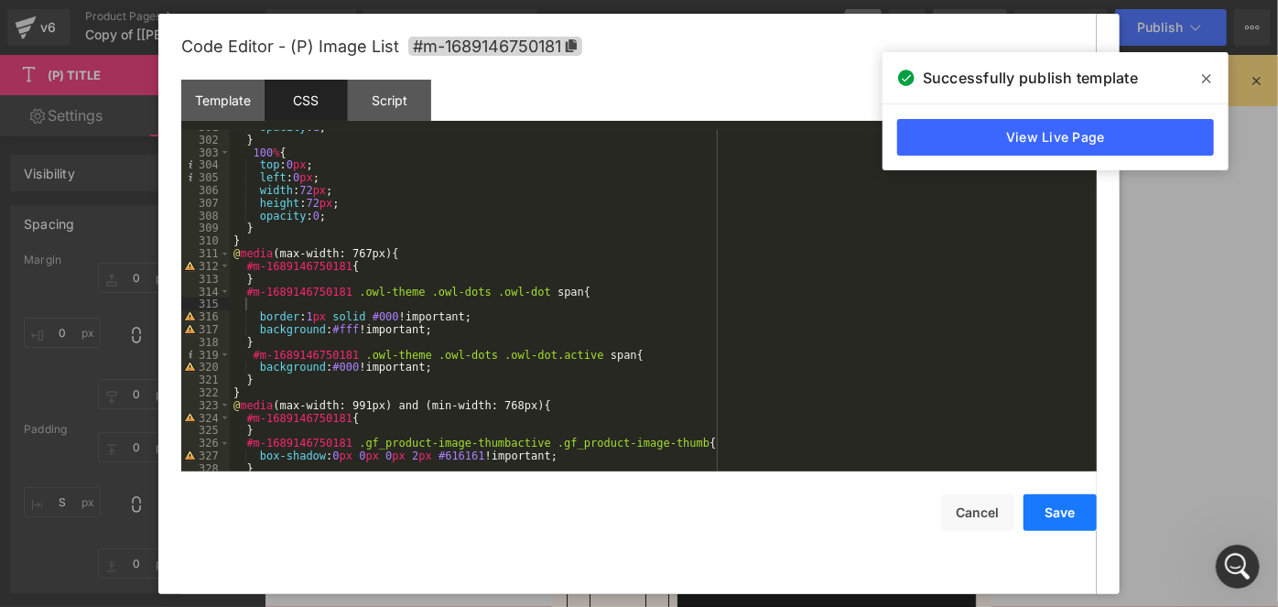
click at [1047, 504] on button "Save" at bounding box center [1060, 512] width 73 height 37
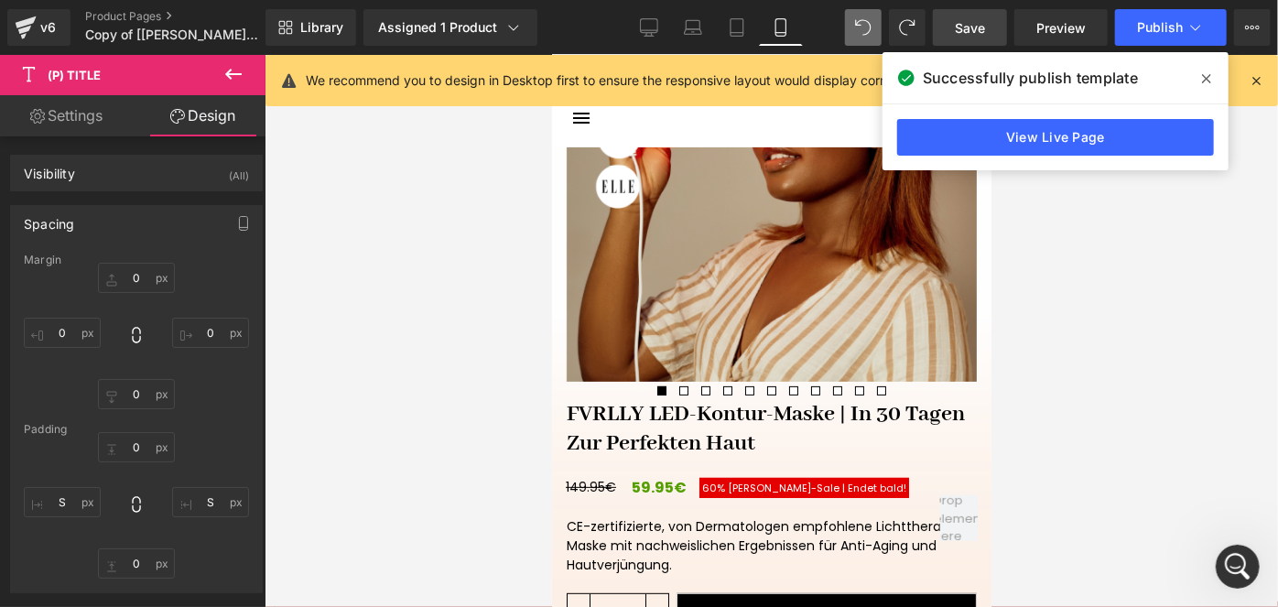
click at [971, 35] on span "Save" at bounding box center [970, 27] width 30 height 19
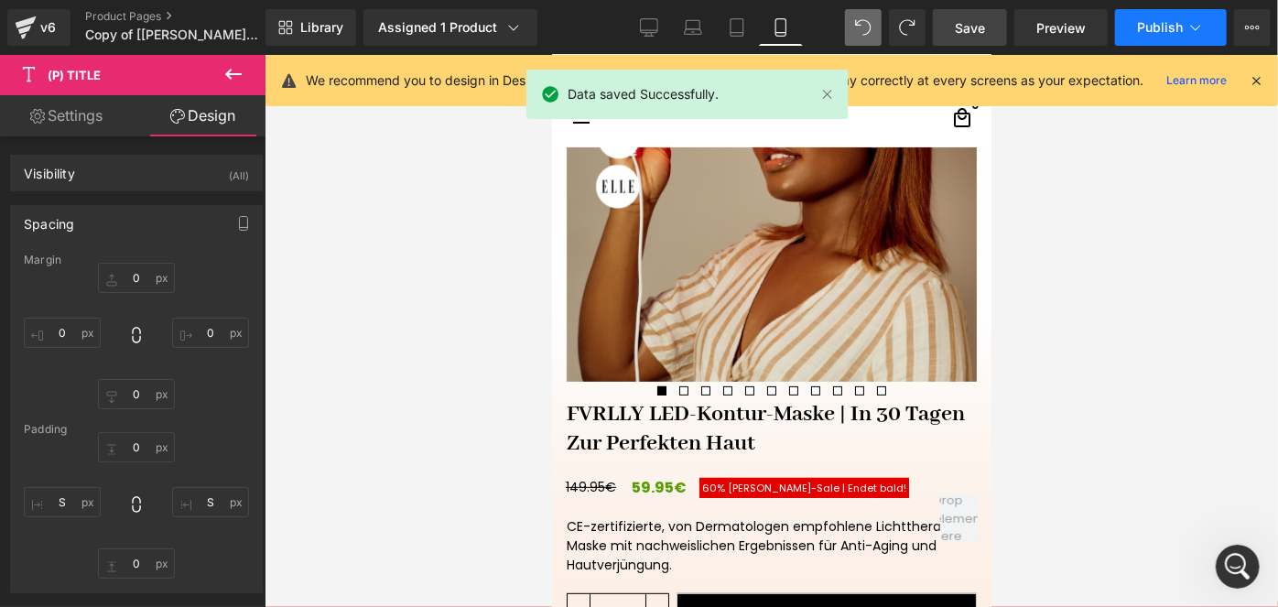
click at [1147, 27] on span "Publish" at bounding box center [1160, 27] width 46 height 15
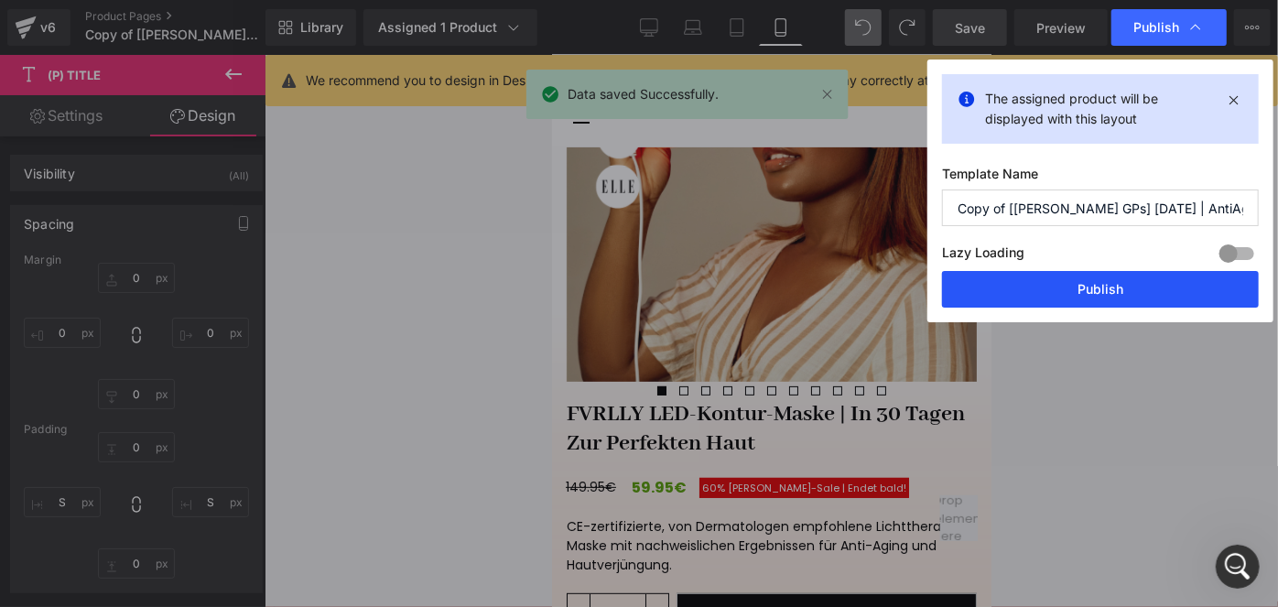
click at [1071, 285] on button "Publish" at bounding box center [1100, 289] width 317 height 37
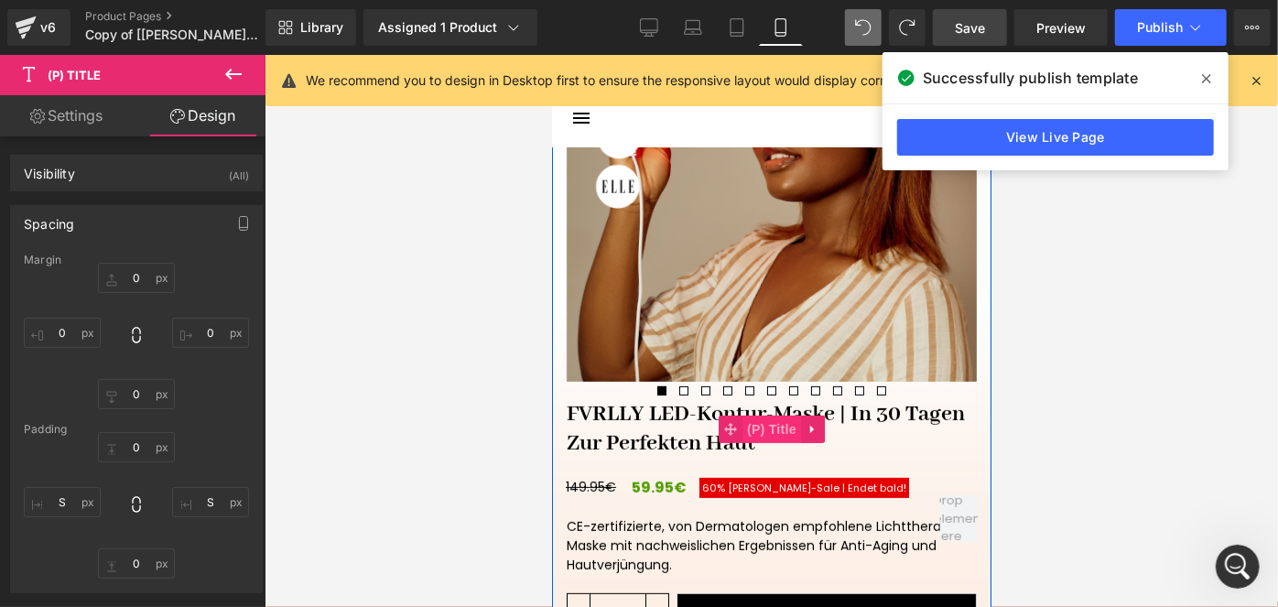
click at [773, 431] on span "(P) Title" at bounding box center [771, 428] width 59 height 27
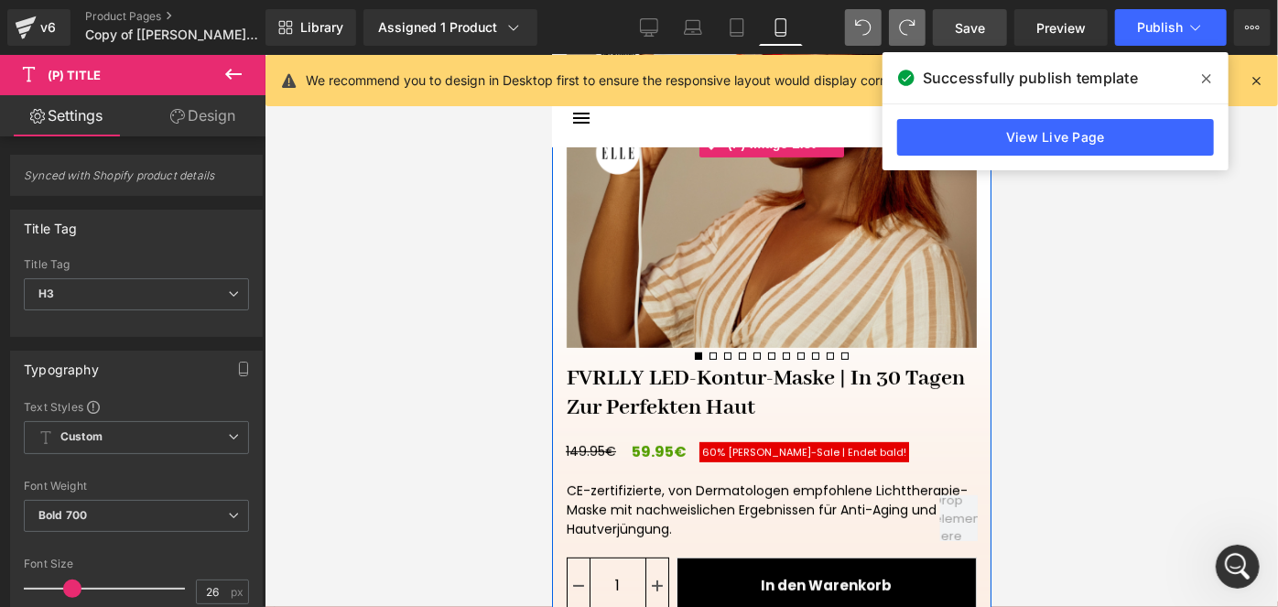
scroll to position [368, 0]
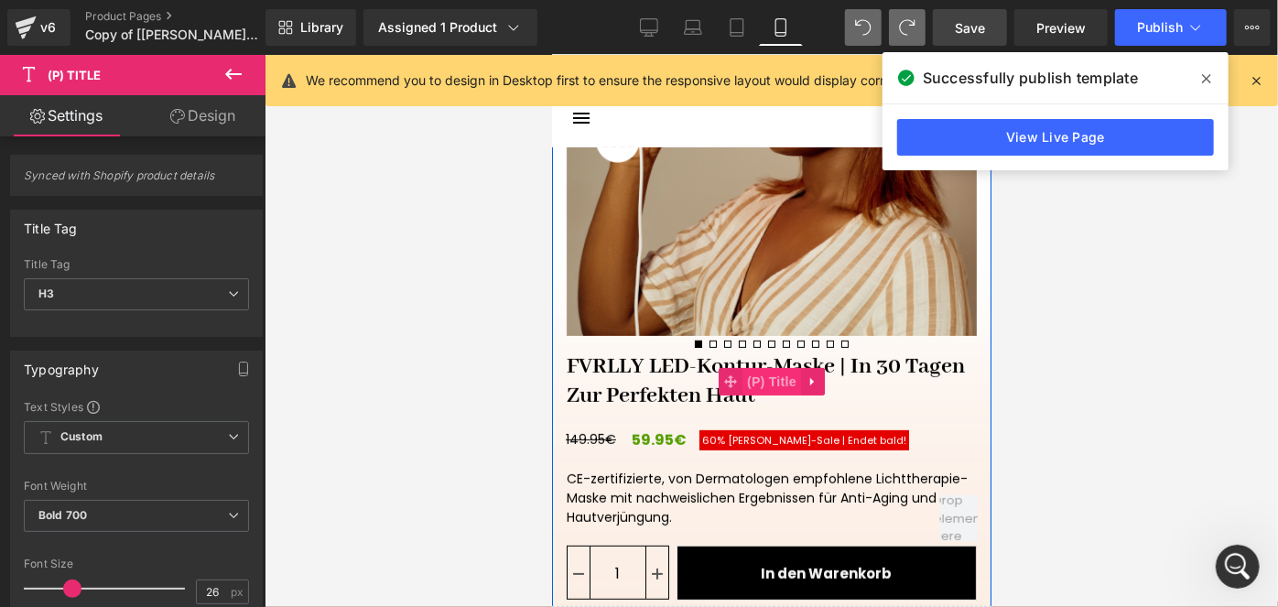
click at [742, 384] on span "(P) Title" at bounding box center [771, 380] width 59 height 27
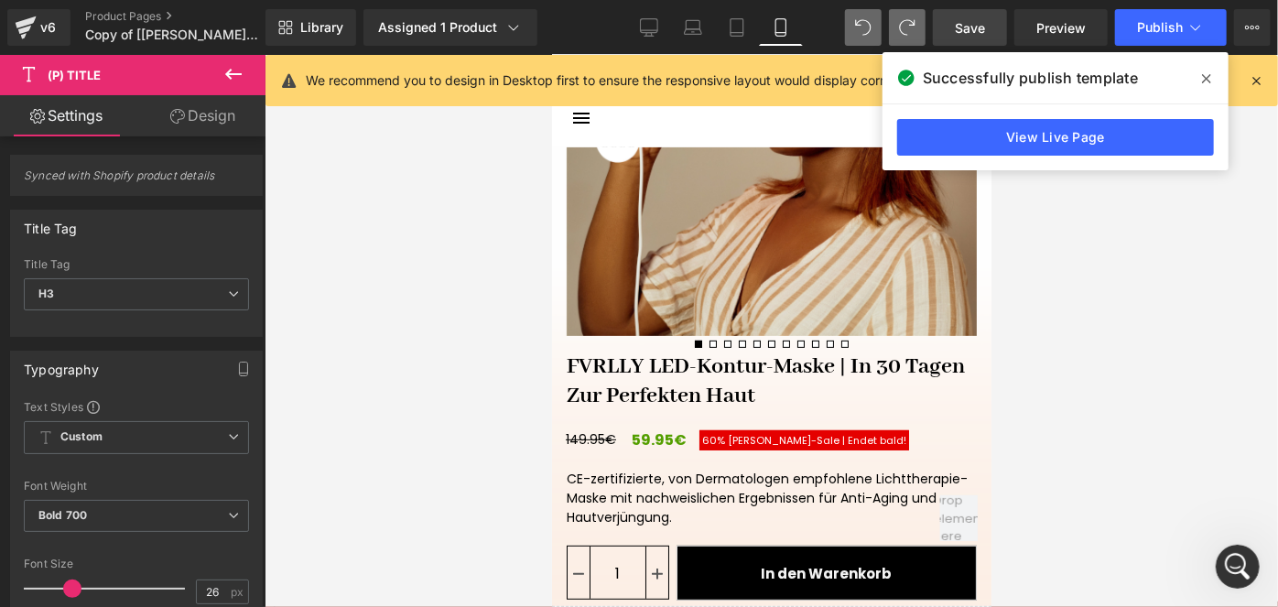
click at [225, 128] on link "Design" at bounding box center [202, 115] width 133 height 41
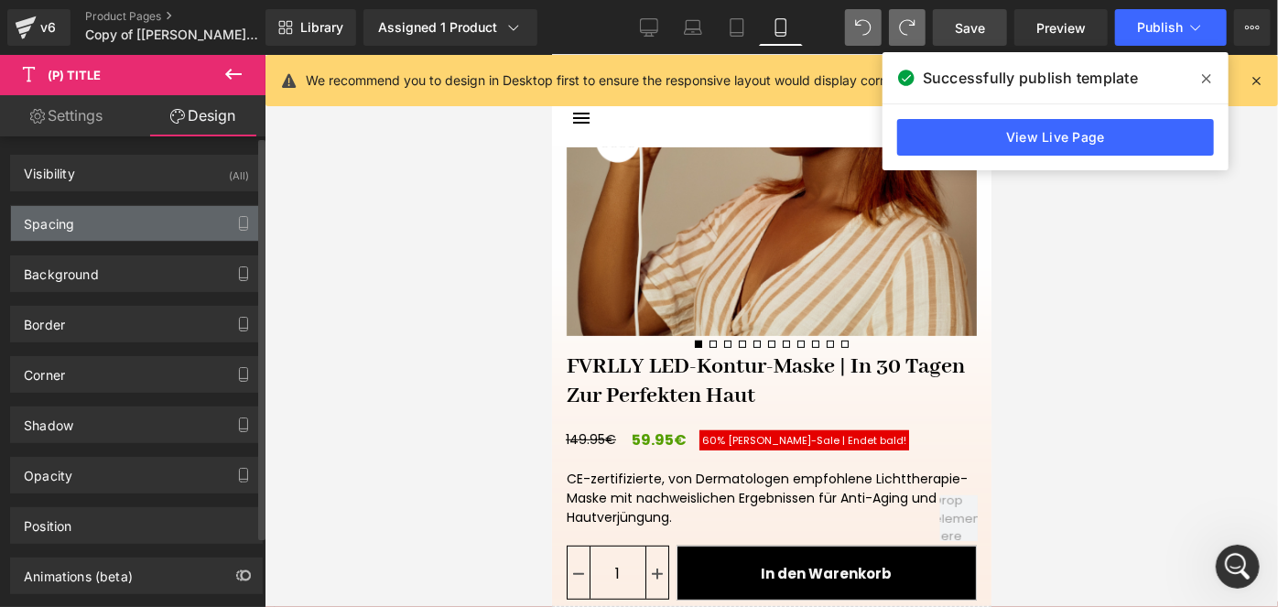
click at [76, 216] on div "Spacing" at bounding box center [136, 223] width 251 height 35
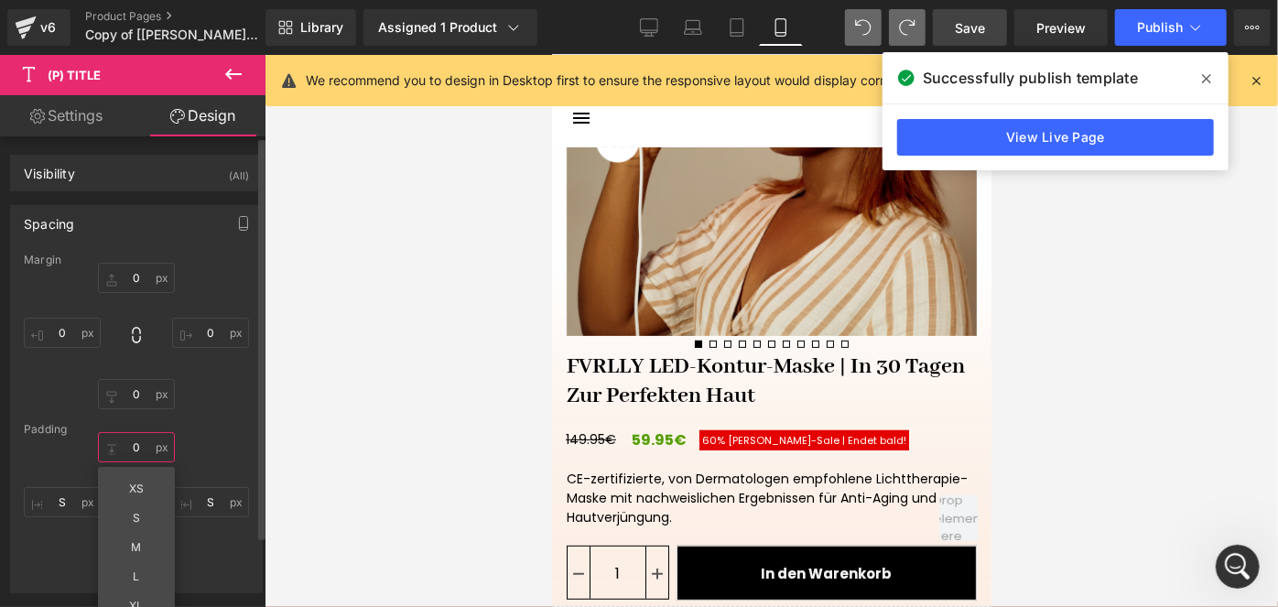
click at [133, 442] on input "text" at bounding box center [136, 447] width 77 height 30
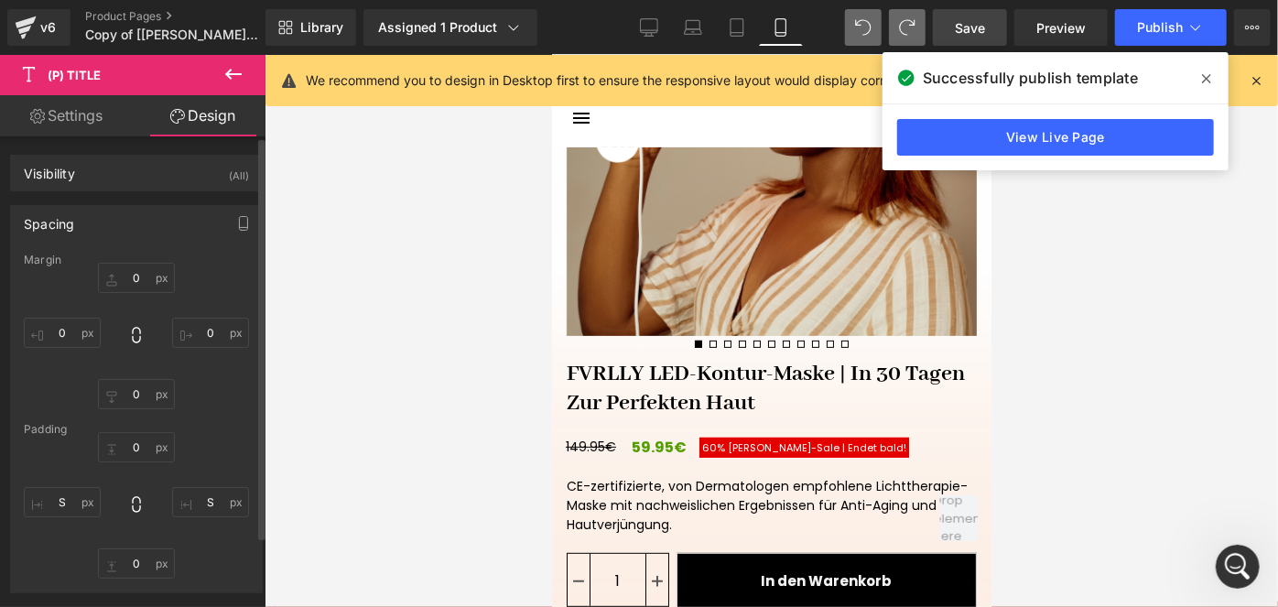
click at [976, 22] on span "Save" at bounding box center [970, 27] width 30 height 19
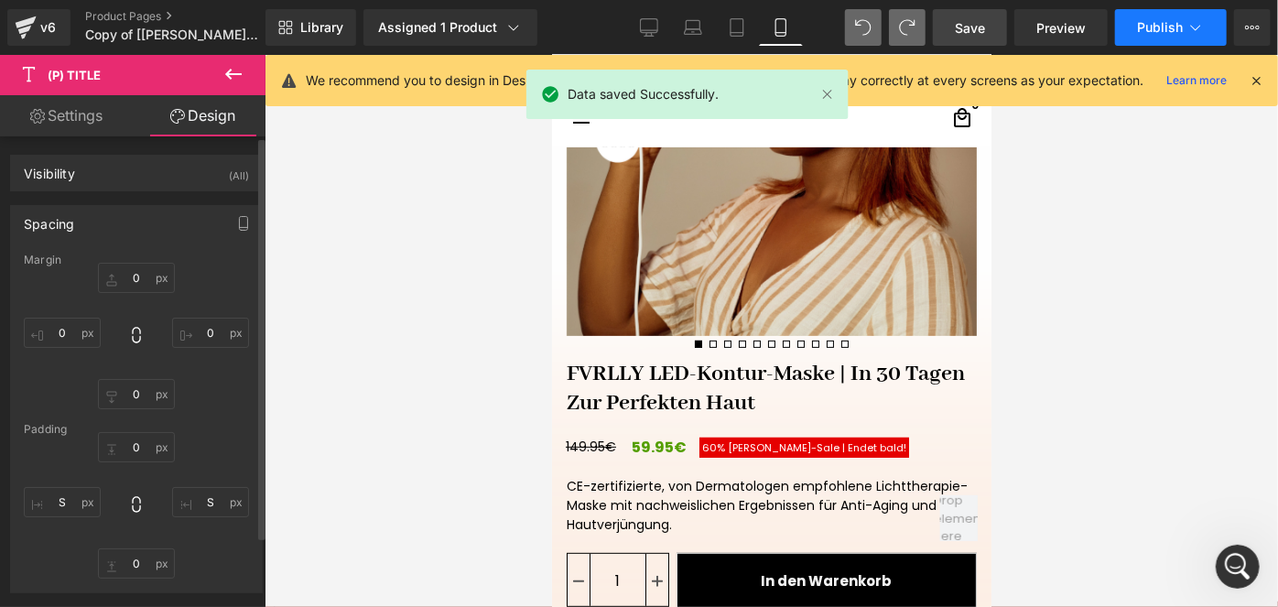
click at [1168, 32] on span "Publish" at bounding box center [1160, 27] width 46 height 15
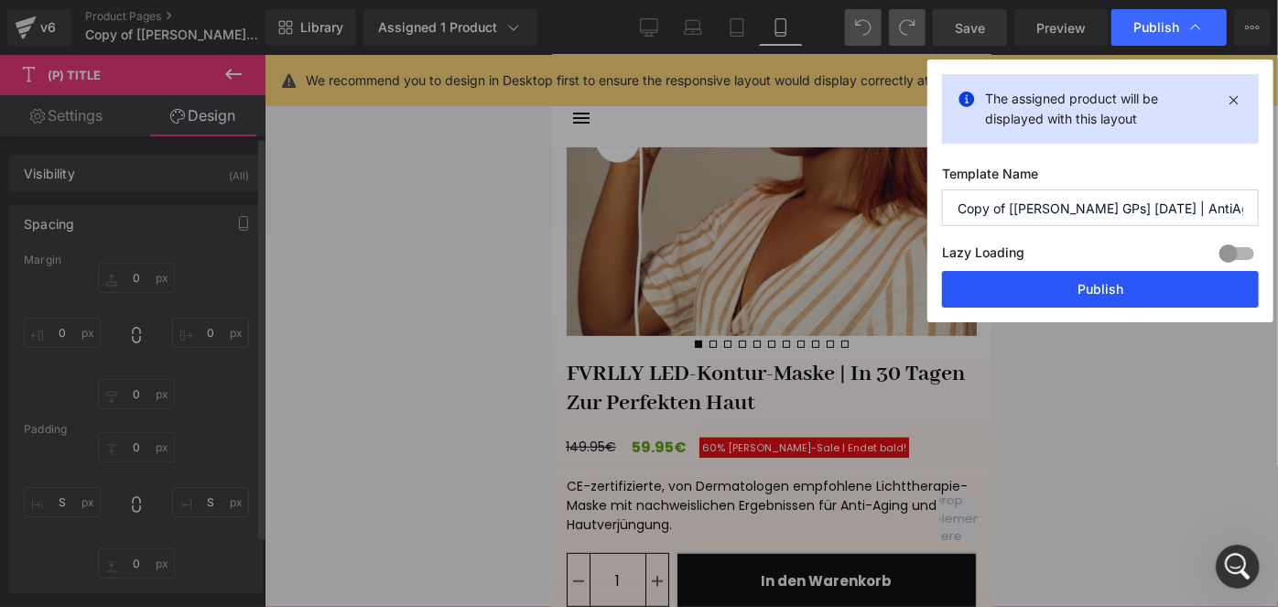
click at [1011, 282] on button "Publish" at bounding box center [1100, 289] width 317 height 37
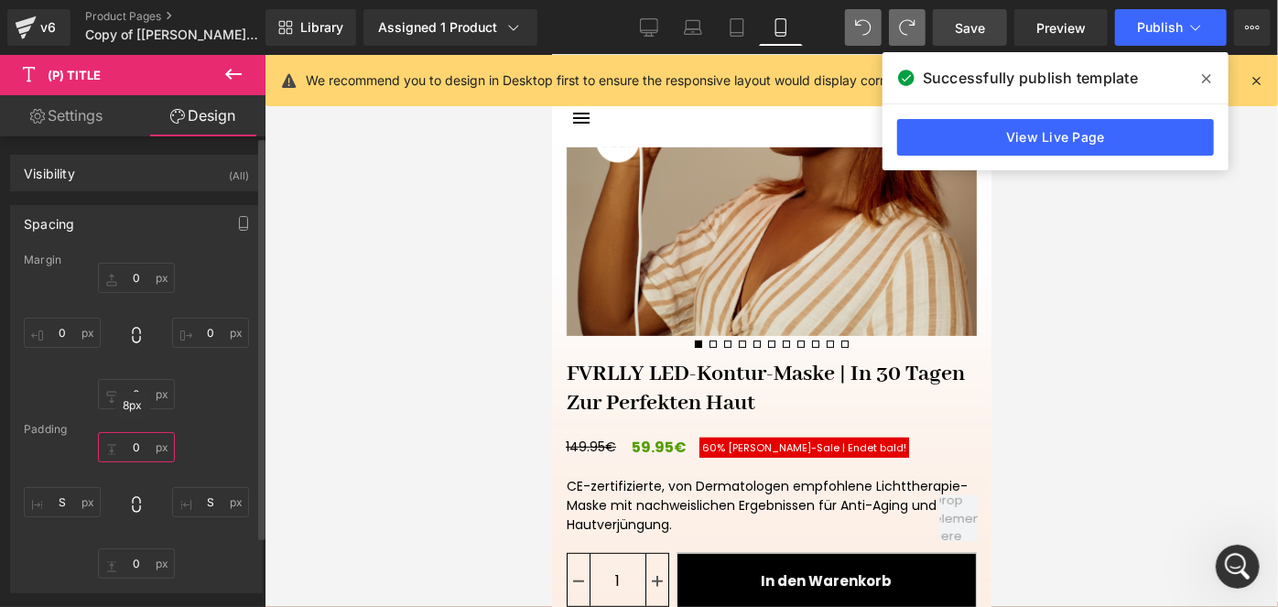
click at [134, 448] on input "text" at bounding box center [136, 447] width 77 height 30
type input "XS"
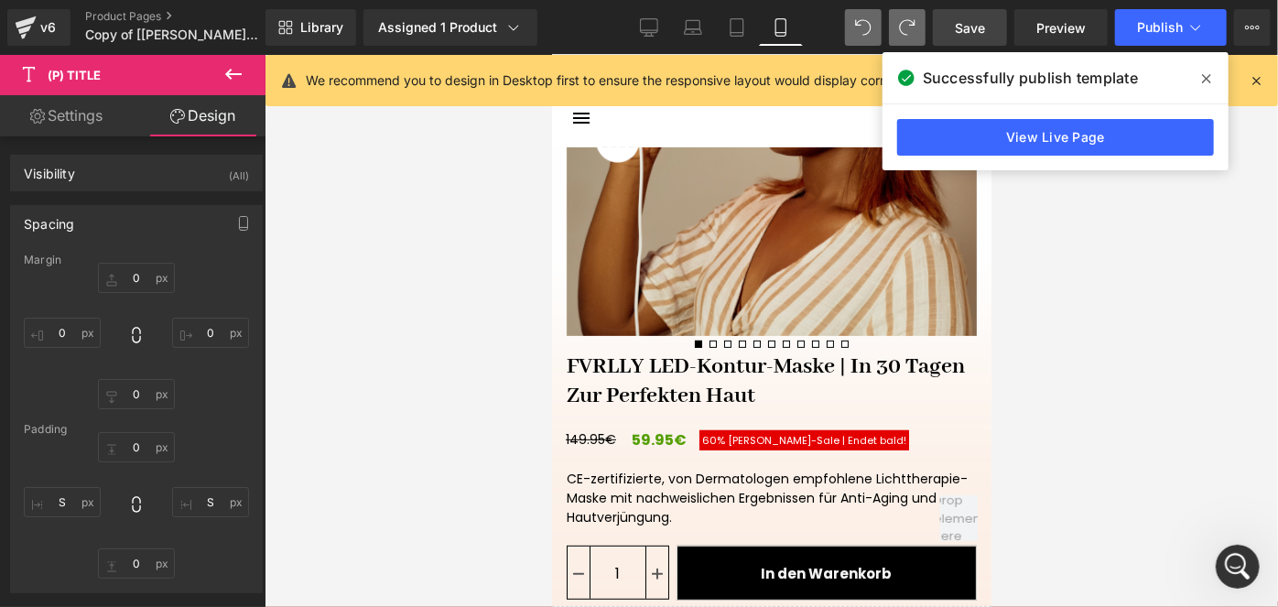
click at [969, 32] on span "Save" at bounding box center [970, 27] width 30 height 19
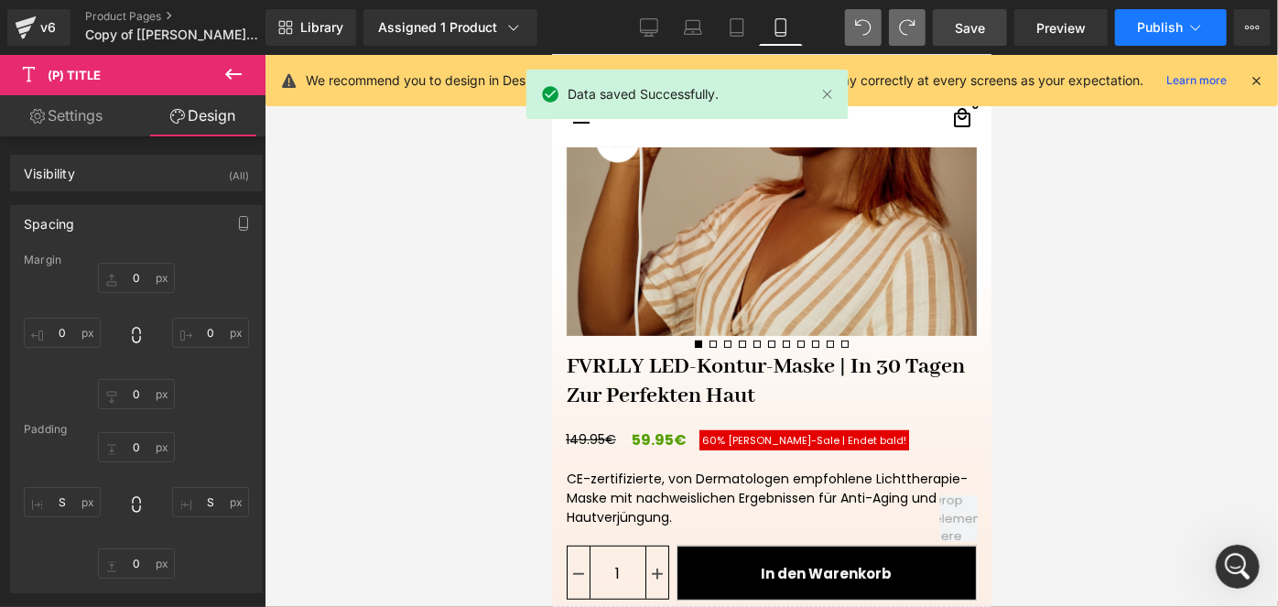
click at [1143, 31] on span "Publish" at bounding box center [1160, 27] width 46 height 15
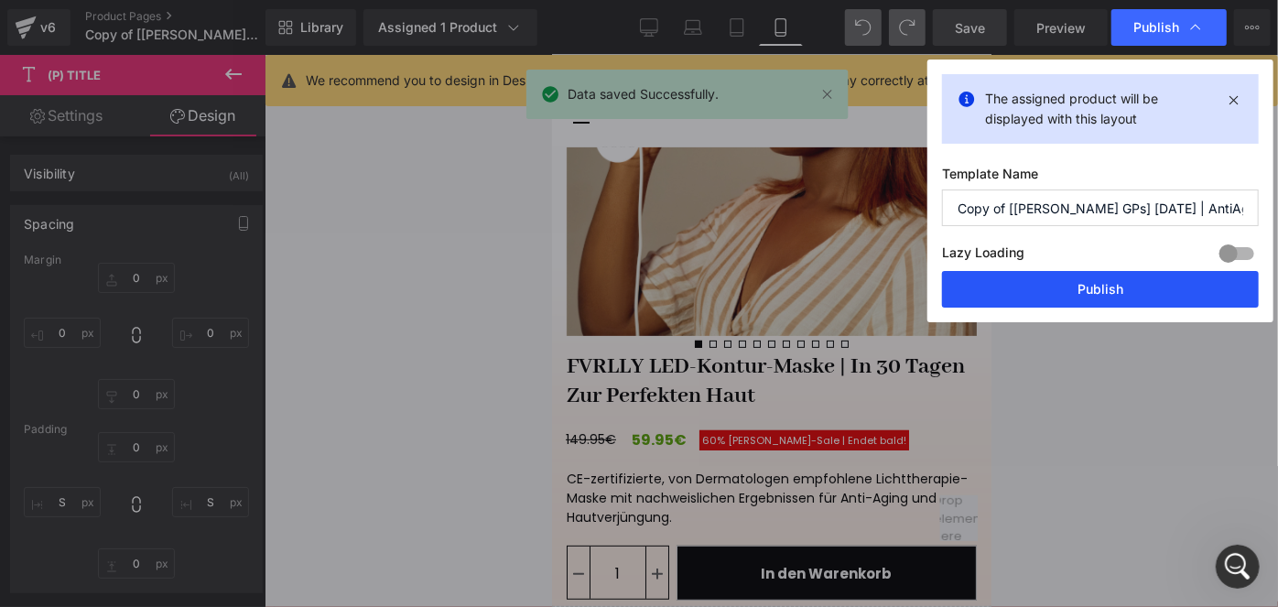
click at [1039, 287] on button "Publish" at bounding box center [1100, 289] width 317 height 37
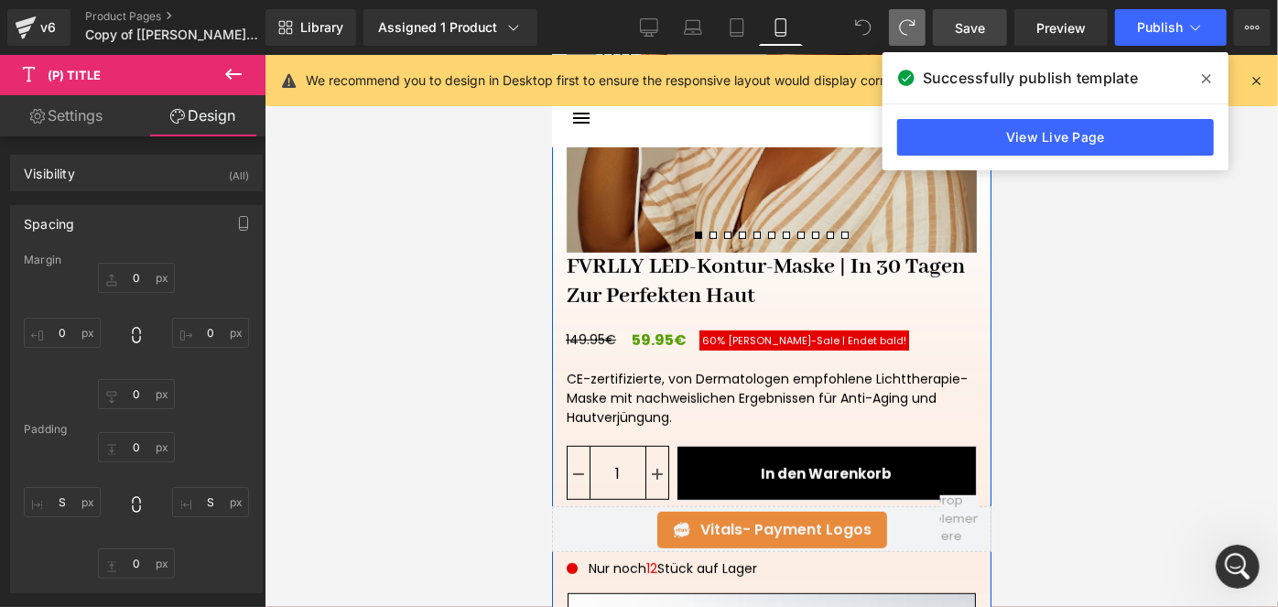
scroll to position [456, 0]
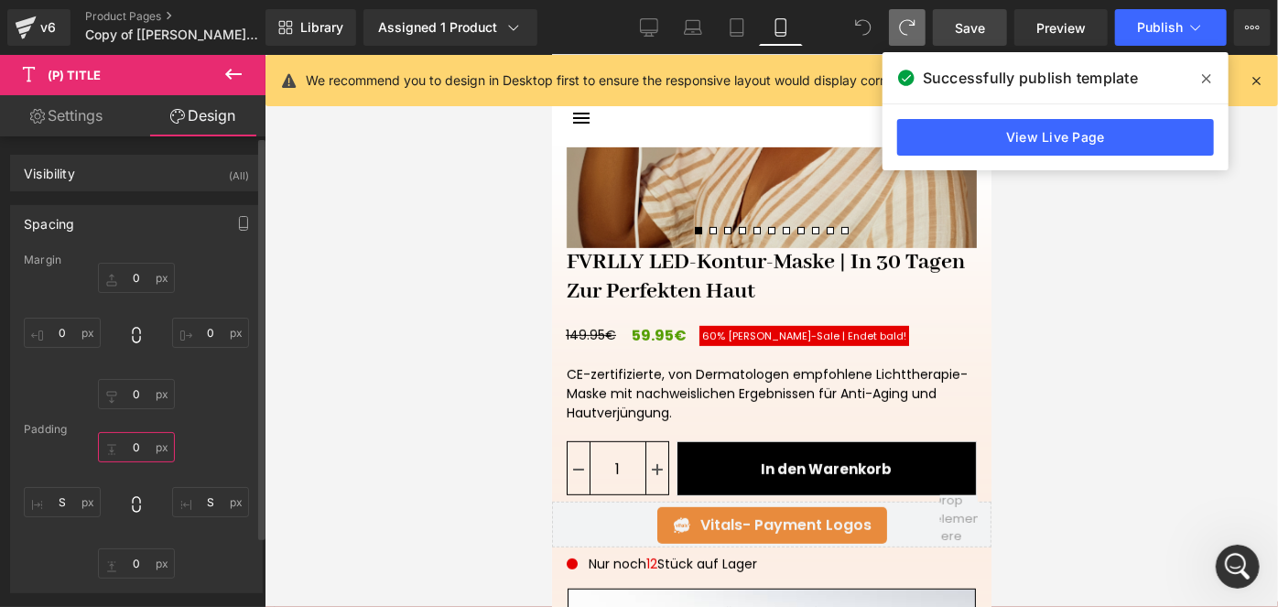
click at [135, 446] on input "text" at bounding box center [136, 447] width 77 height 30
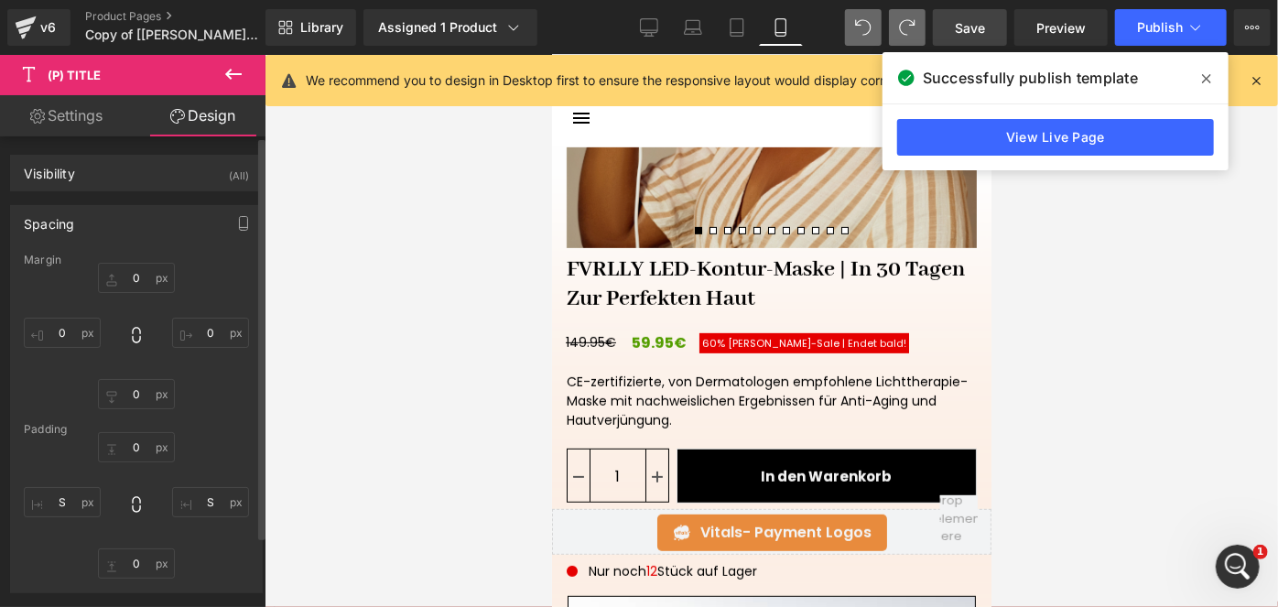
click at [993, 35] on link "Save" at bounding box center [970, 27] width 74 height 37
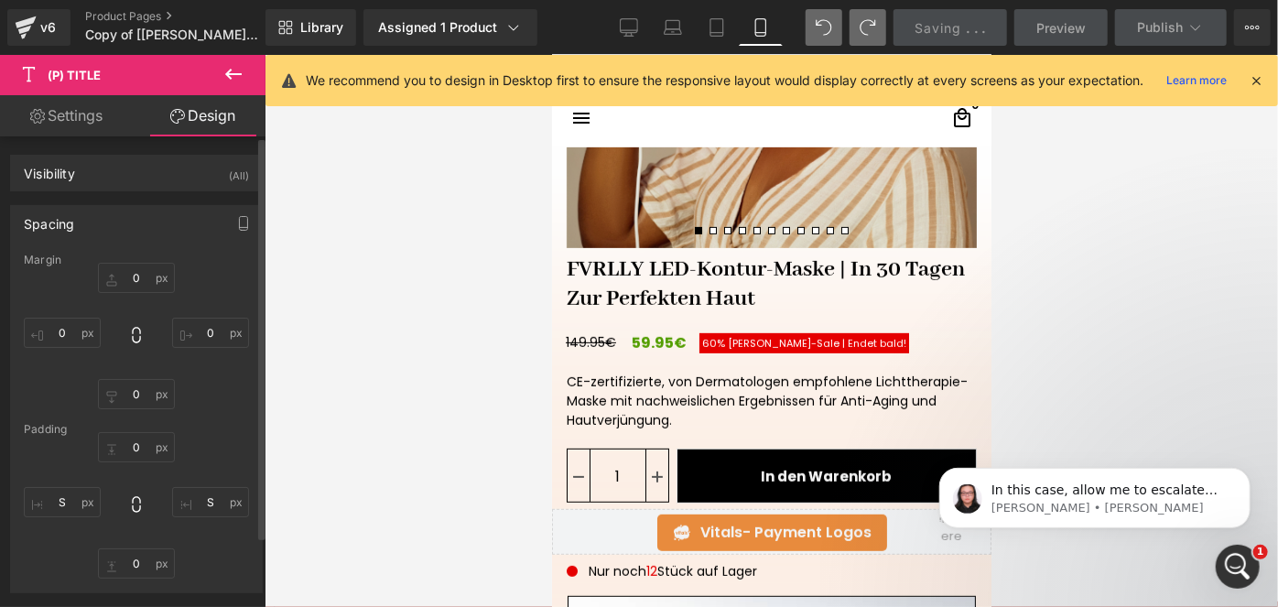
scroll to position [0, 0]
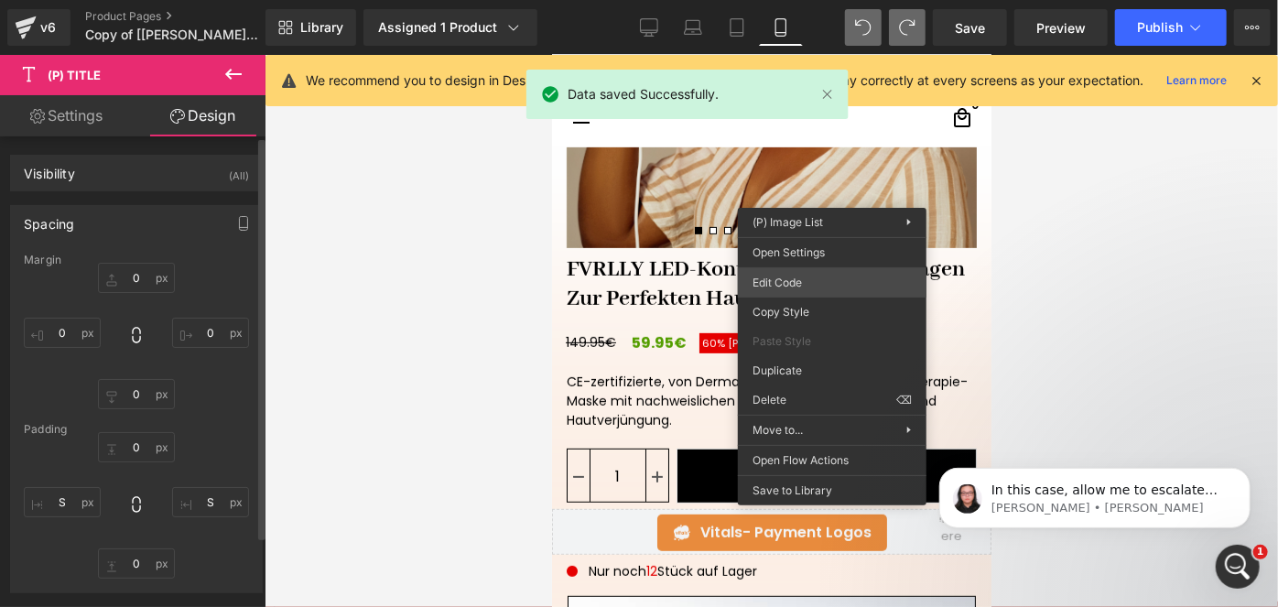
click at [774, 0] on div "(P) Title You are previewing how the will restyle your page. You can not edit E…" at bounding box center [639, 0] width 1278 height 0
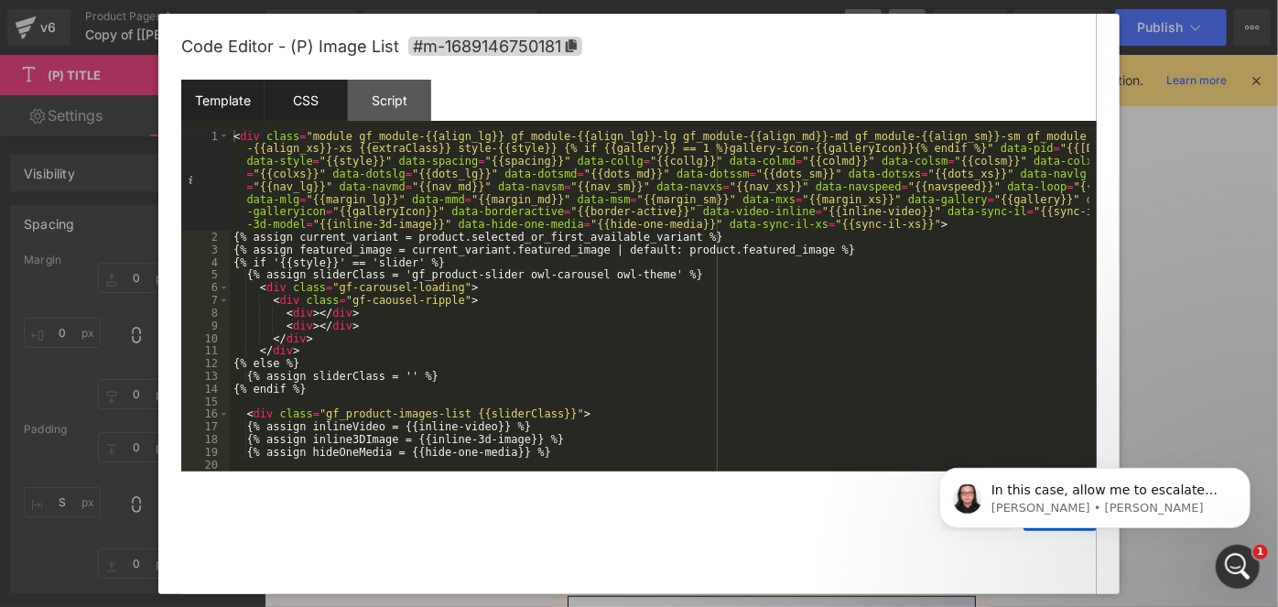
click at [302, 120] on div "CSS" at bounding box center [306, 100] width 83 height 41
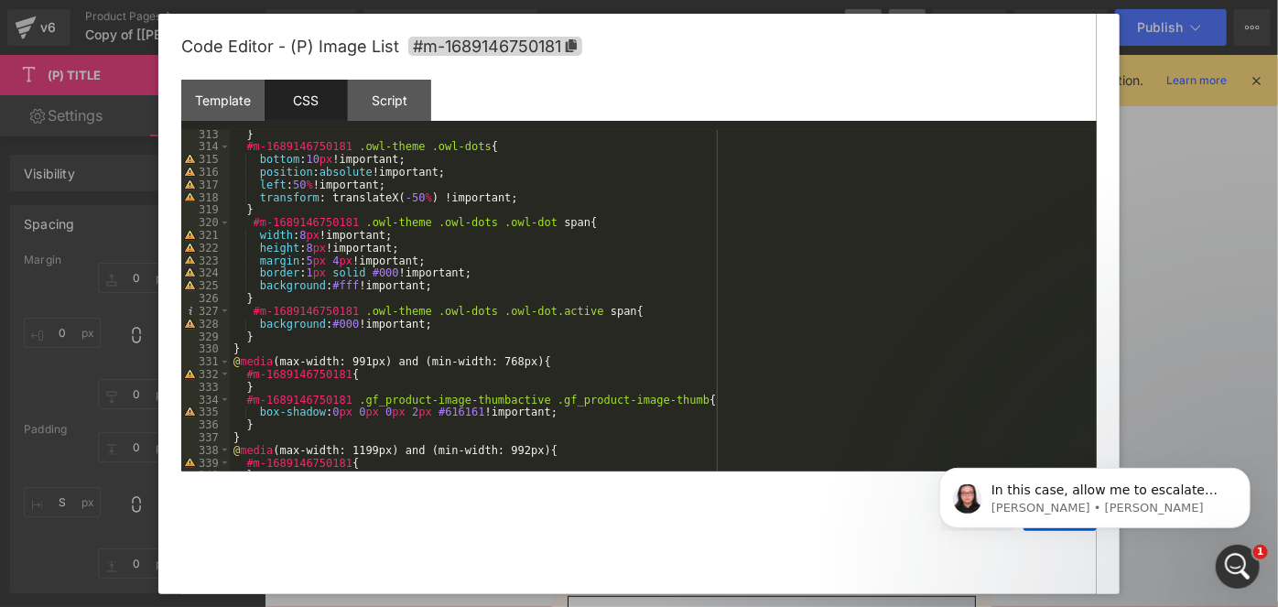
scroll to position [4037, 0]
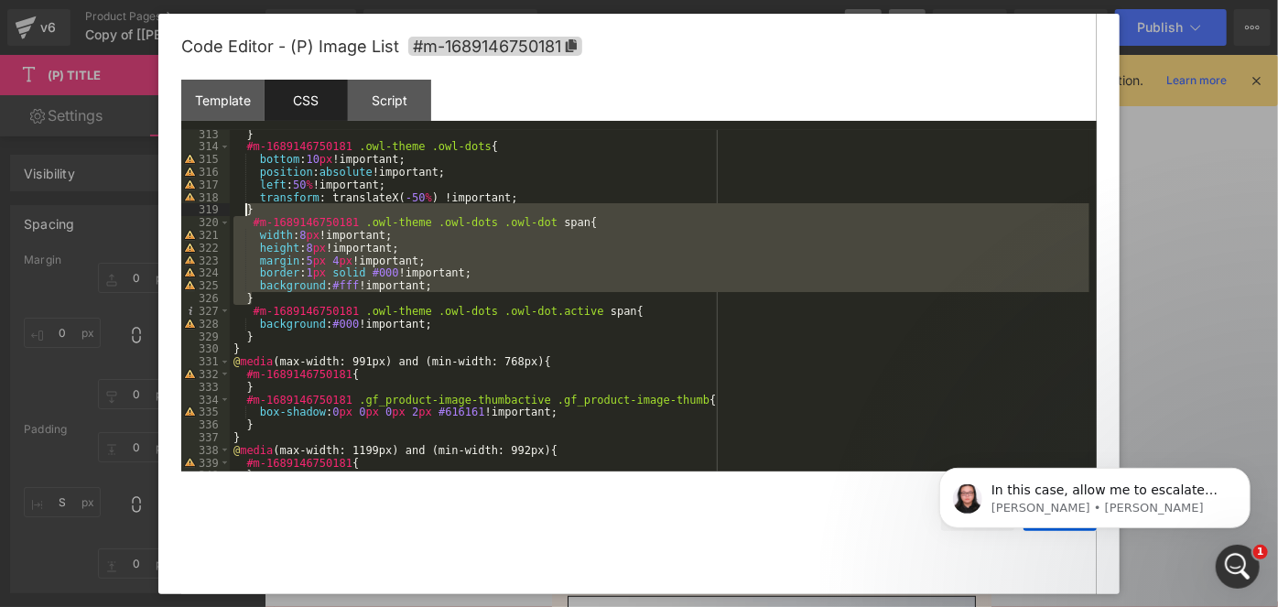
drag, startPoint x: 261, startPoint y: 298, endPoint x: 245, endPoint y: 213, distance: 86.6
click at [245, 213] on div "} #m-1689146750181 .owl-theme .owl-dots { bottom : 10 px !important; position :…" at bounding box center [660, 311] width 860 height 367
click at [265, 296] on div "} #m-1689146750181 .owl-theme .owl-dots { bottom : 10 px !important; position :…" at bounding box center [660, 300] width 860 height 341
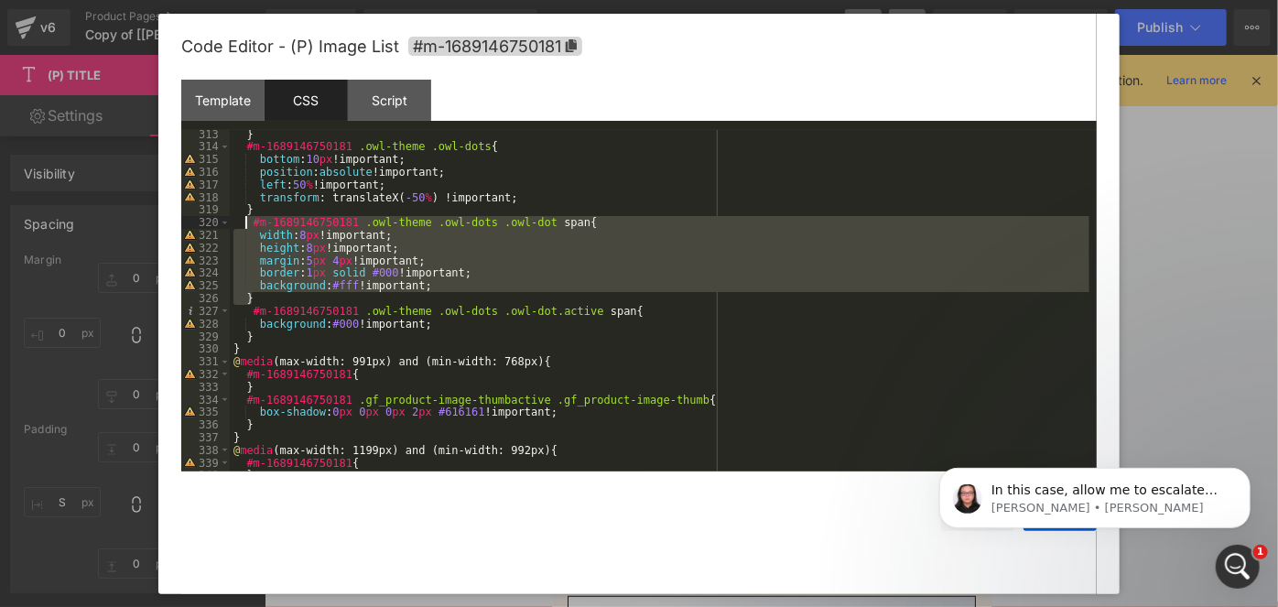
drag, startPoint x: 265, startPoint y: 296, endPoint x: 246, endPoint y: 222, distance: 75.7
click at [246, 222] on div "} #m-1689146750181 .owl-theme .owl-dots { bottom : 10 px !important; position :…" at bounding box center [660, 311] width 860 height 367
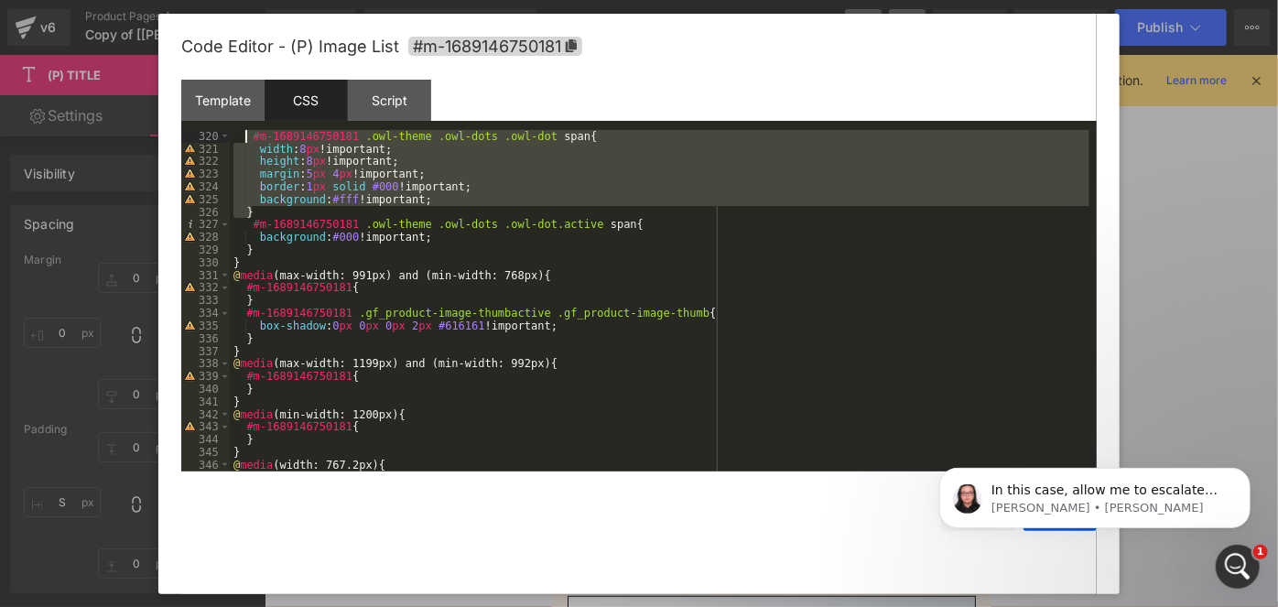
scroll to position [4152, 0]
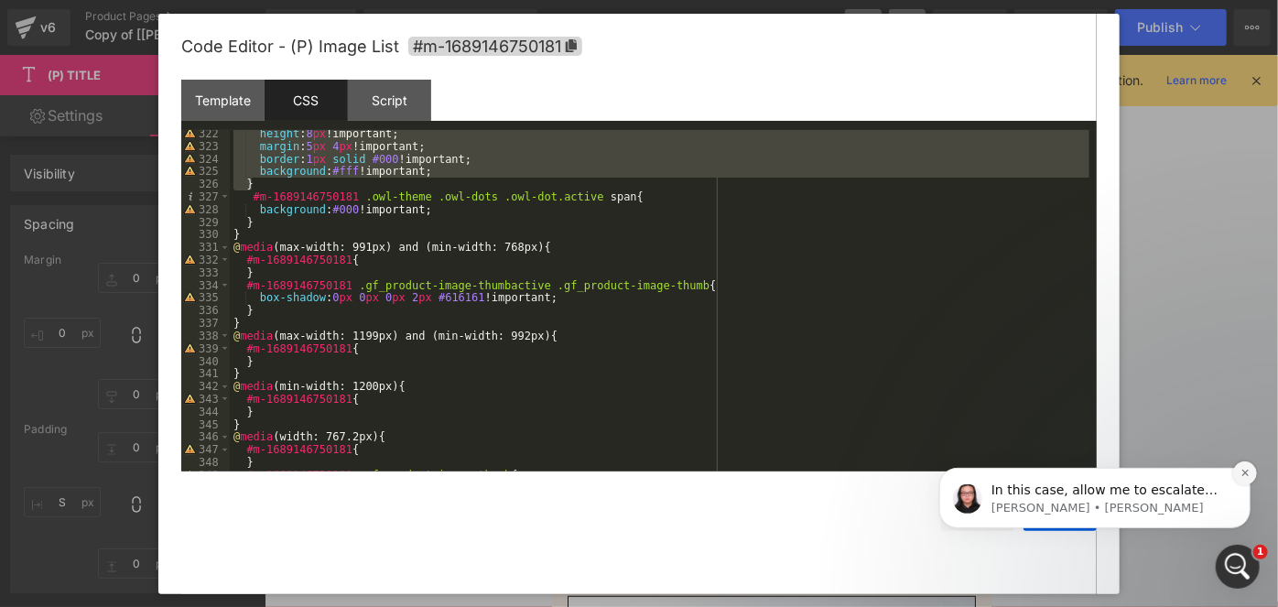
click at [1246, 471] on icon "Dismiss notification" at bounding box center [1243, 472] width 6 height 6
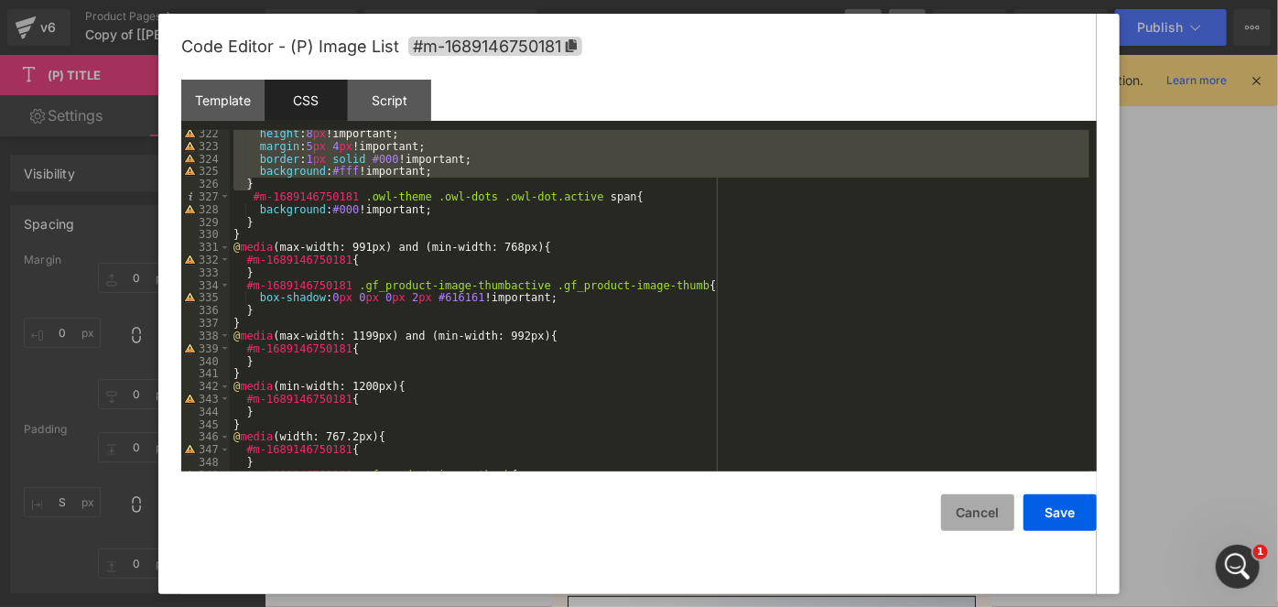
click at [987, 504] on button "Cancel" at bounding box center [977, 512] width 73 height 37
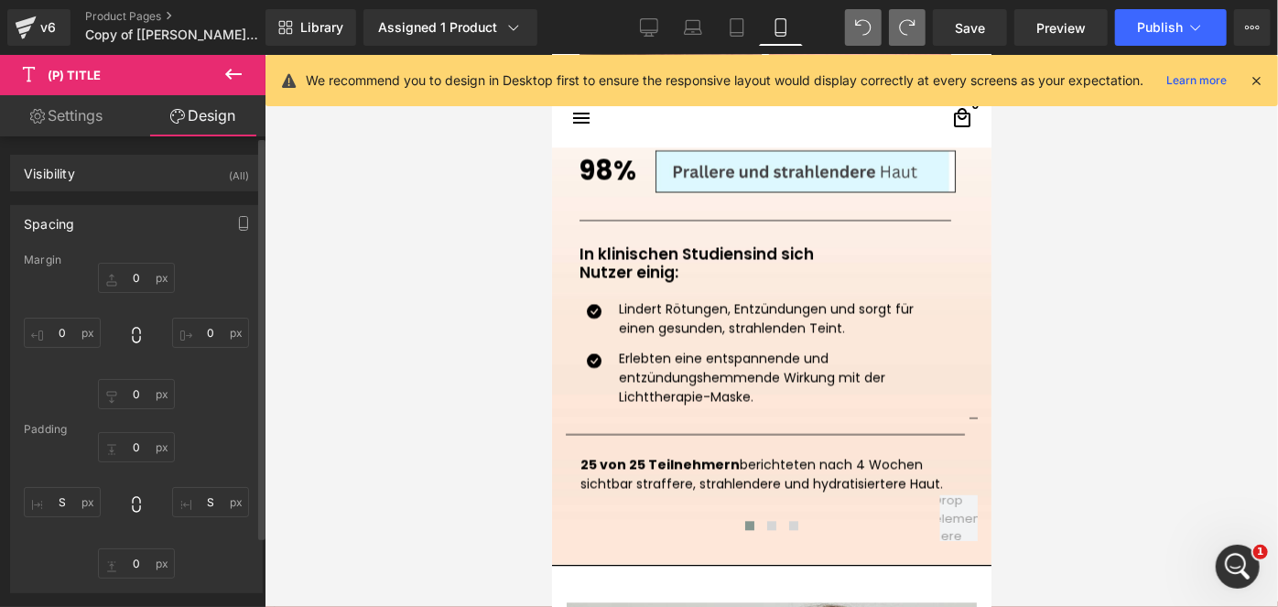
scroll to position [2248, 0]
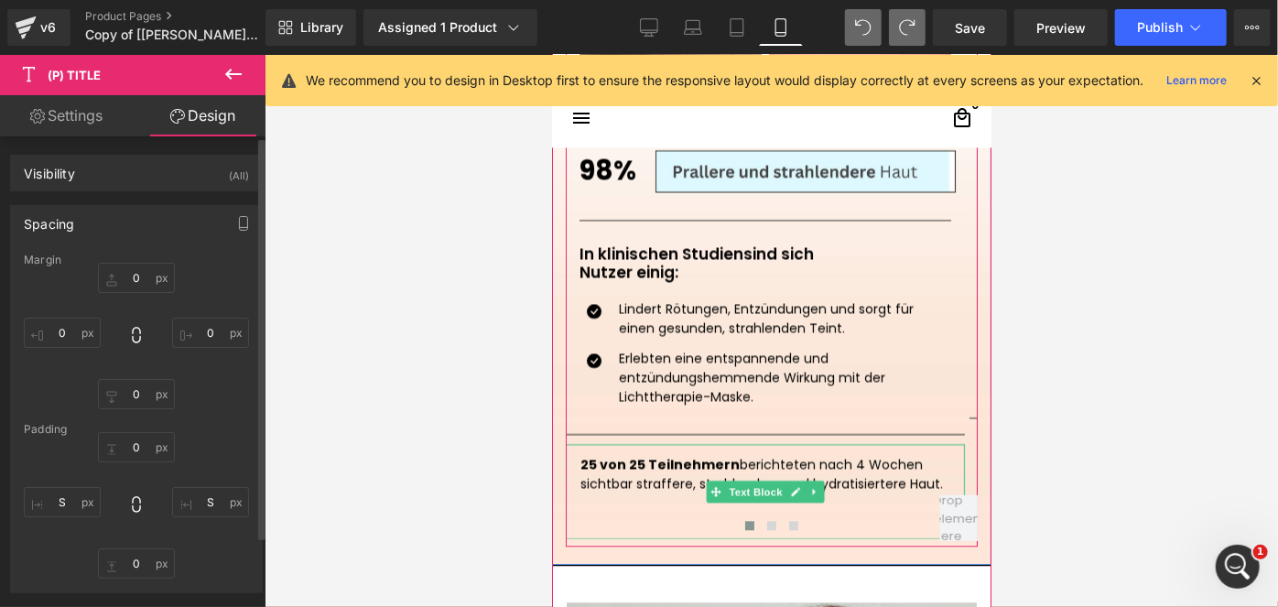
click at [632, 504] on p at bounding box center [765, 502] width 370 height 19
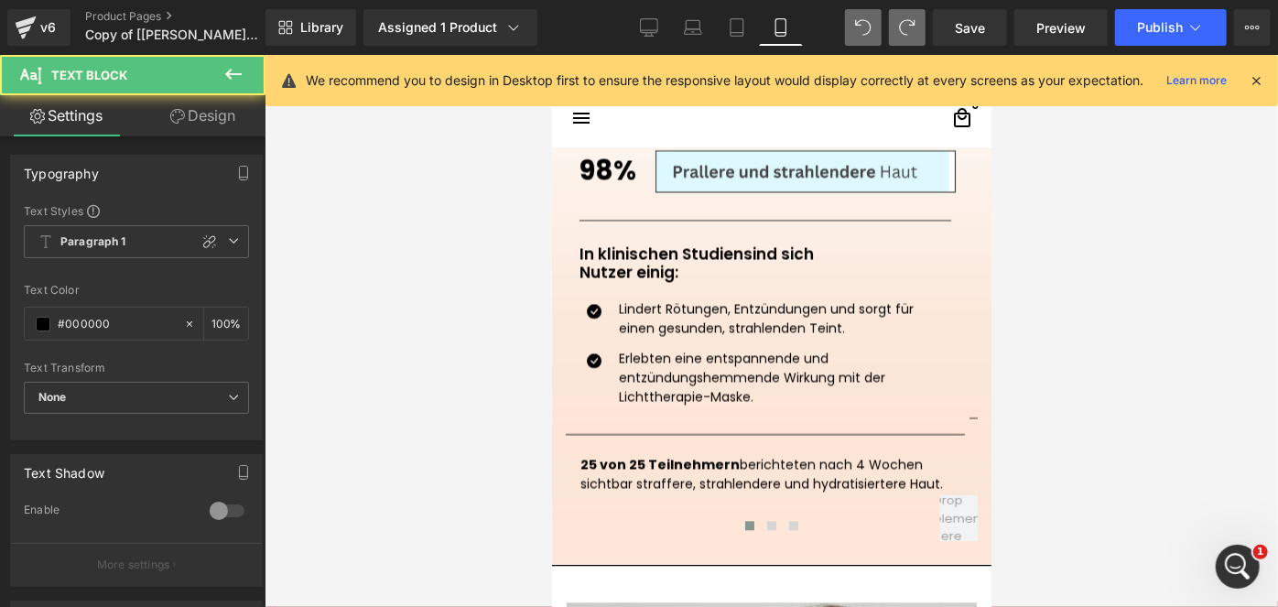
click at [590, 537] on div "Rendering Content" at bounding box center [639, 535] width 113 height 20
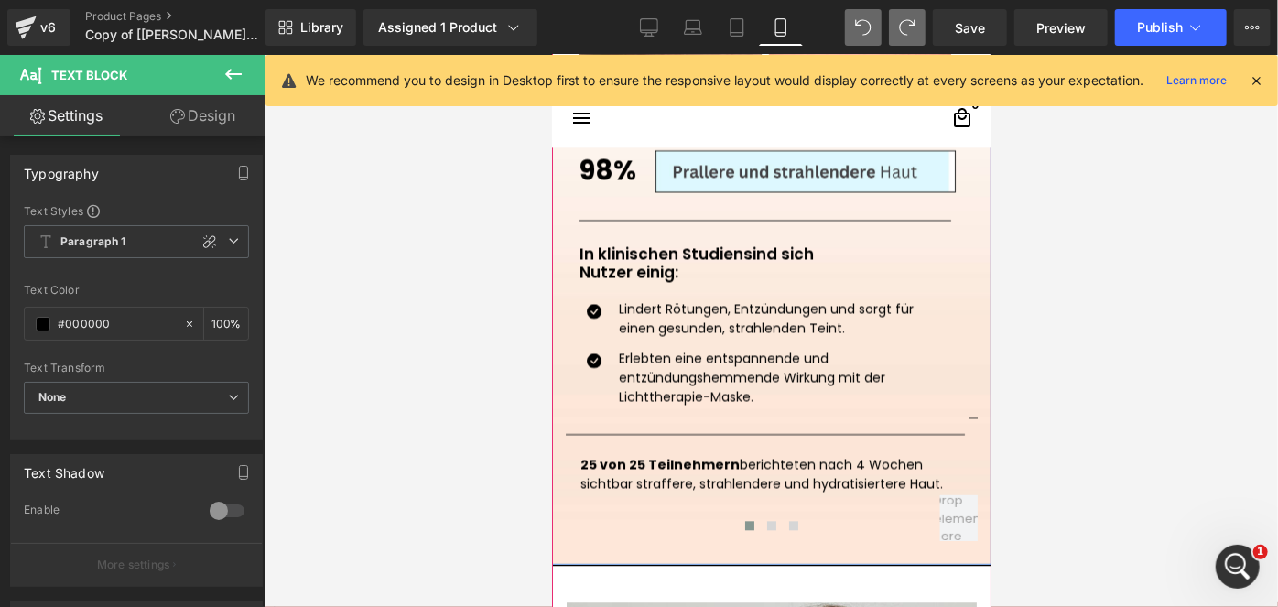
click at [575, 551] on div "Echte Nutzer, echte Resultate Heading Image Mia - ✅ verifizierter [PERSON_NAME]…" at bounding box center [770, 114] width 439 height 902
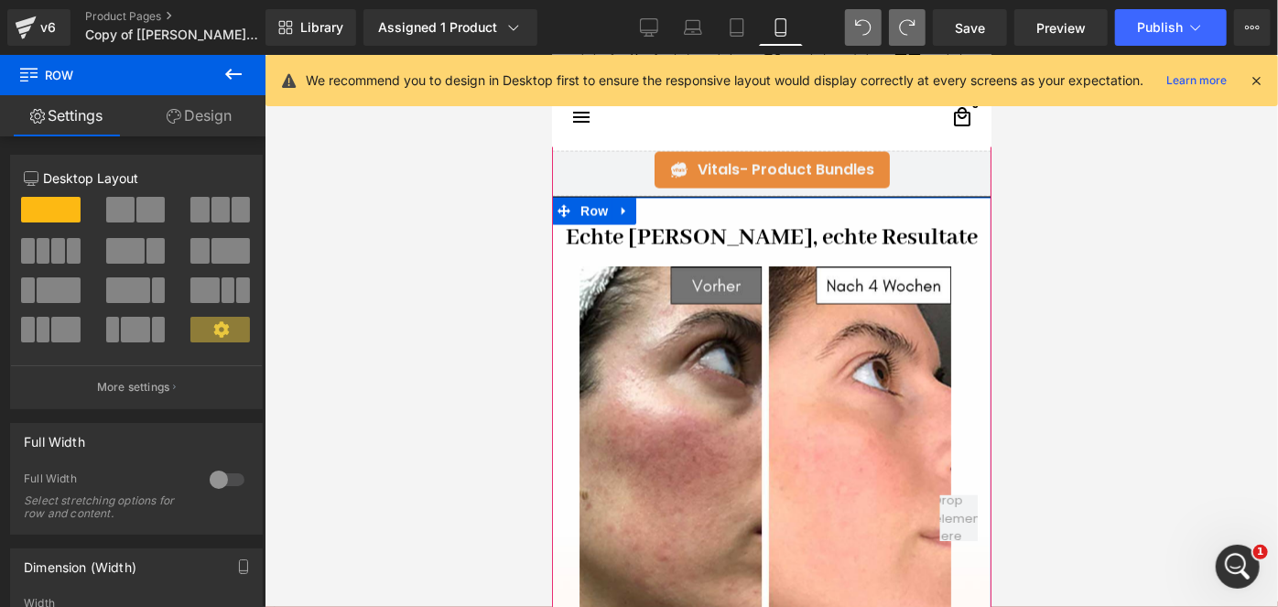
scroll to position [1712, 0]
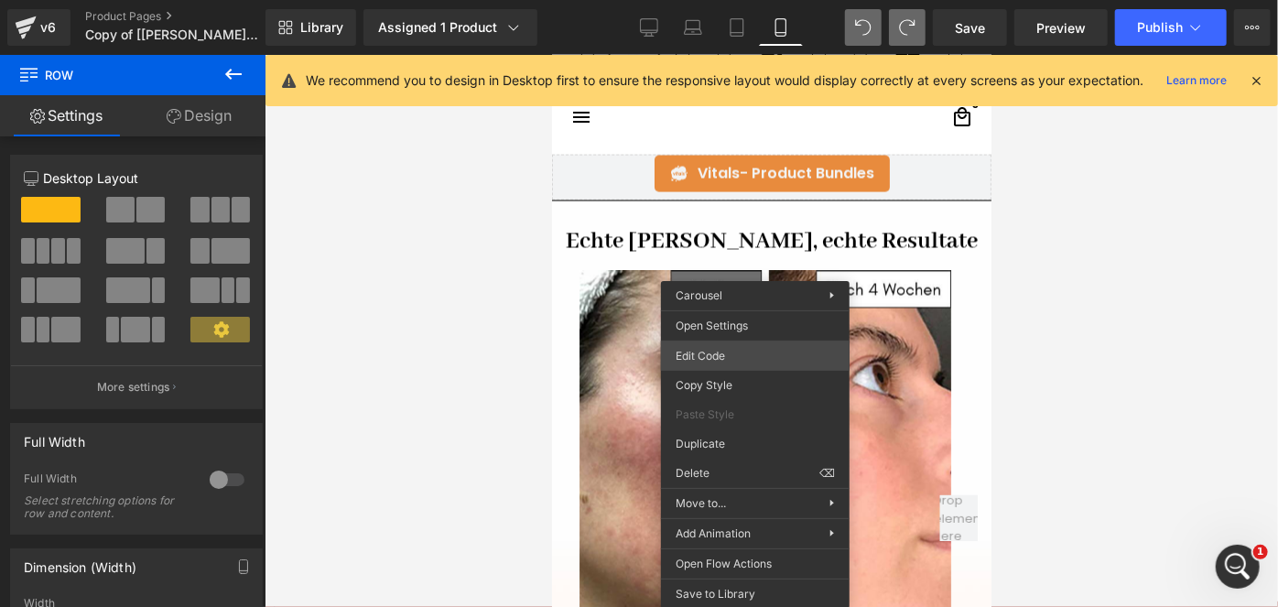
click at [700, 0] on div "(P) Title You are previewing how the will restyle your page. You can not edit E…" at bounding box center [639, 0] width 1278 height 0
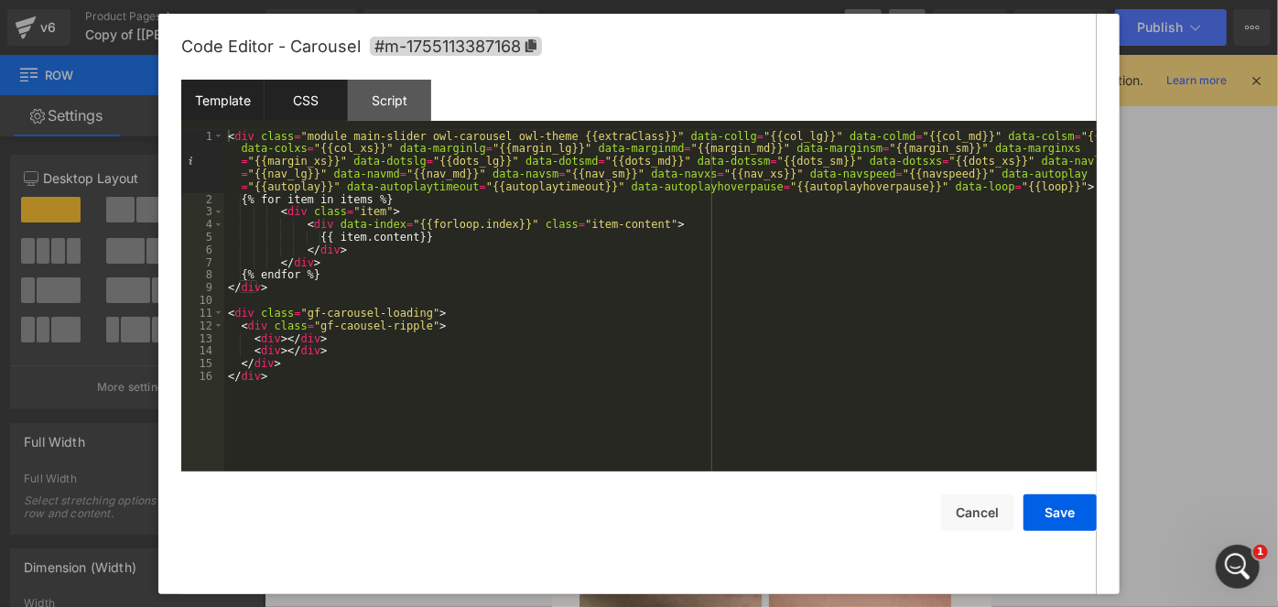
click at [312, 93] on div "CSS" at bounding box center [306, 100] width 83 height 41
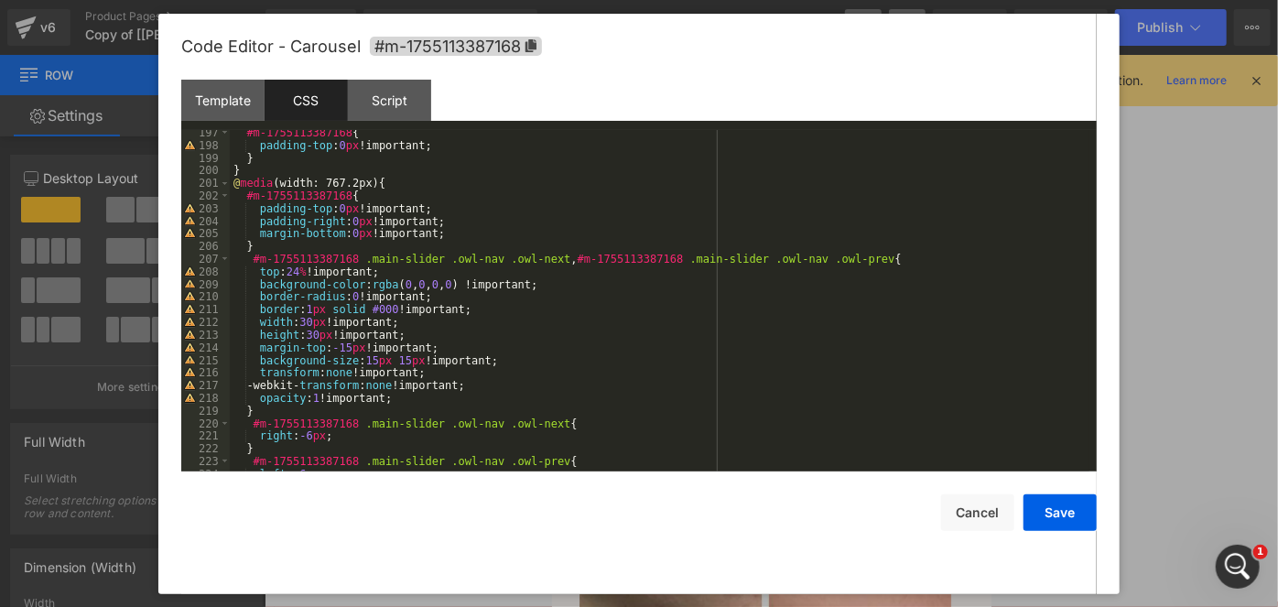
scroll to position [2529, 0]
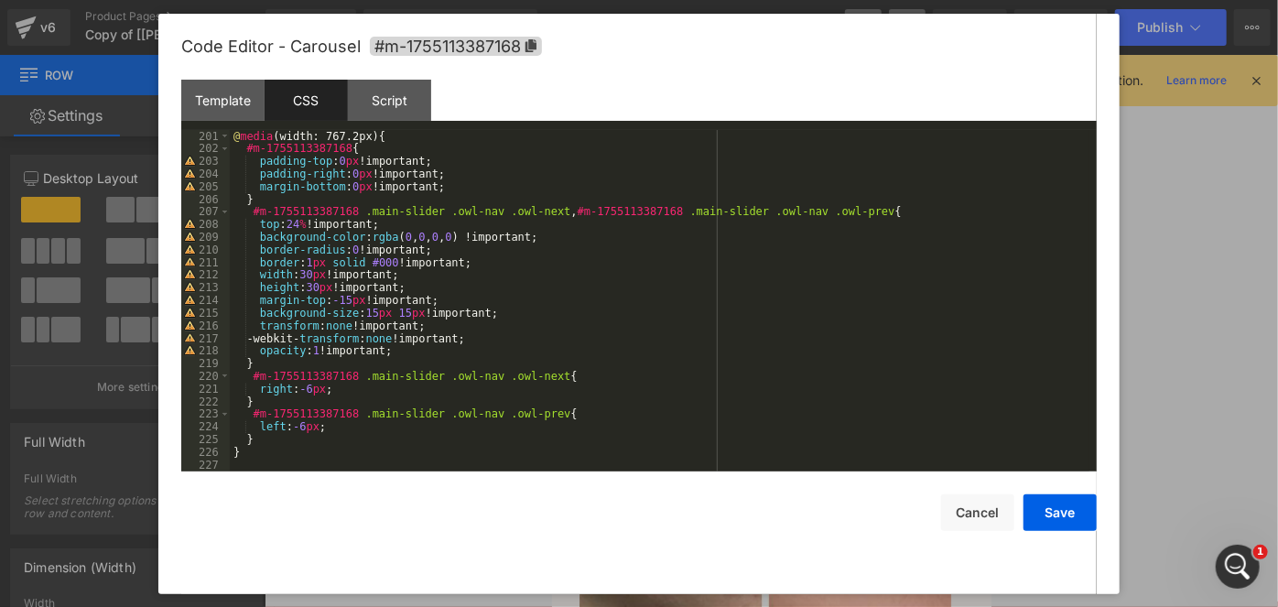
click at [476, 345] on div "@ media (width: 767.2px) { #m-1755113387168 { padding-top : 0 px !important; pa…" at bounding box center [660, 313] width 860 height 367
click at [341, 362] on div "@ media (width: 767.2px) { #m-1755113387168 { padding-top : 0 px !important; pa…" at bounding box center [660, 313] width 860 height 367
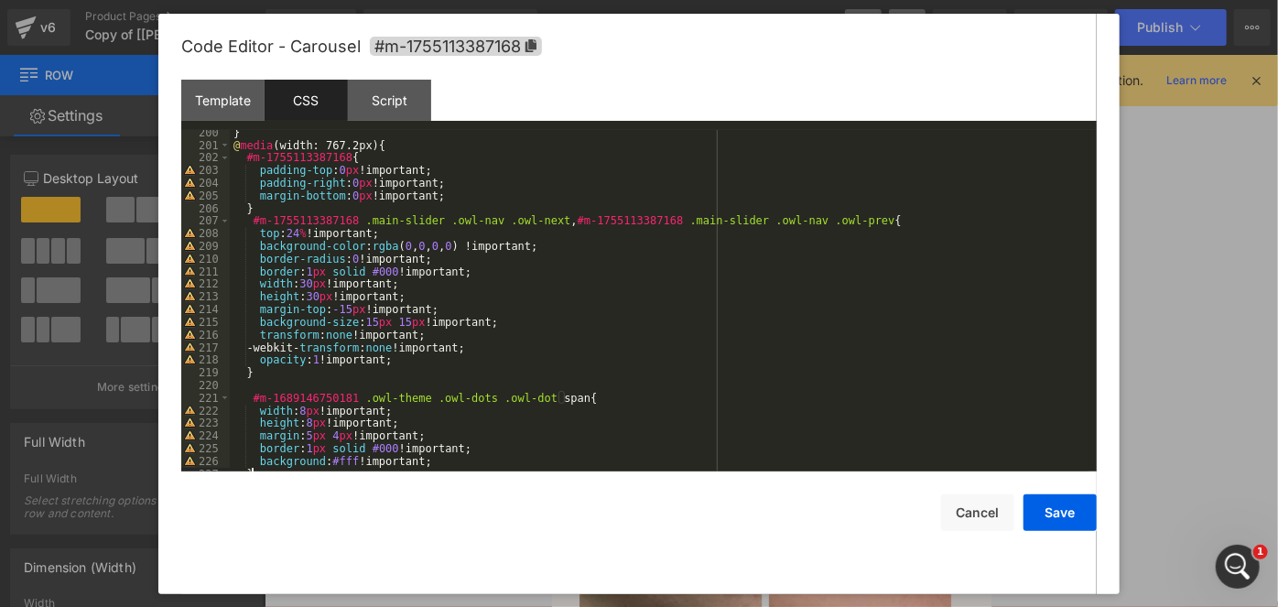
scroll to position [2631, 0]
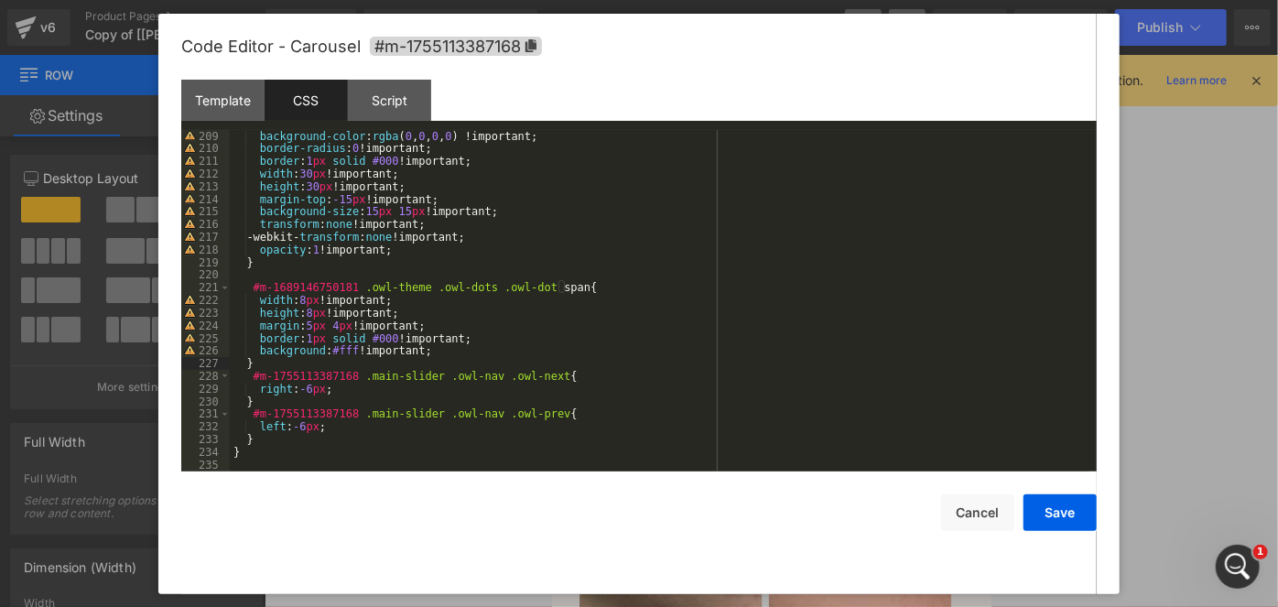
click at [327, 376] on div "background-color : rgba ( 0 , 0 , 0 , 0 ) !important; border-radius : 0 !import…" at bounding box center [660, 313] width 860 height 367
click at [309, 286] on div "background-color : rgba ( 0 , 0 , 0 , 0 ) !important; border-radius : 0 !import…" at bounding box center [660, 313] width 860 height 367
click at [1018, 508] on div "Save Cancel" at bounding box center [638, 501] width 915 height 60
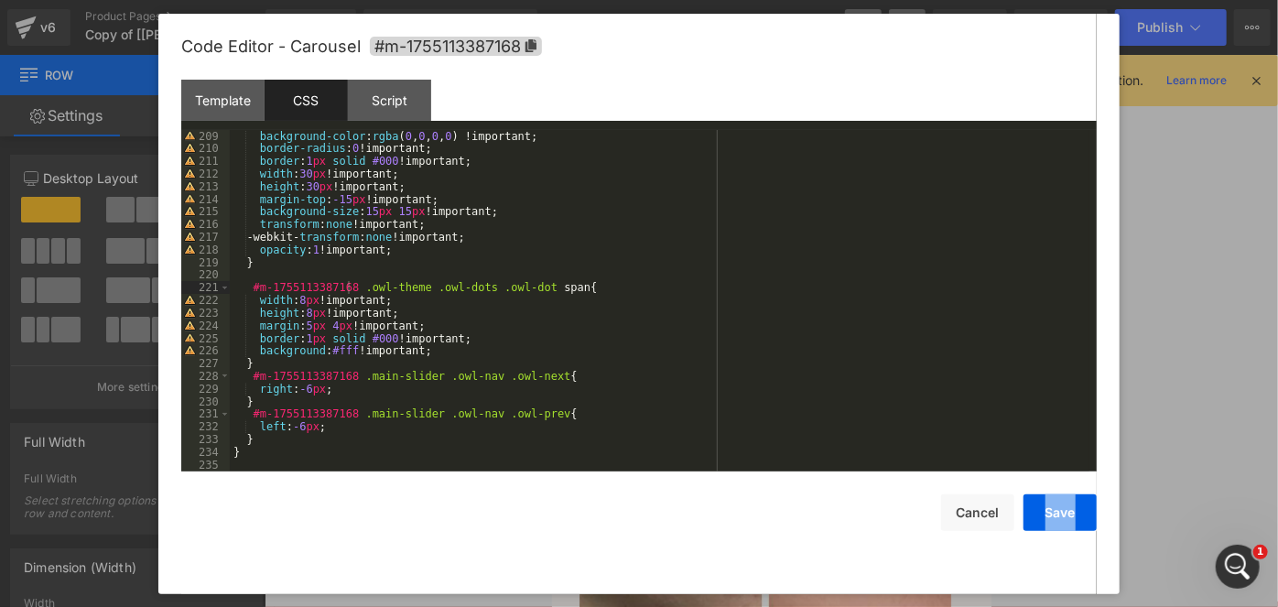
click at [1018, 508] on div "Save Cancel" at bounding box center [638, 501] width 915 height 60
click at [1045, 514] on button "Save" at bounding box center [1060, 512] width 73 height 37
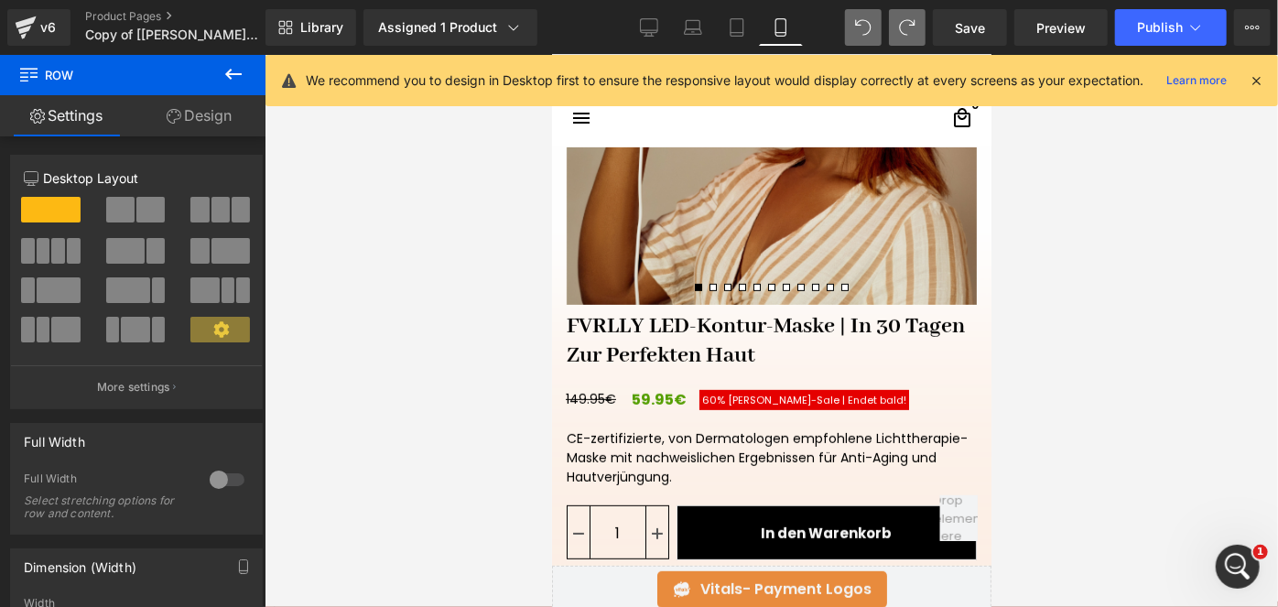
scroll to position [403, 0]
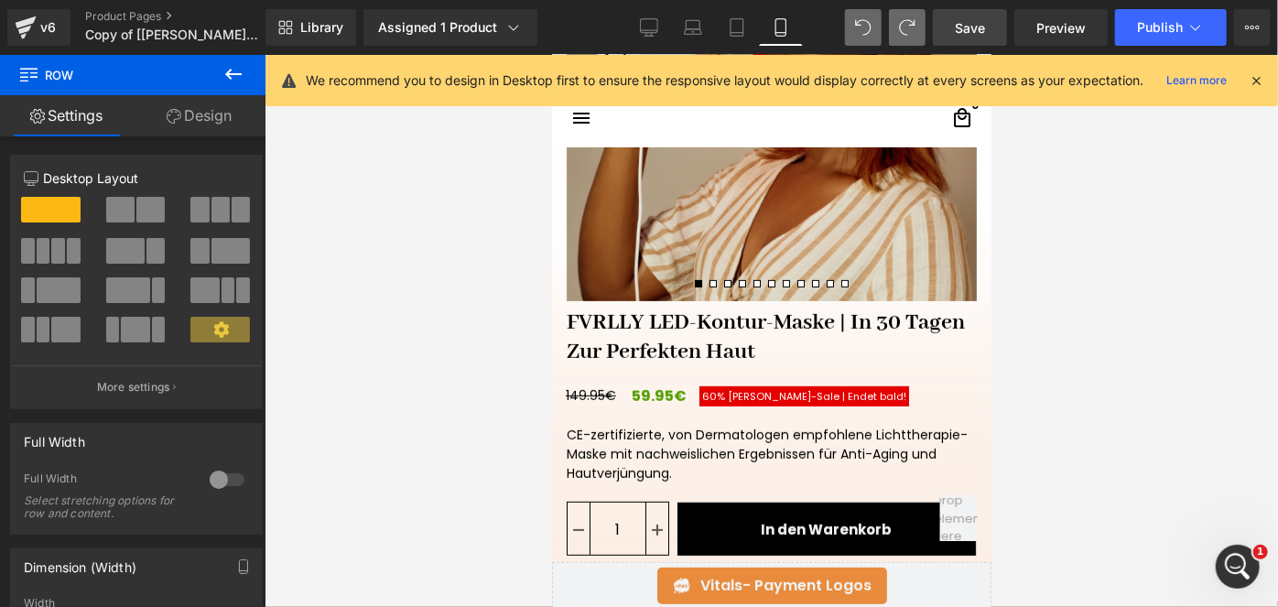
click at [963, 30] on span "Save" at bounding box center [970, 27] width 30 height 19
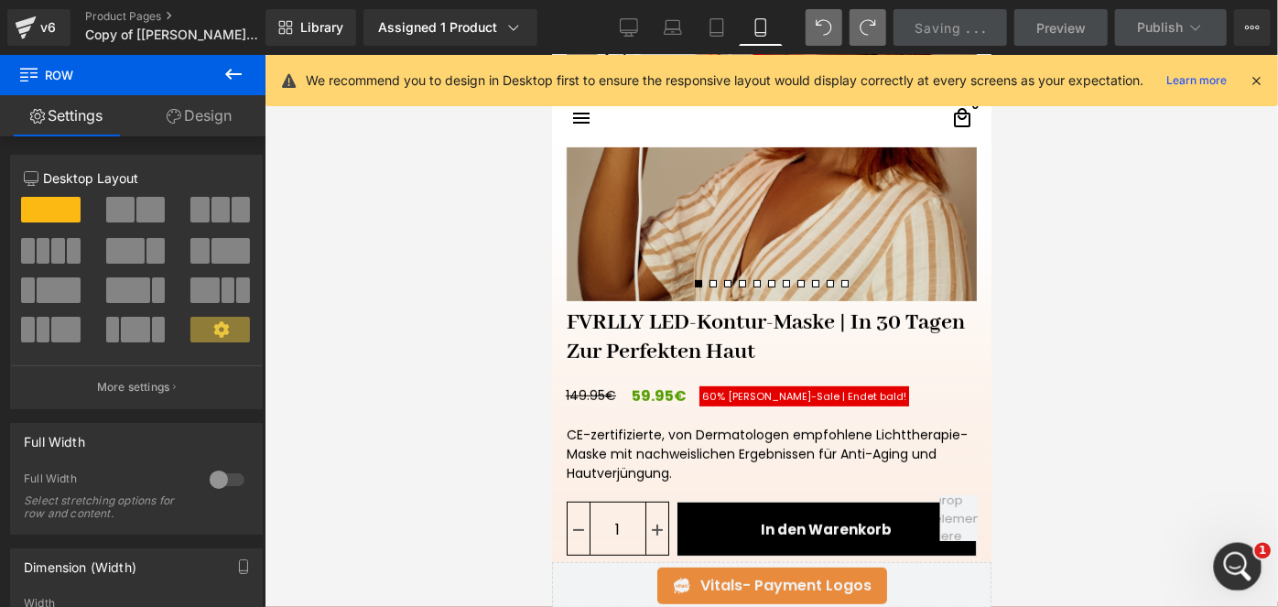
click at [1245, 556] on div "Intercom-Nachrichtendienst öffnen" at bounding box center [1235, 564] width 60 height 60
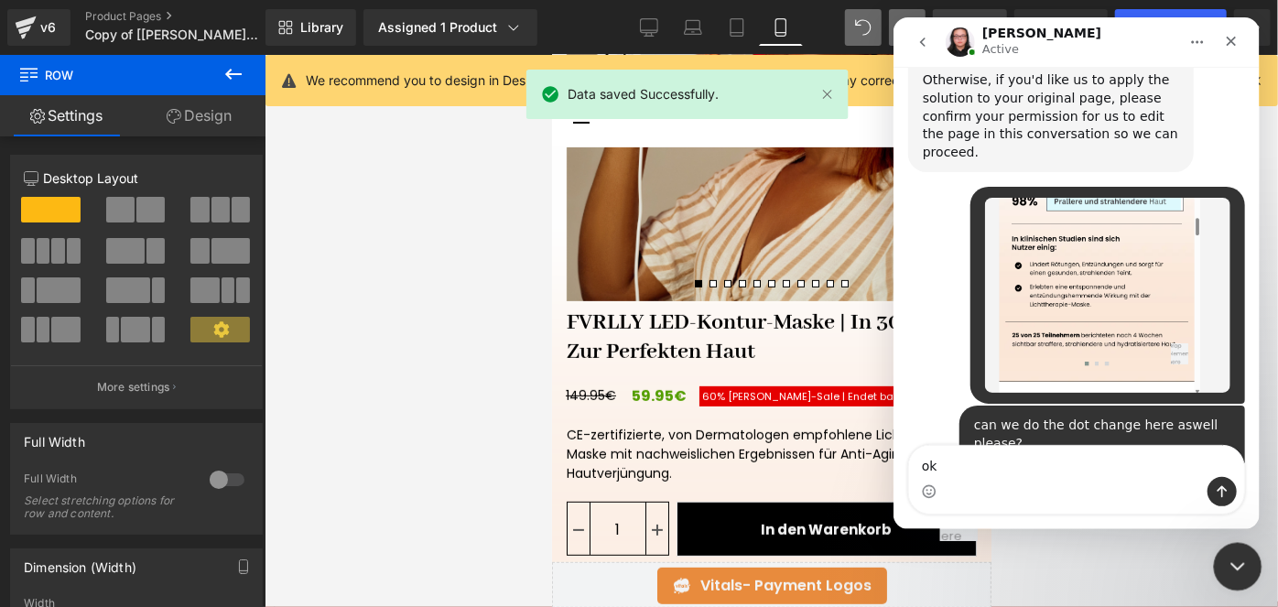
scroll to position [7920, 0]
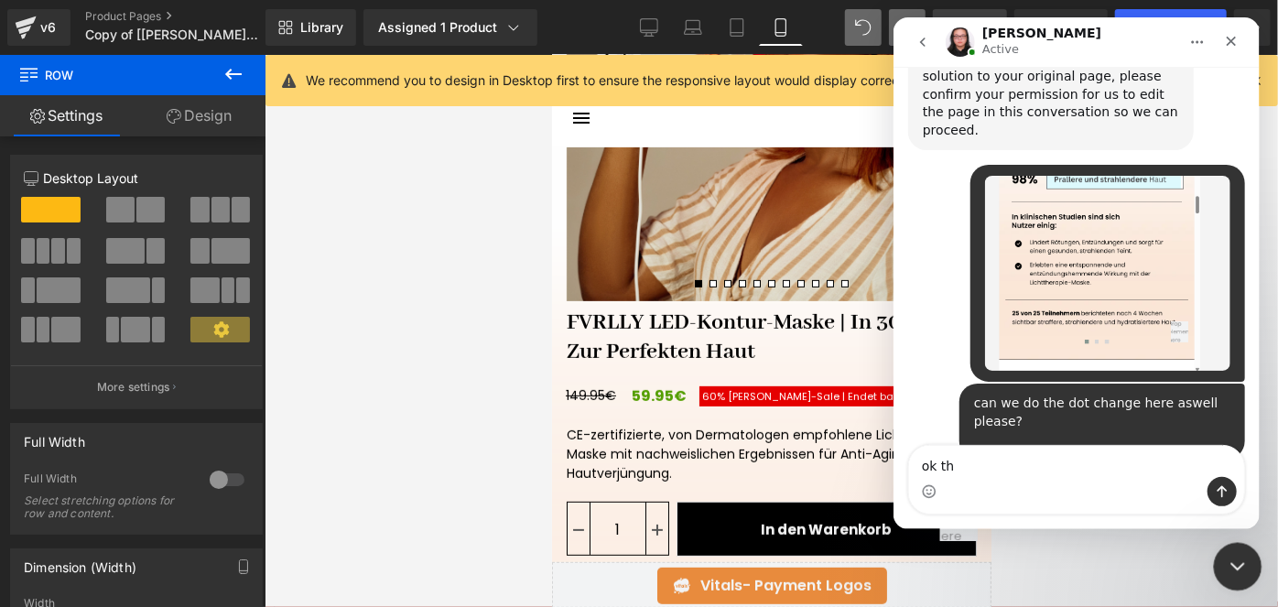
type textarea "ok thx"
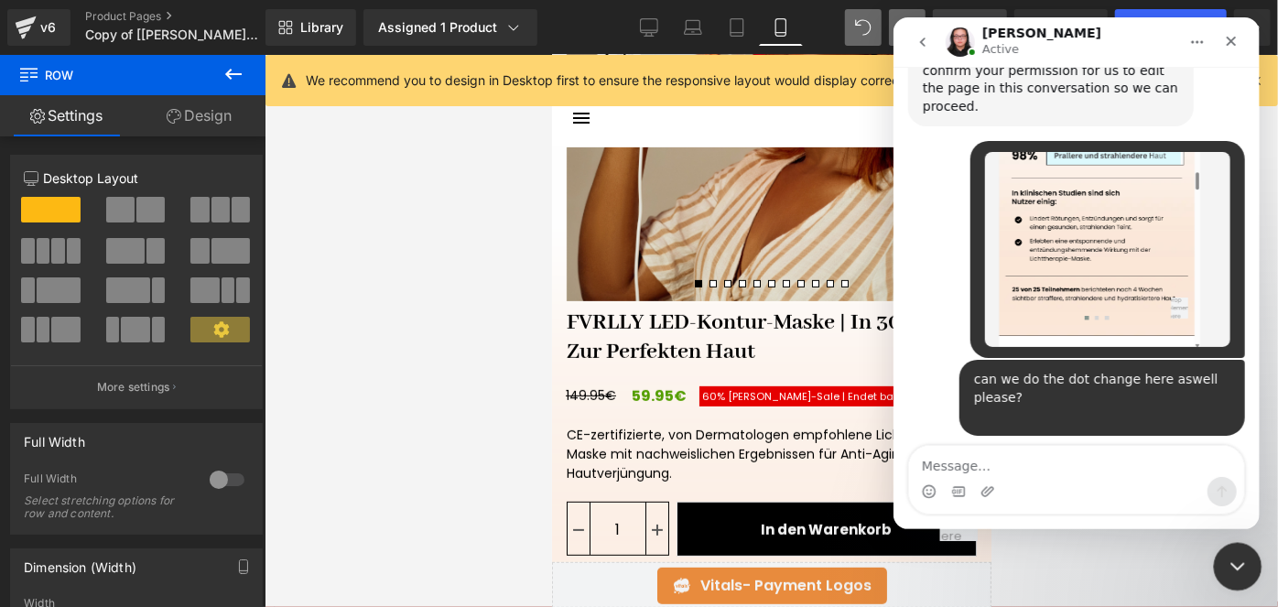
click at [1246, 556] on div "Intercom-Nachrichtendienst schließen" at bounding box center [1235, 564] width 44 height 44
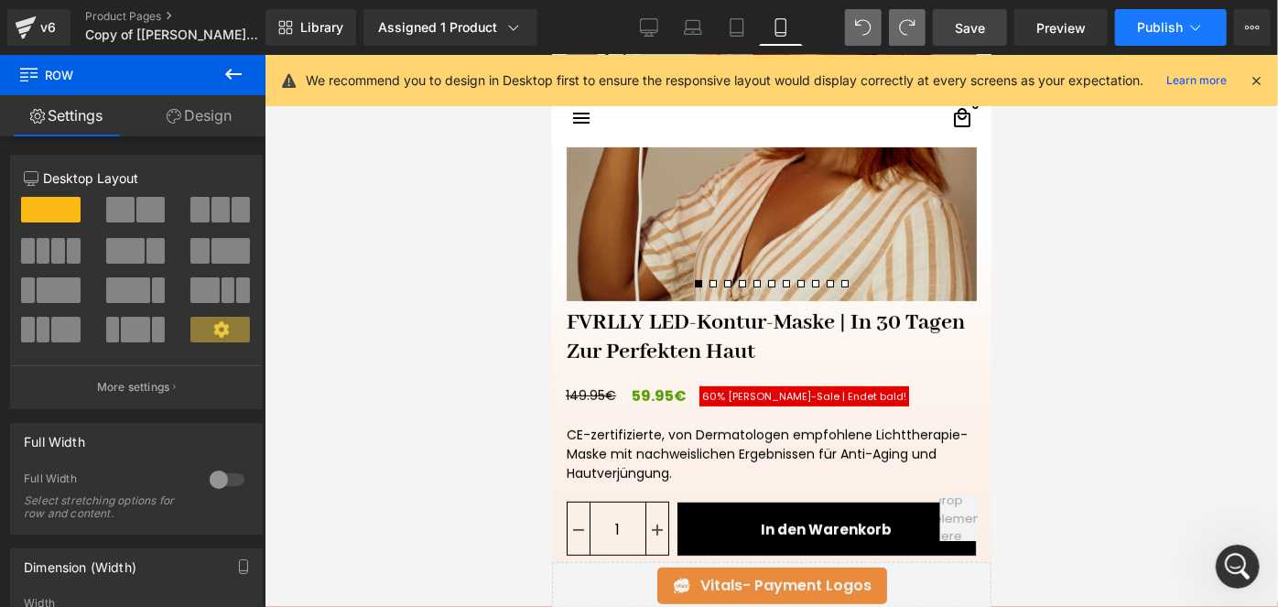
click at [1159, 27] on span "Publish" at bounding box center [1160, 27] width 46 height 15
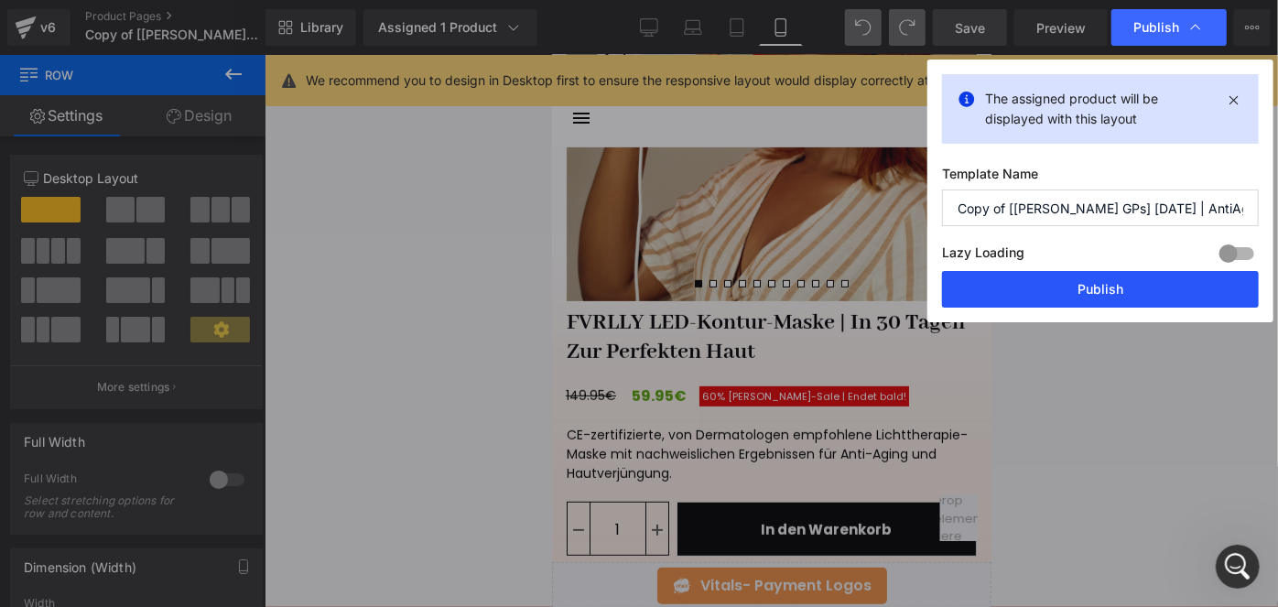
click at [1061, 282] on button "Publish" at bounding box center [1100, 289] width 317 height 37
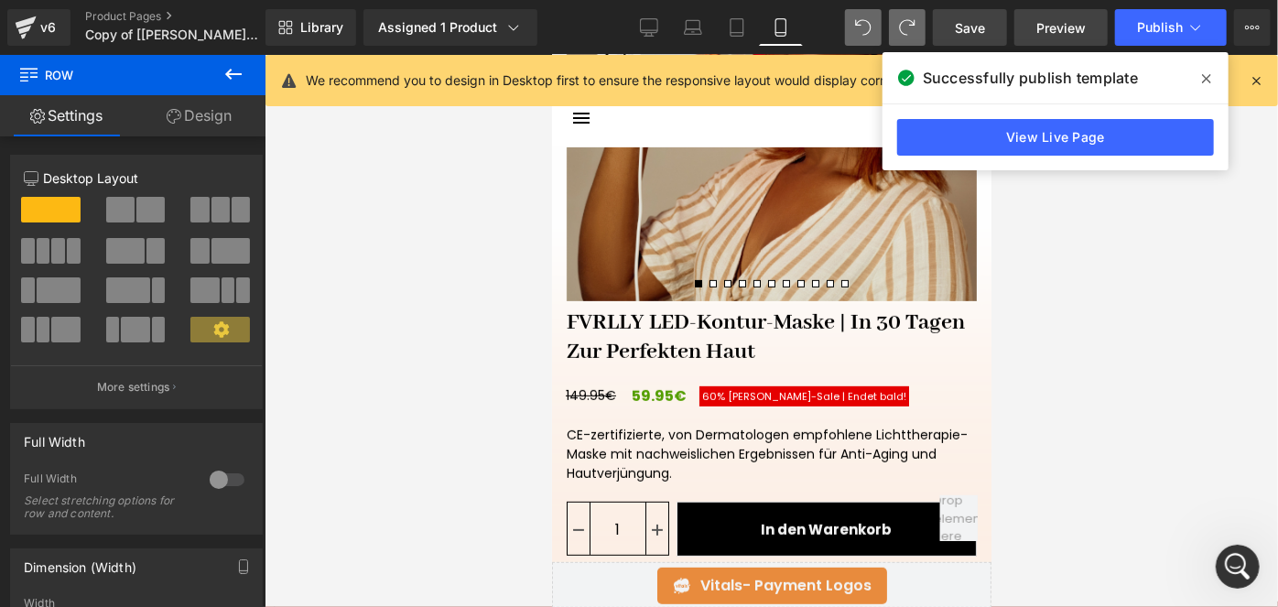
scroll to position [8014, 0]
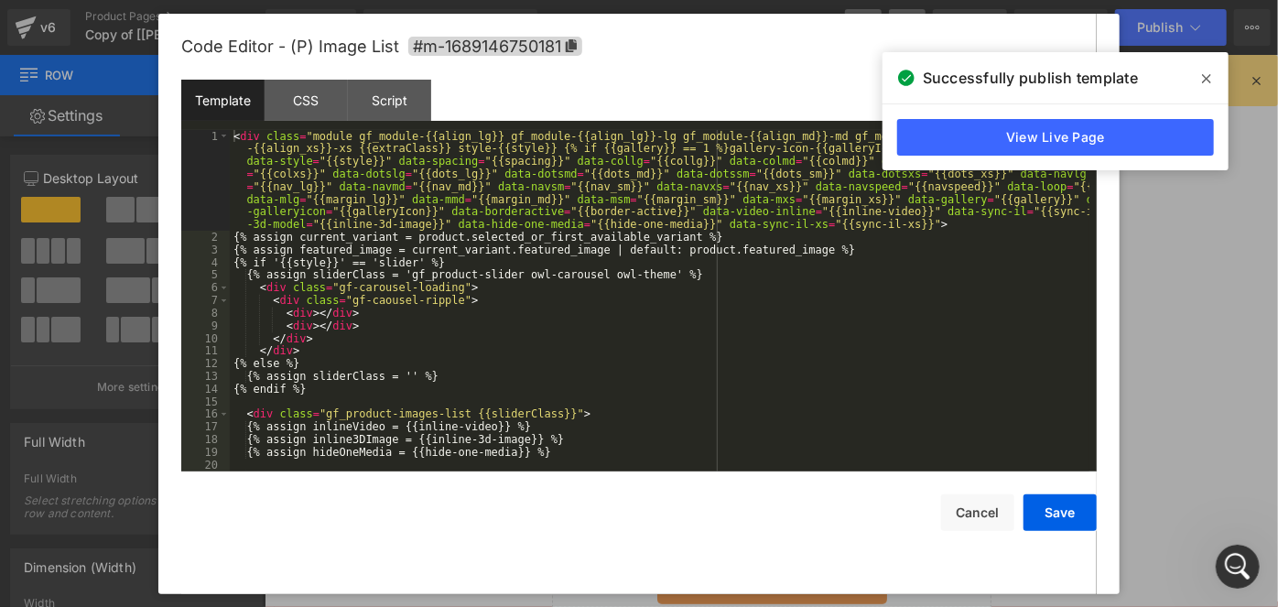
click at [737, 0] on div "(P) Title You are previewing how the will restyle your page. You can not edit E…" at bounding box center [639, 0] width 1278 height 0
click at [298, 103] on div "CSS" at bounding box center [306, 100] width 83 height 41
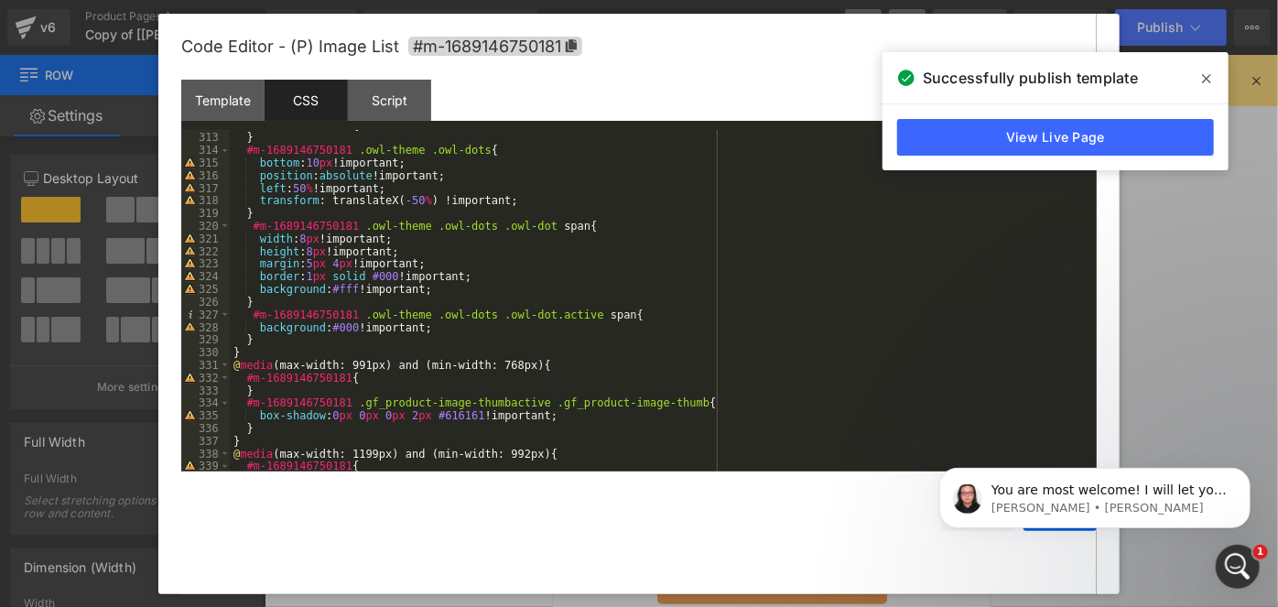
scroll to position [4033, 0]
click at [353, 292] on div "#m-1689146750181 { } #m-1689146750181 .owl-theme .owl-dots { bottom : 10 px !im…" at bounding box center [660, 302] width 860 height 367
click at [1209, 81] on icon at bounding box center [1206, 78] width 9 height 9
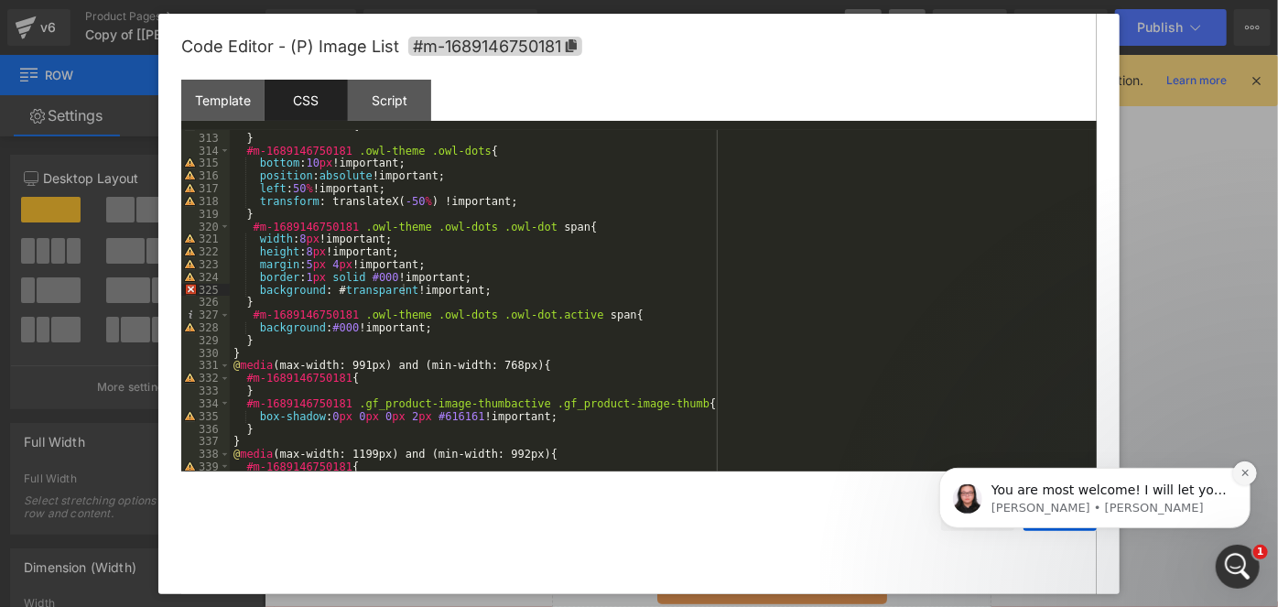
click at [1241, 471] on icon "Dismiss notification" at bounding box center [1245, 472] width 10 height 10
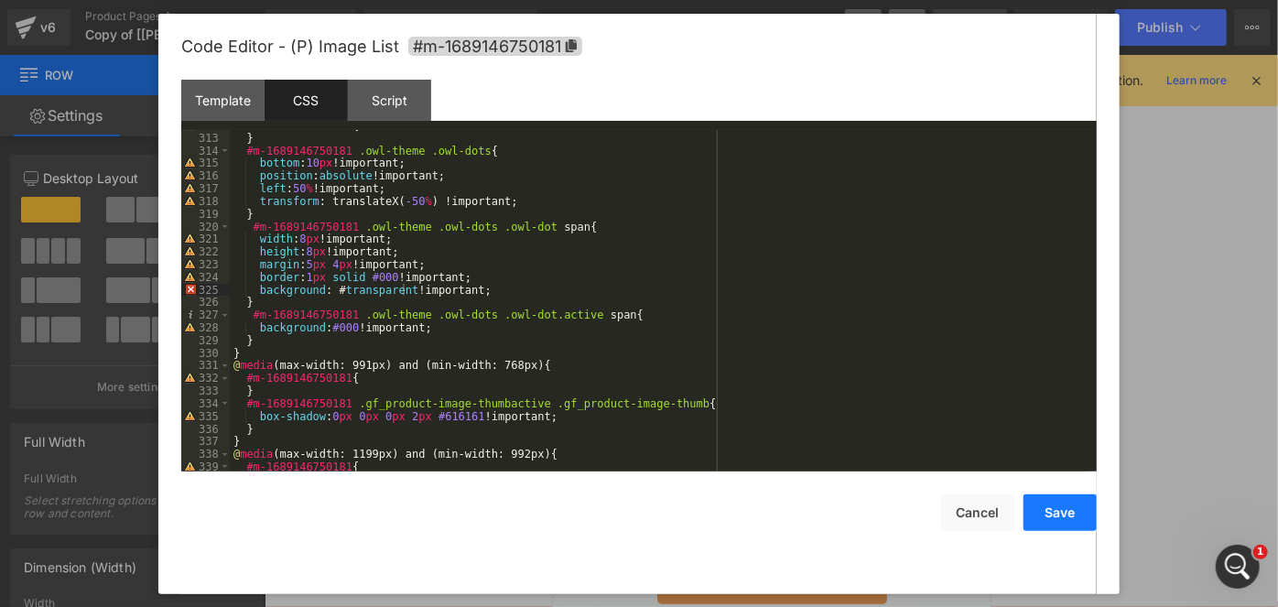
click at [1065, 512] on button "Save" at bounding box center [1060, 512] width 73 height 37
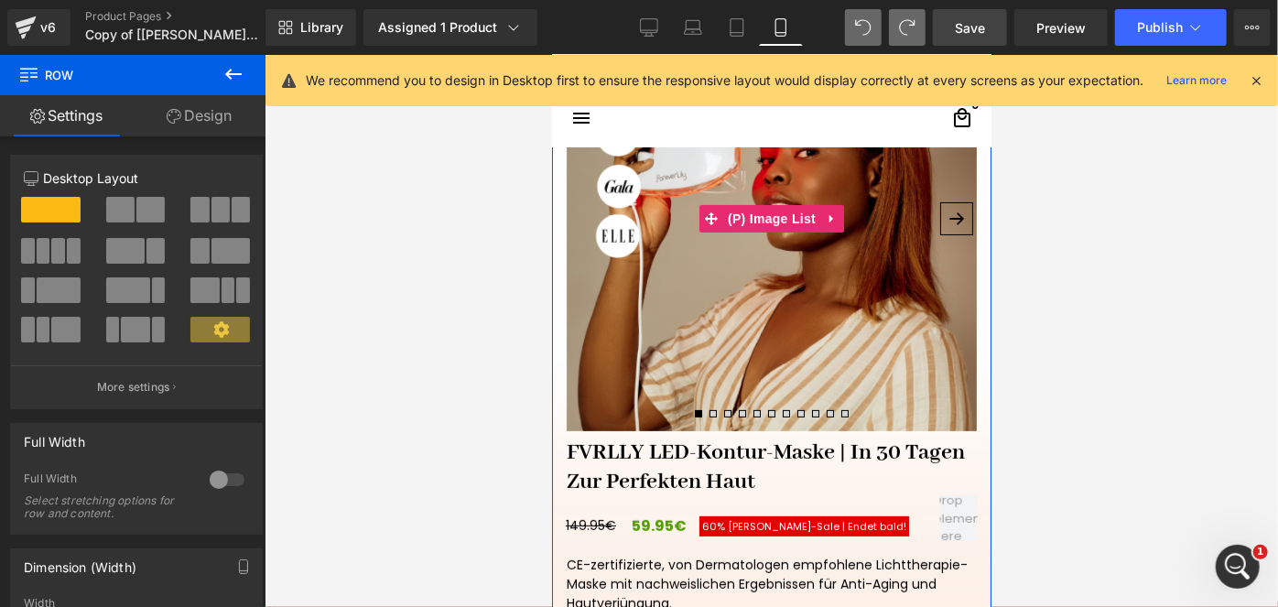
scroll to position [273, 0]
click at [948, 214] on button "›" at bounding box center [955, 217] width 33 height 33
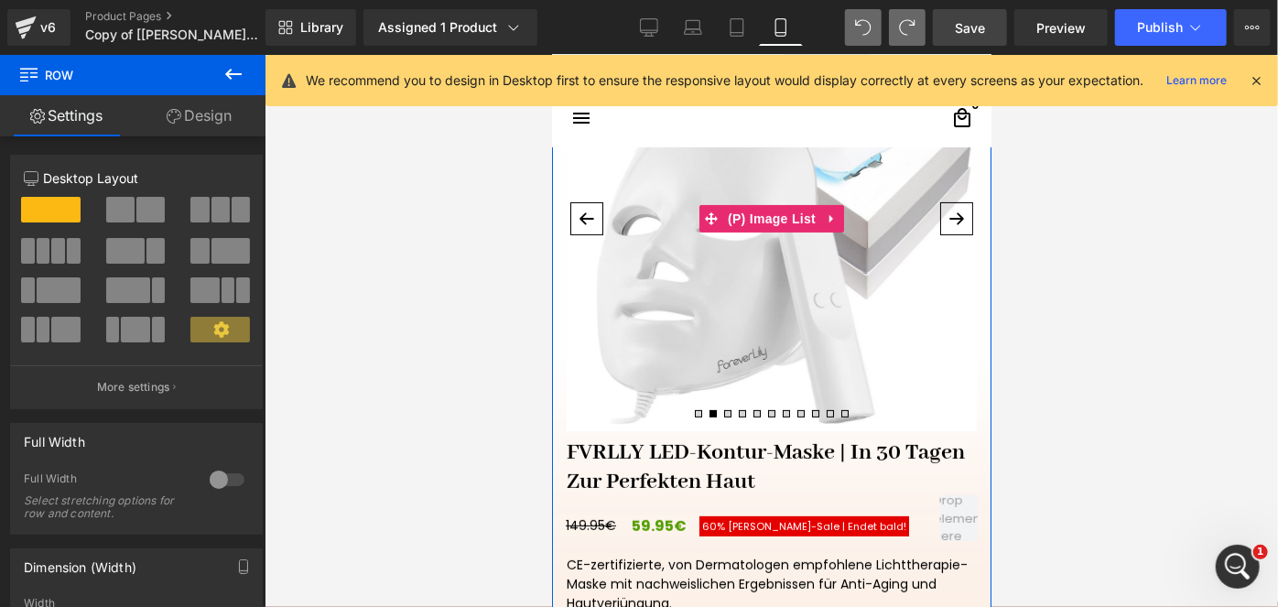
click at [948, 217] on button "›" at bounding box center [955, 217] width 33 height 33
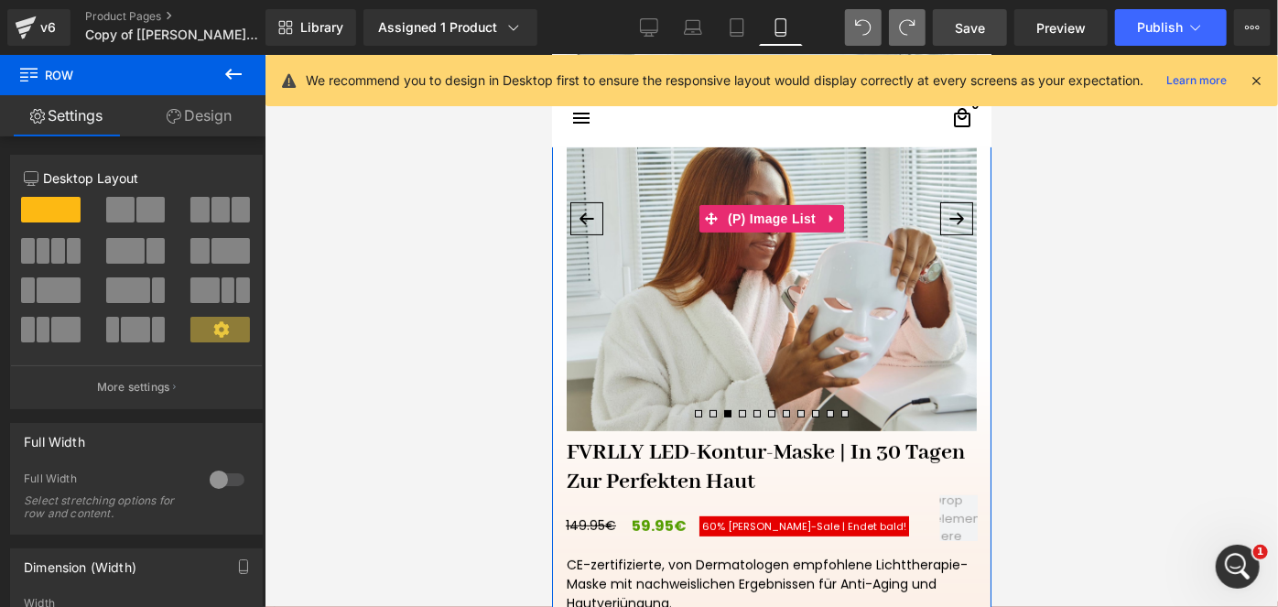
click at [948, 217] on button "›" at bounding box center [955, 217] width 33 height 33
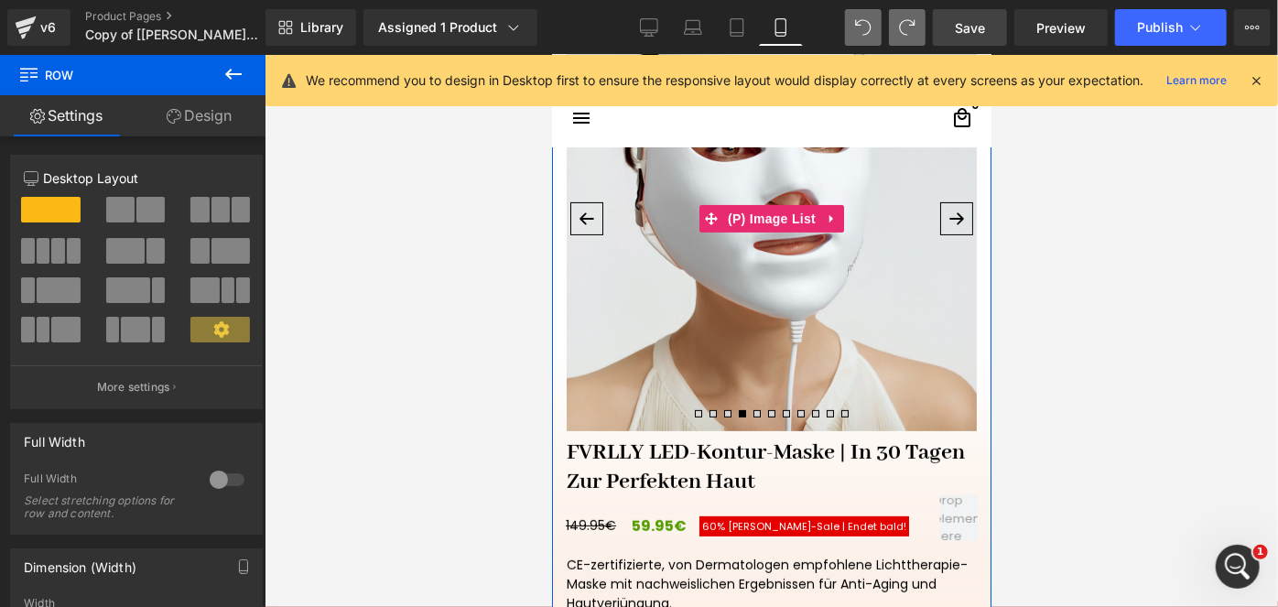
click at [948, 217] on button "›" at bounding box center [955, 217] width 33 height 33
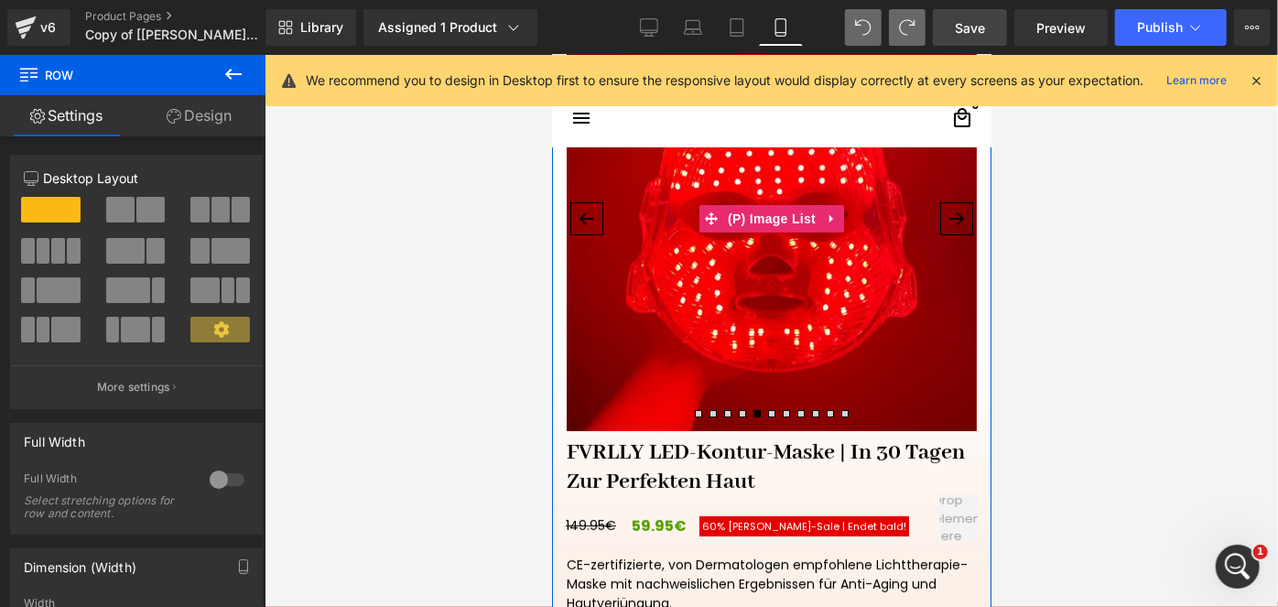
click at [948, 217] on button "›" at bounding box center [955, 217] width 33 height 33
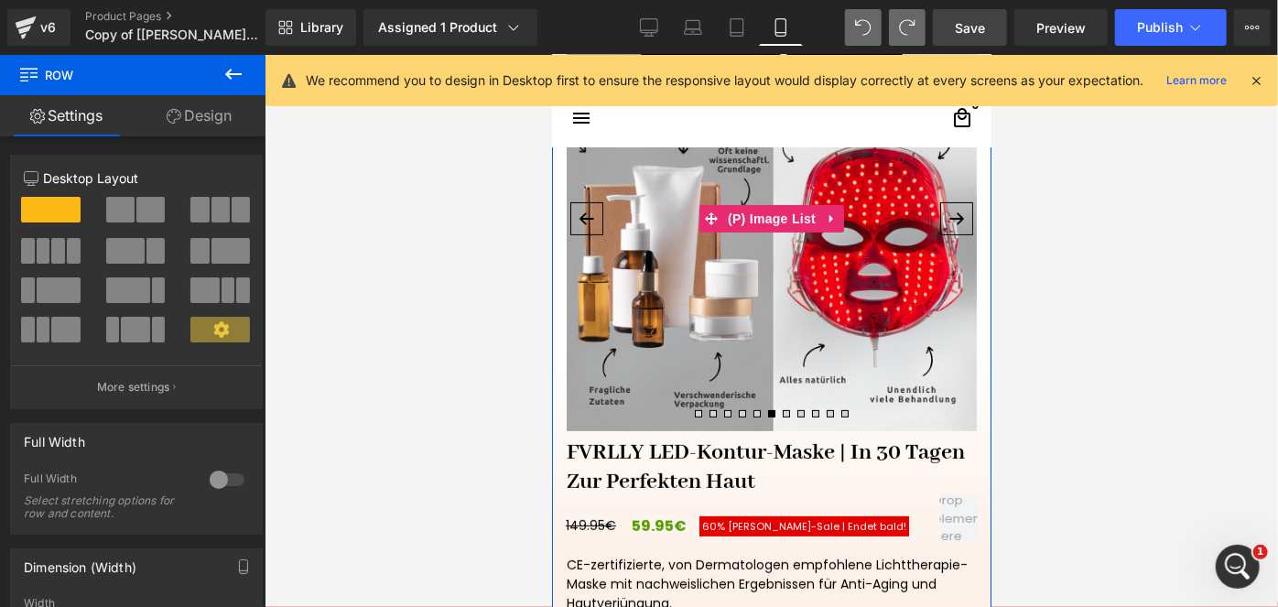
click at [948, 217] on button "›" at bounding box center [955, 217] width 33 height 33
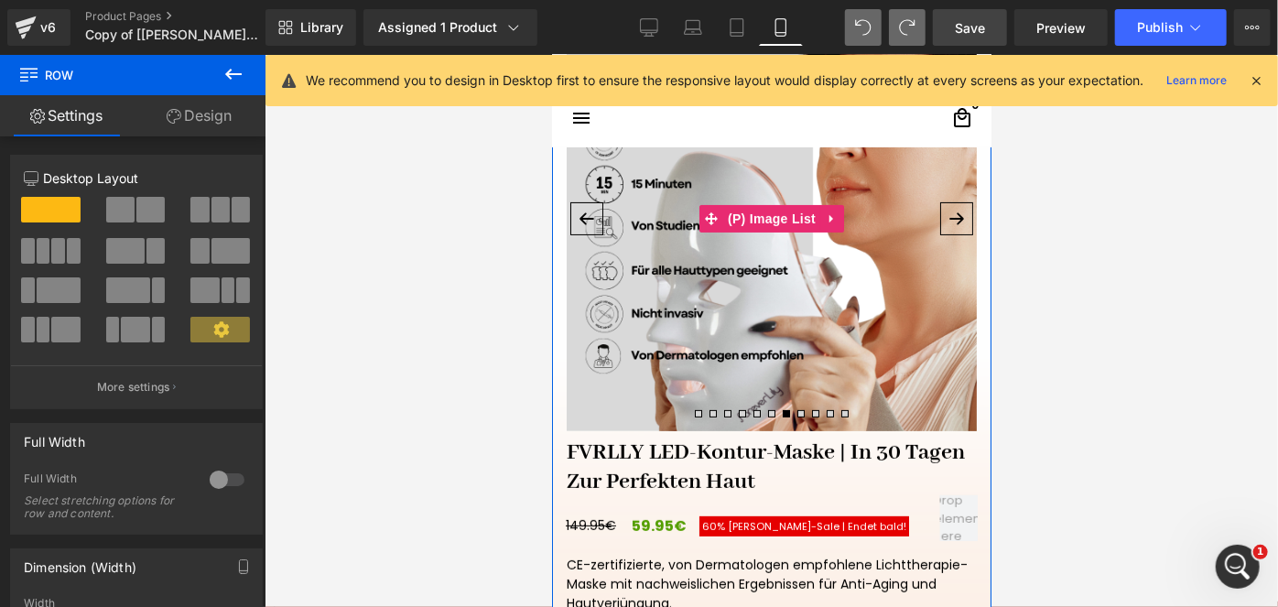
click at [948, 217] on button "›" at bounding box center [955, 217] width 33 height 33
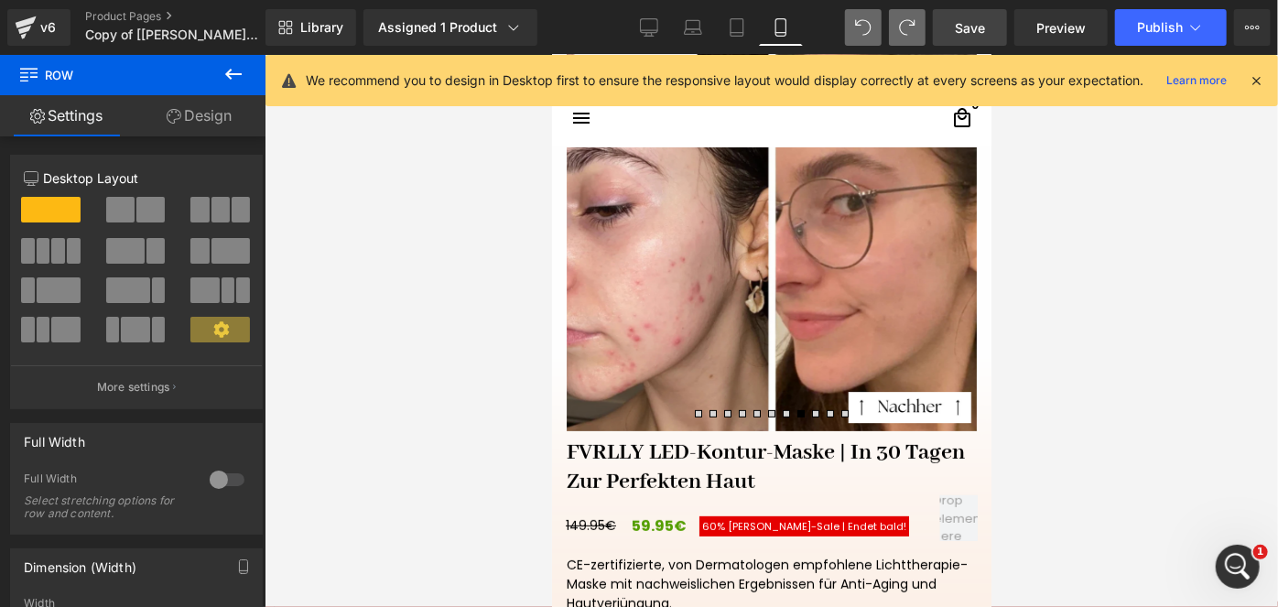
click at [964, 37] on link "Save" at bounding box center [970, 27] width 74 height 37
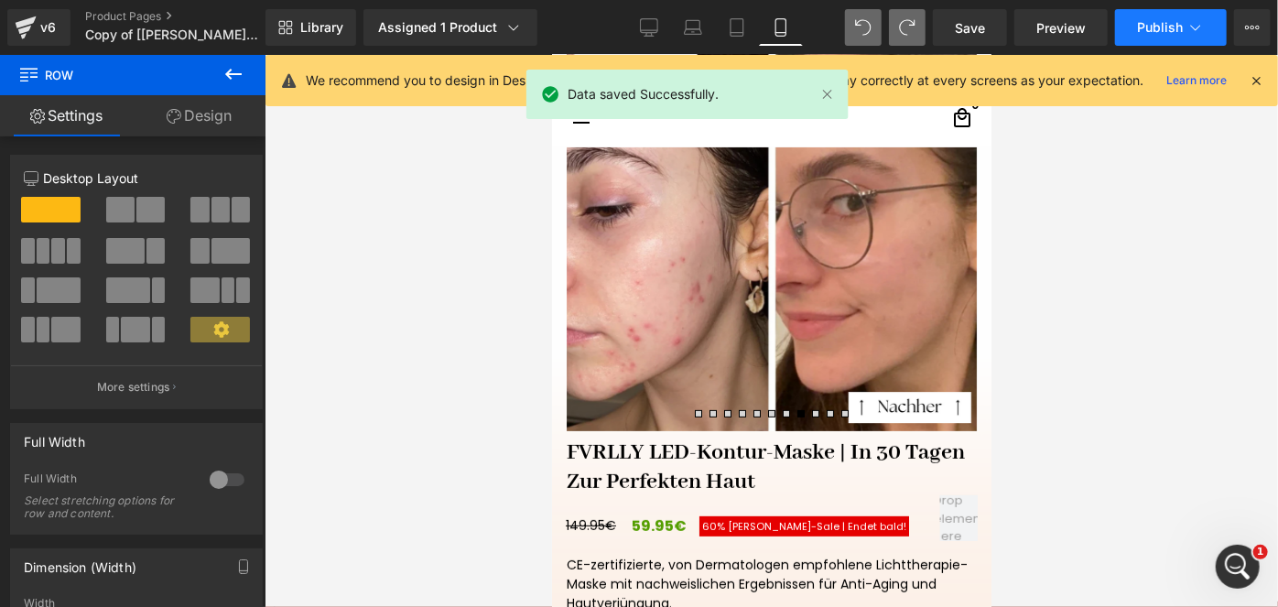
click at [1131, 25] on button "Publish" at bounding box center [1171, 27] width 112 height 37
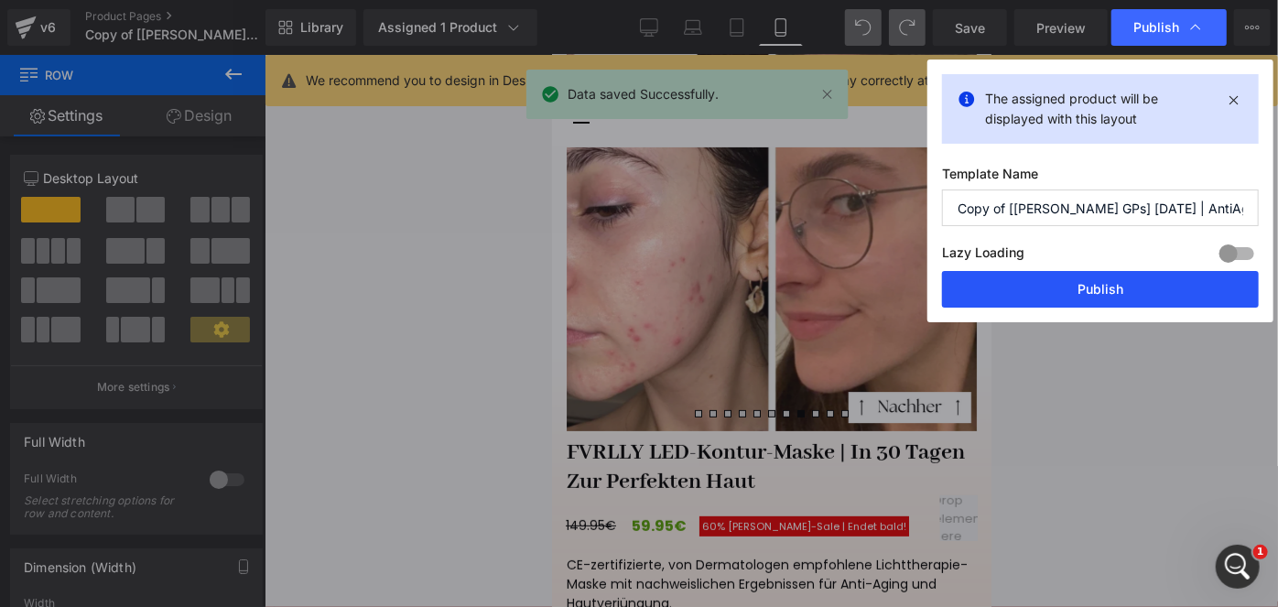
click at [1035, 274] on button "Publish" at bounding box center [1100, 289] width 317 height 37
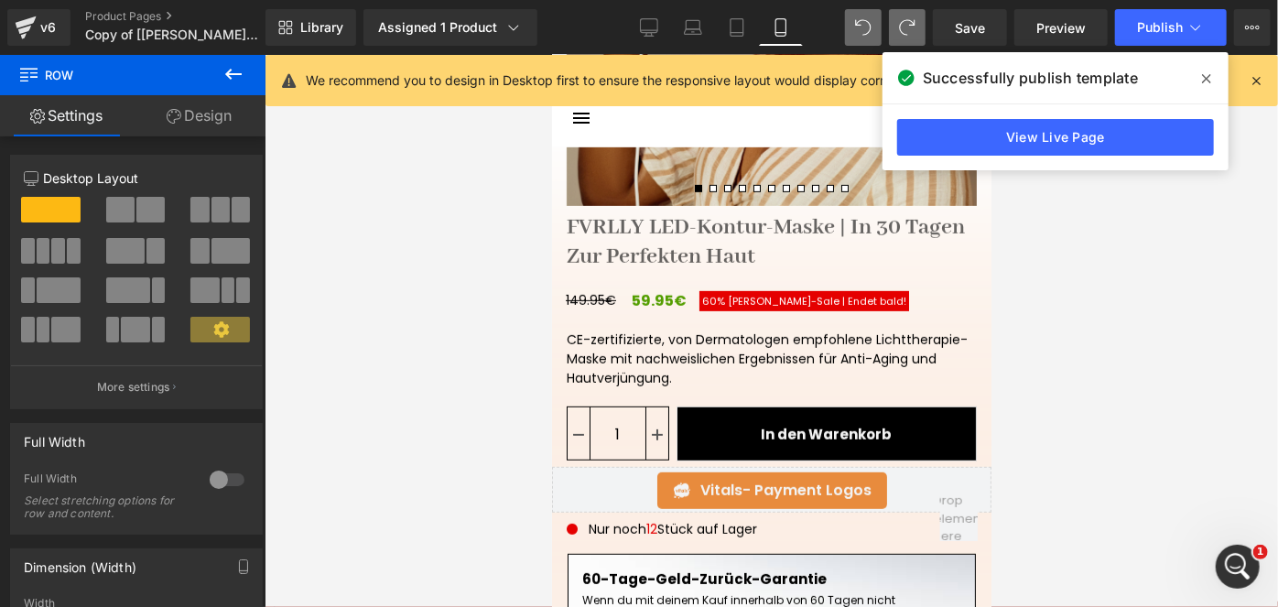
scroll to position [268, 0]
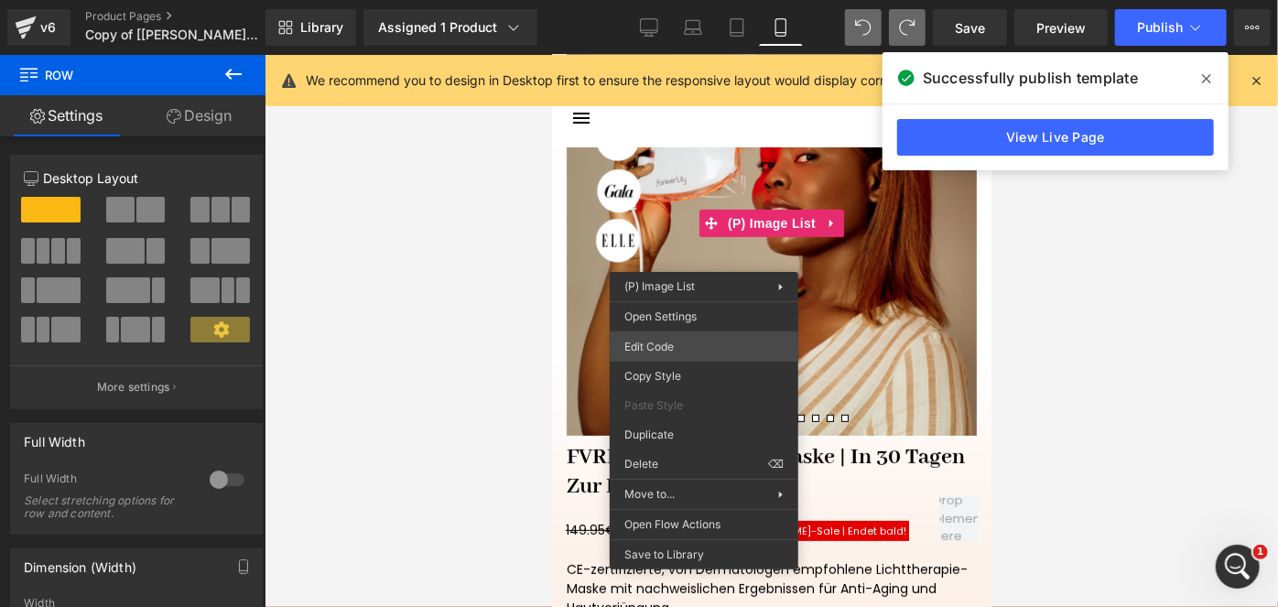
click at [673, 0] on div "(P) Title You are previewing how the will restyle your page. You can not edit E…" at bounding box center [639, 0] width 1278 height 0
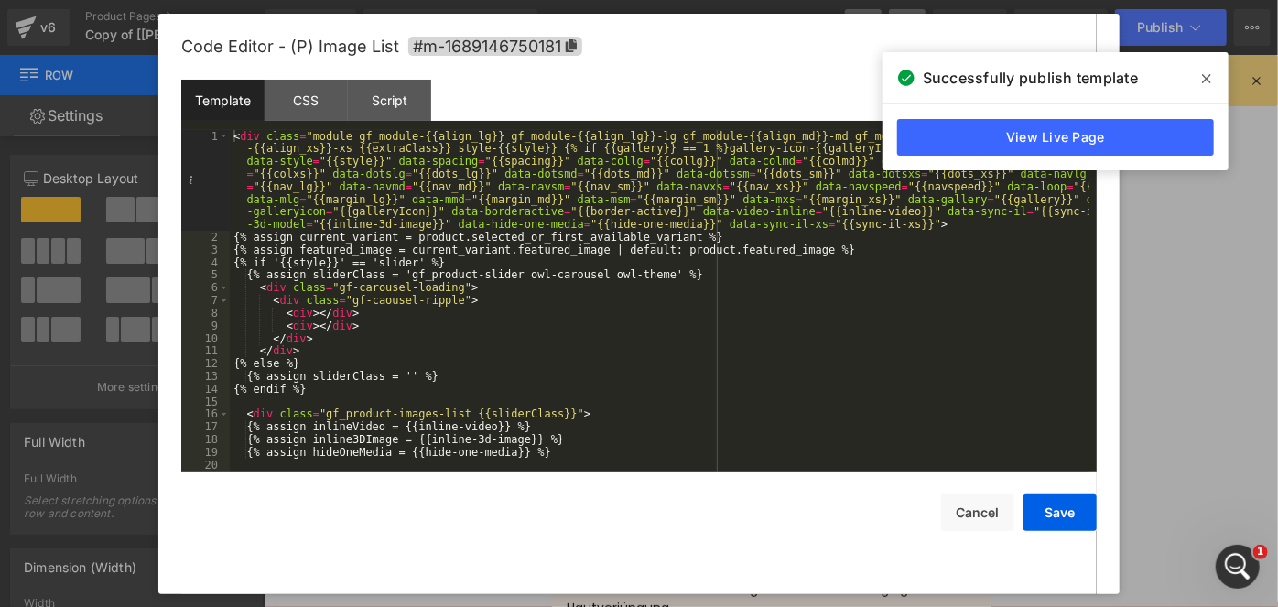
scroll to position [92, 0]
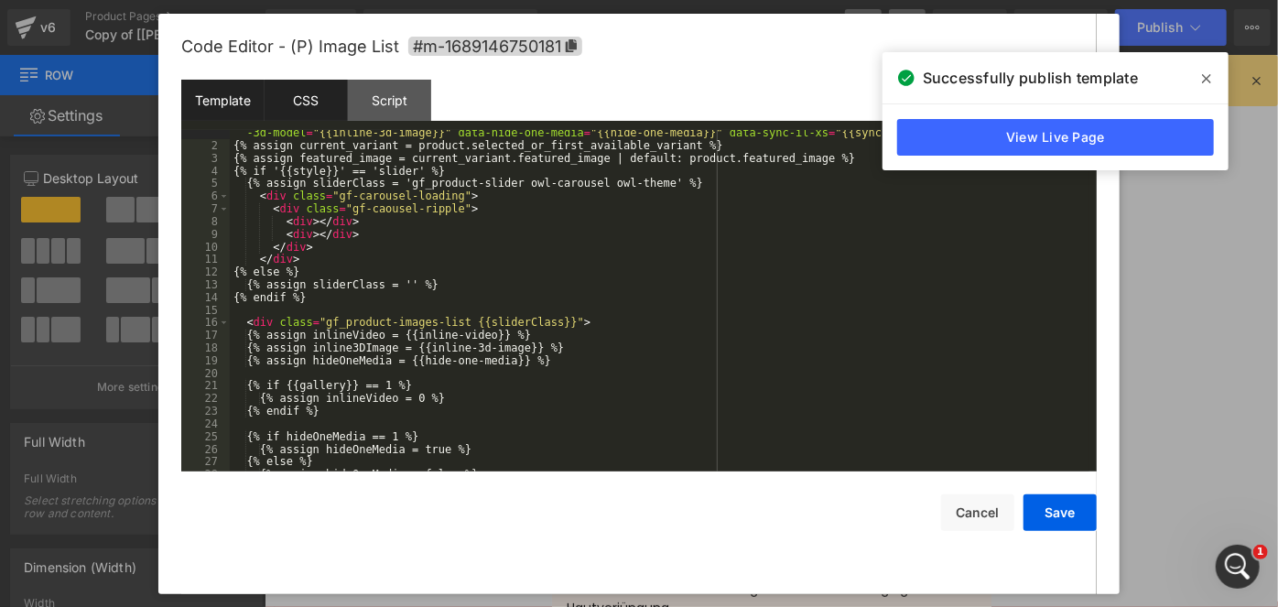
click at [320, 106] on div "CSS" at bounding box center [306, 100] width 83 height 41
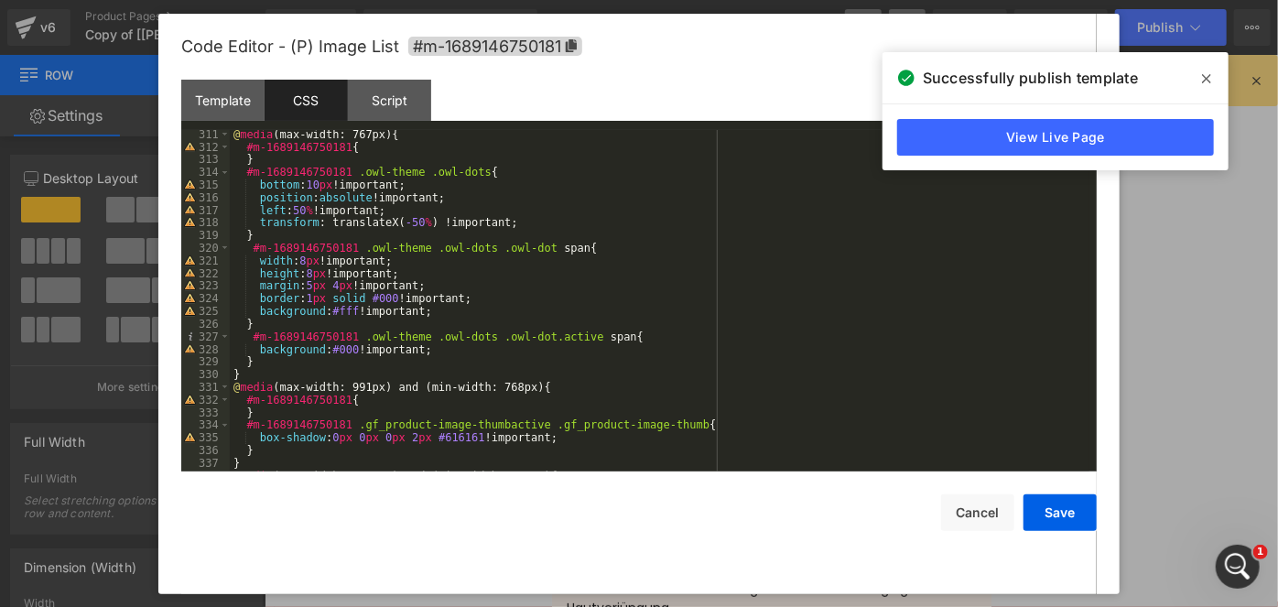
scroll to position [4011, 0]
click at [354, 311] on div "@ media (max-width: 767px) { #m-1689146750181 { } #m-1689146750181 .owl-theme .…" at bounding box center [660, 311] width 860 height 367
click at [1045, 510] on button "Save" at bounding box center [1060, 512] width 73 height 37
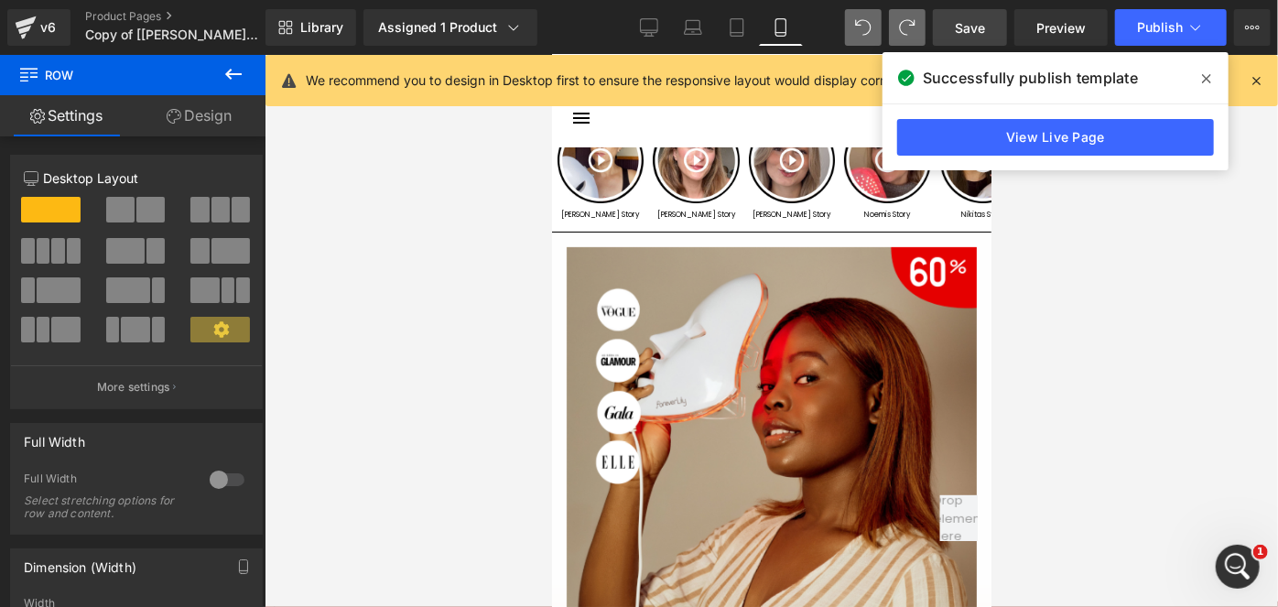
scroll to position [37, 0]
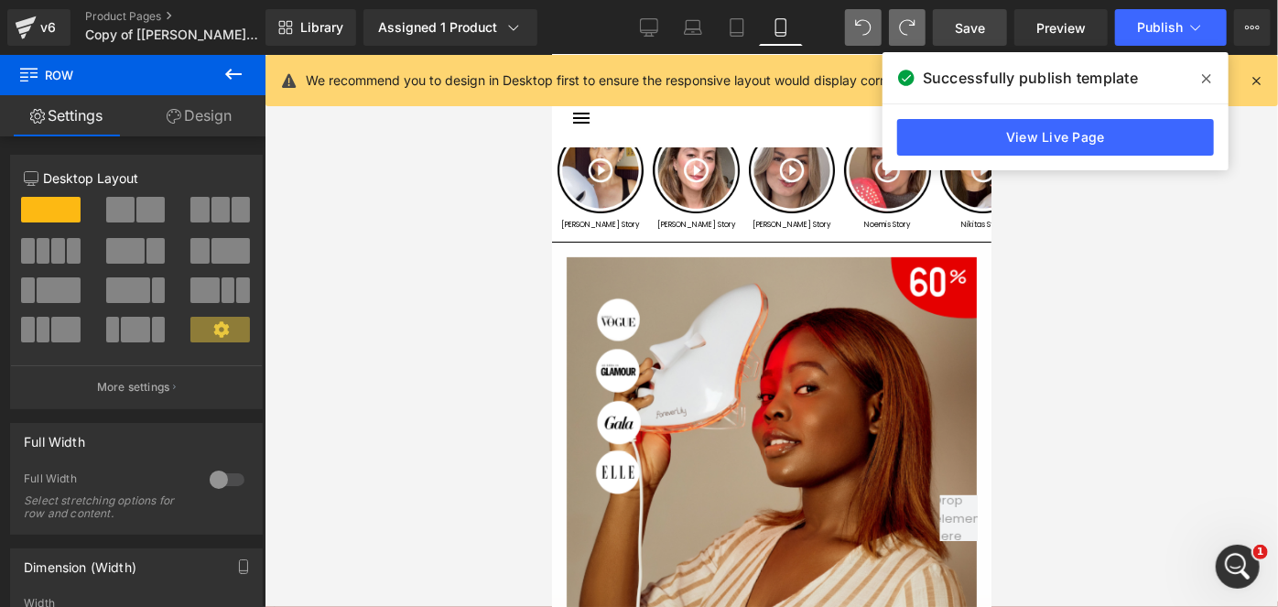
click at [974, 40] on link "Save" at bounding box center [970, 27] width 74 height 37
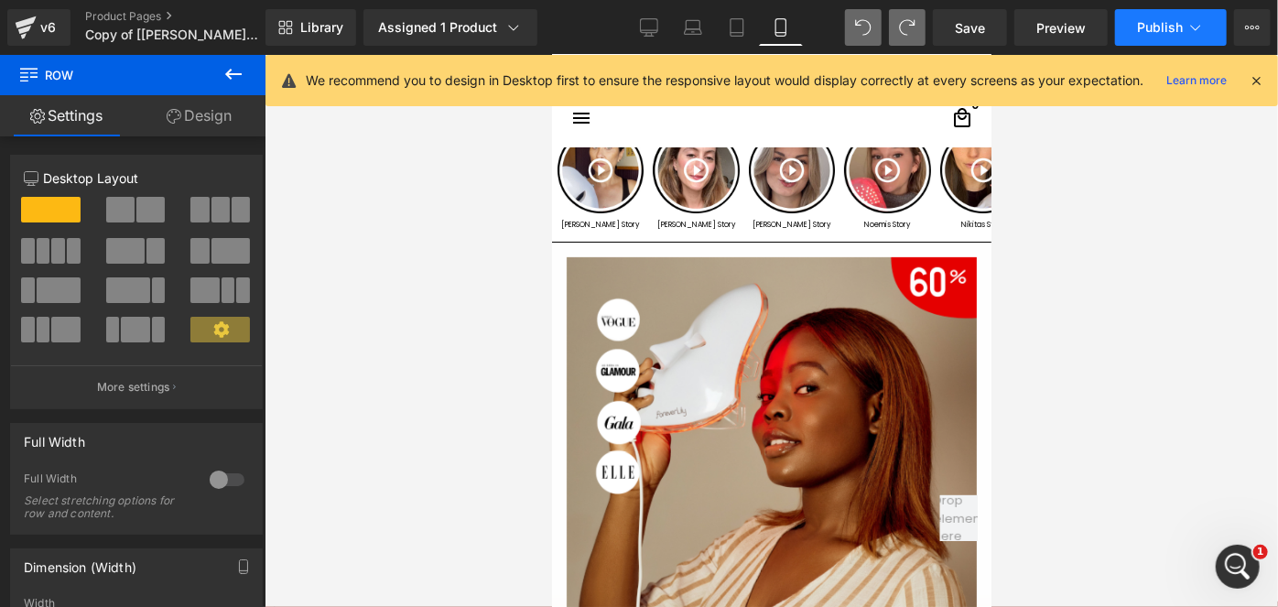
click at [1130, 28] on button "Publish" at bounding box center [1171, 27] width 112 height 37
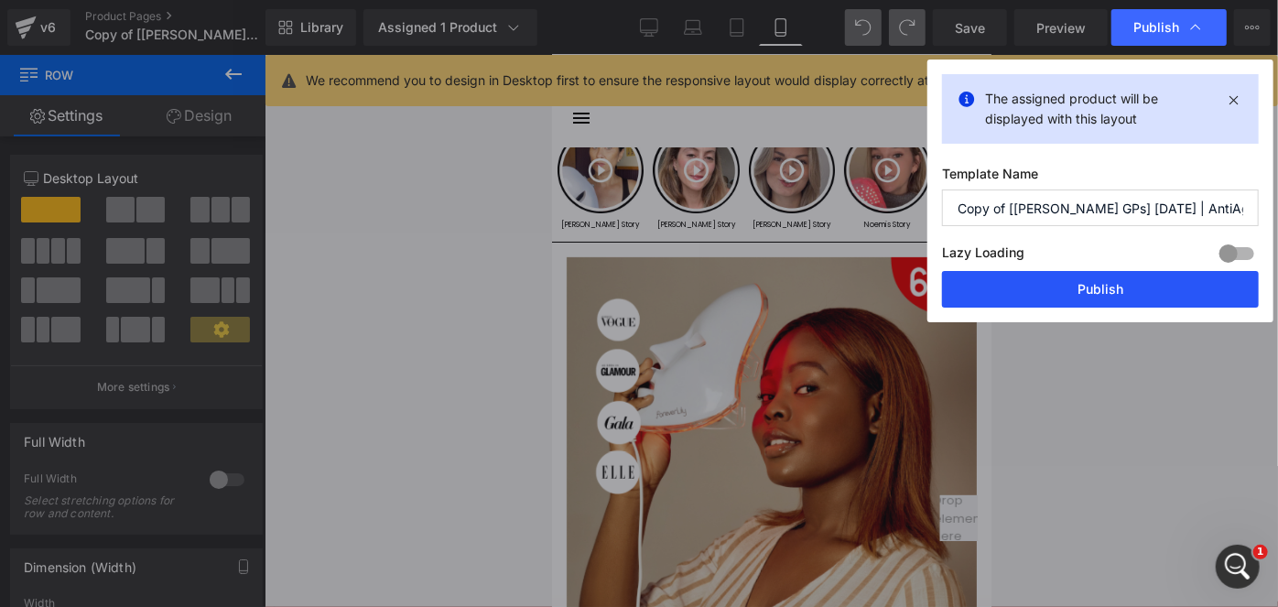
drag, startPoint x: 1034, startPoint y: 284, endPoint x: 305, endPoint y: 314, distance: 730.3
click at [1034, 284] on button "Publish" at bounding box center [1100, 289] width 317 height 37
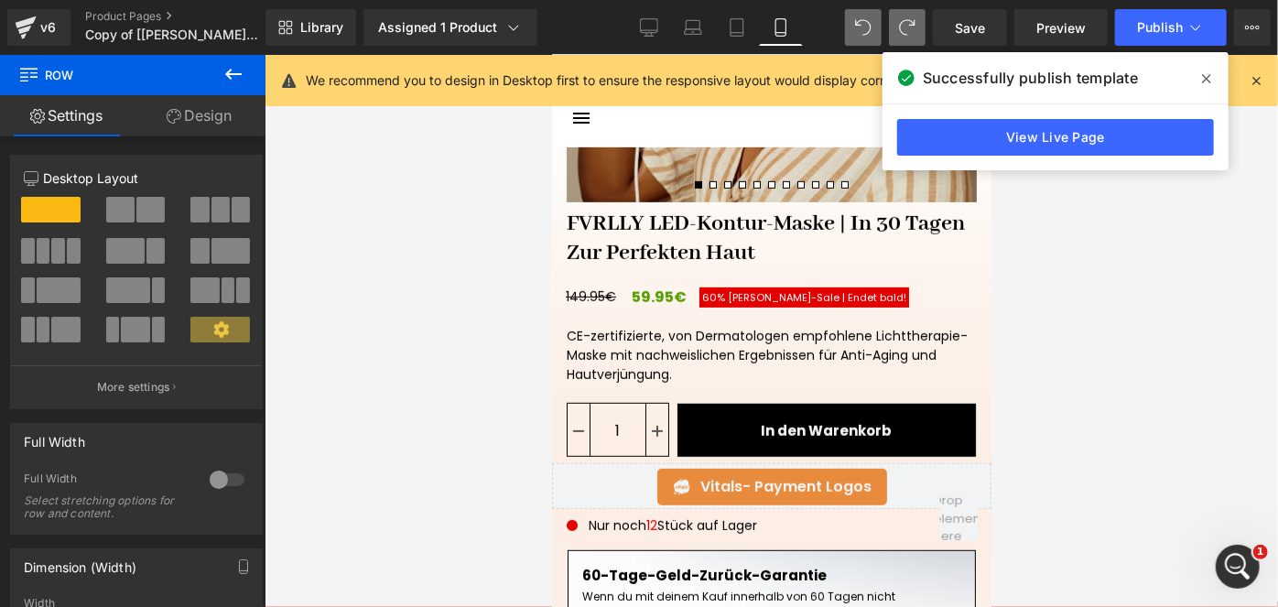
scroll to position [486, 0]
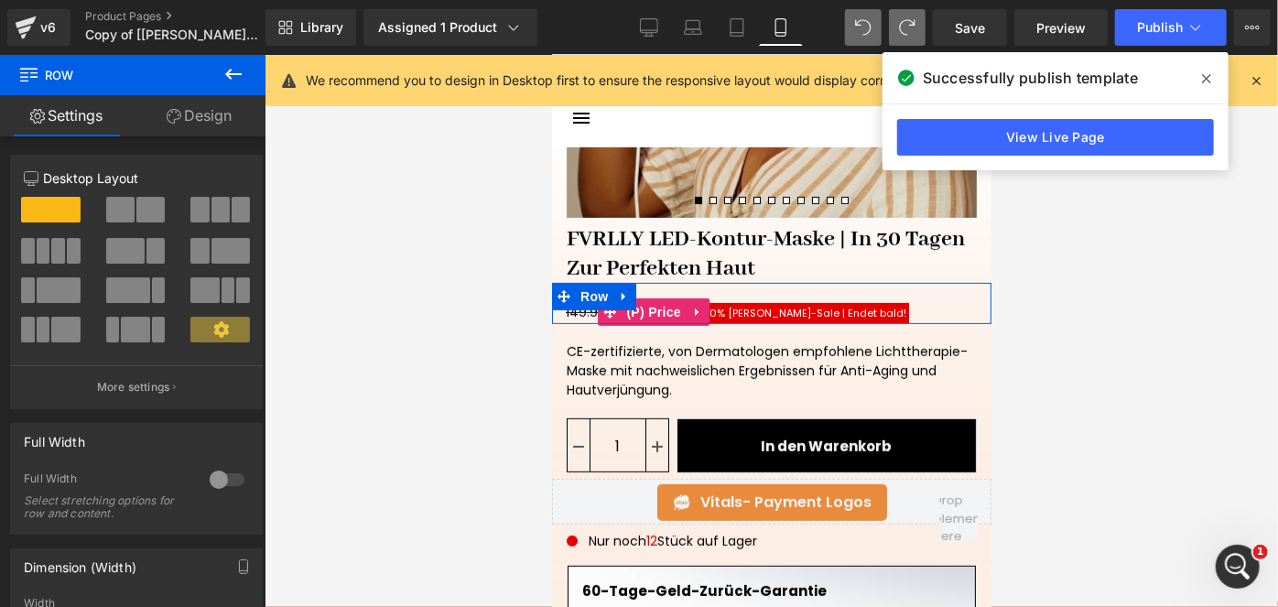
click at [710, 311] on span "60%" at bounding box center [712, 312] width 23 height 15
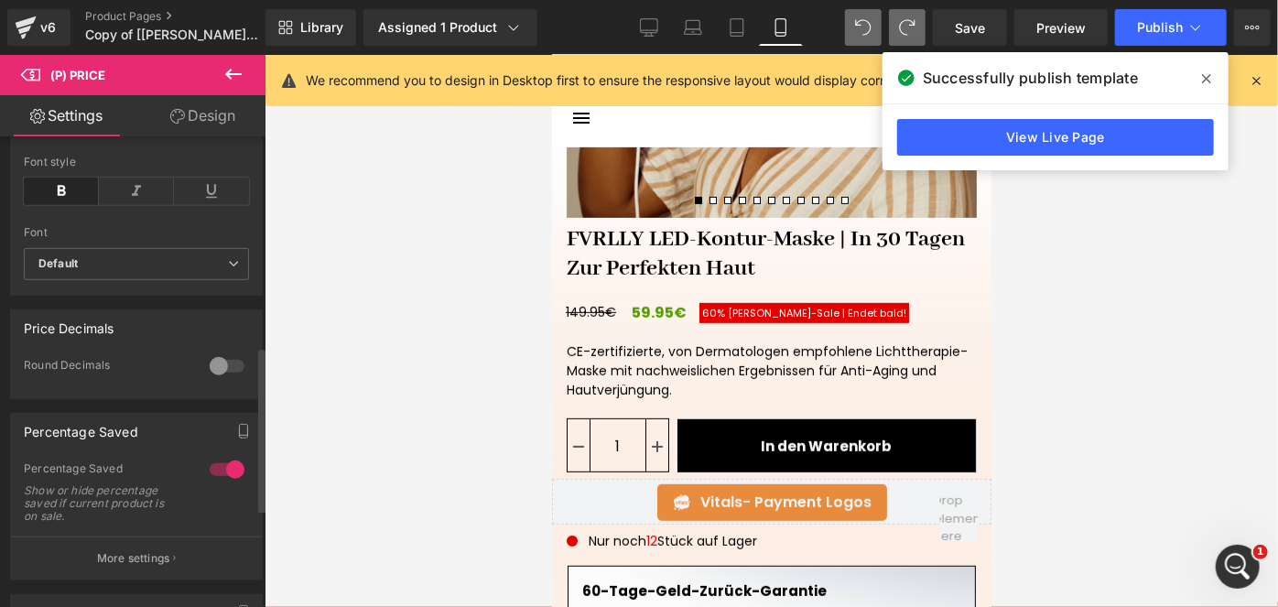
scroll to position [601, 0]
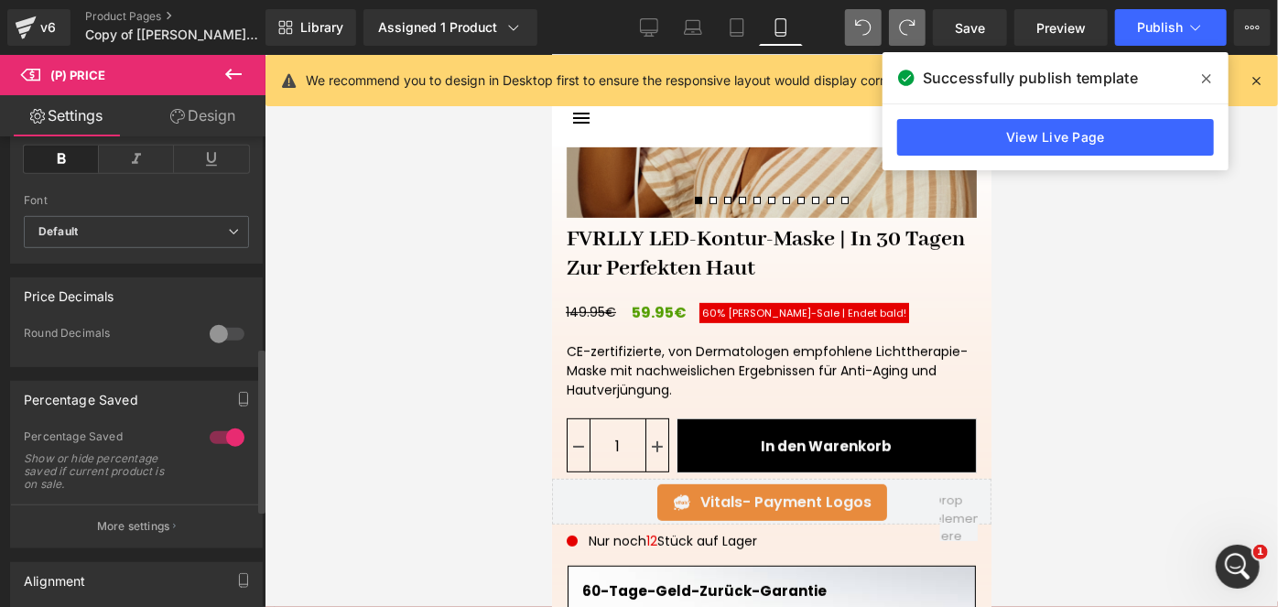
click at [214, 447] on div at bounding box center [227, 437] width 44 height 29
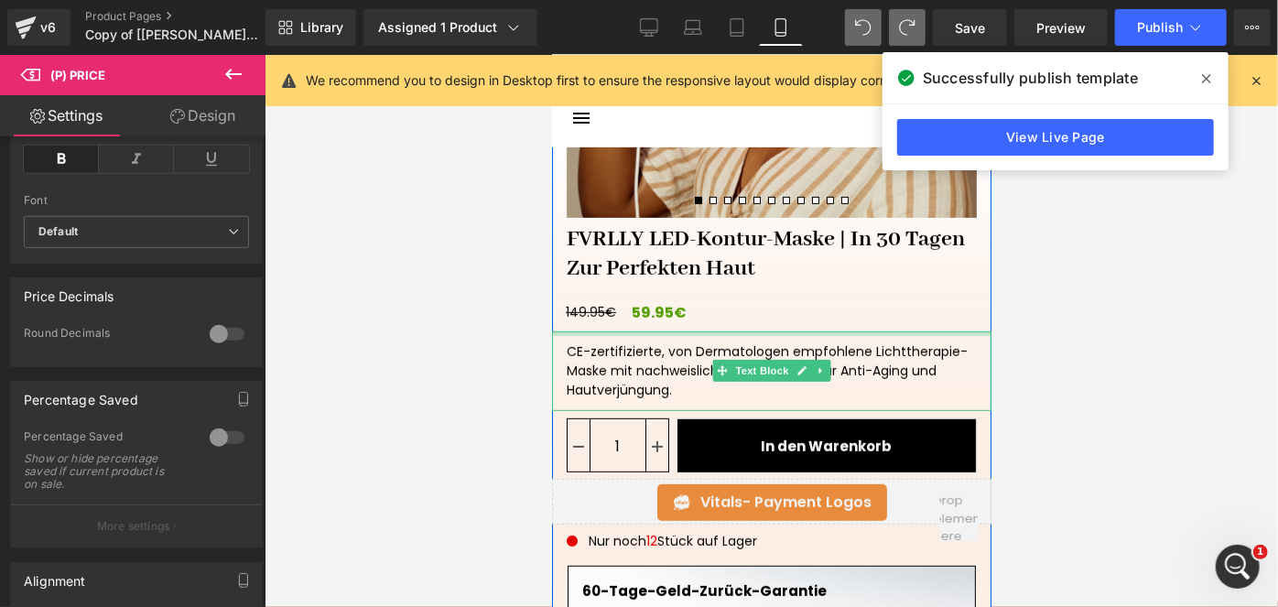
click at [612, 330] on div at bounding box center [770, 332] width 439 height 5
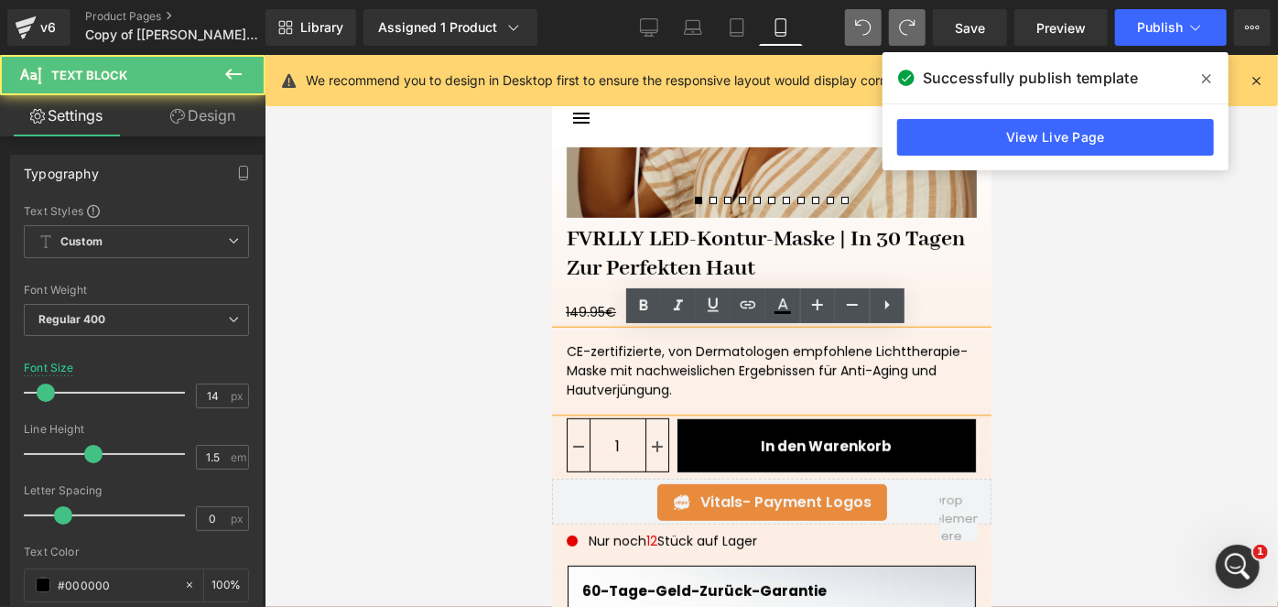
click at [220, 123] on link "Design" at bounding box center [202, 115] width 133 height 41
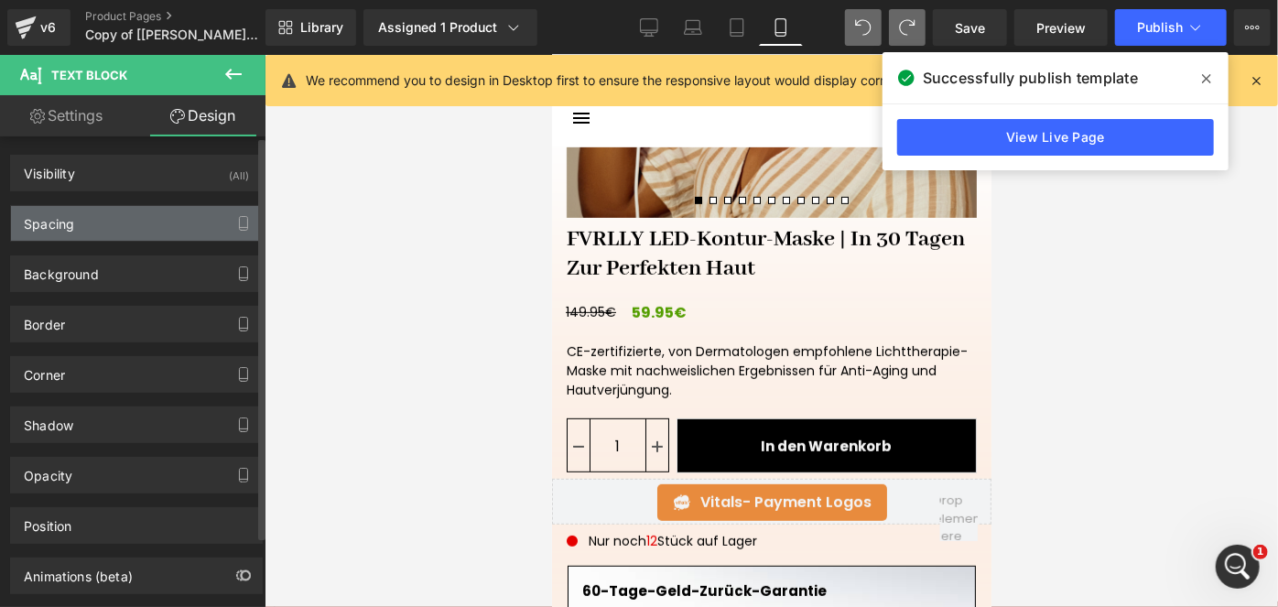
click at [119, 219] on div "Spacing" at bounding box center [136, 223] width 251 height 35
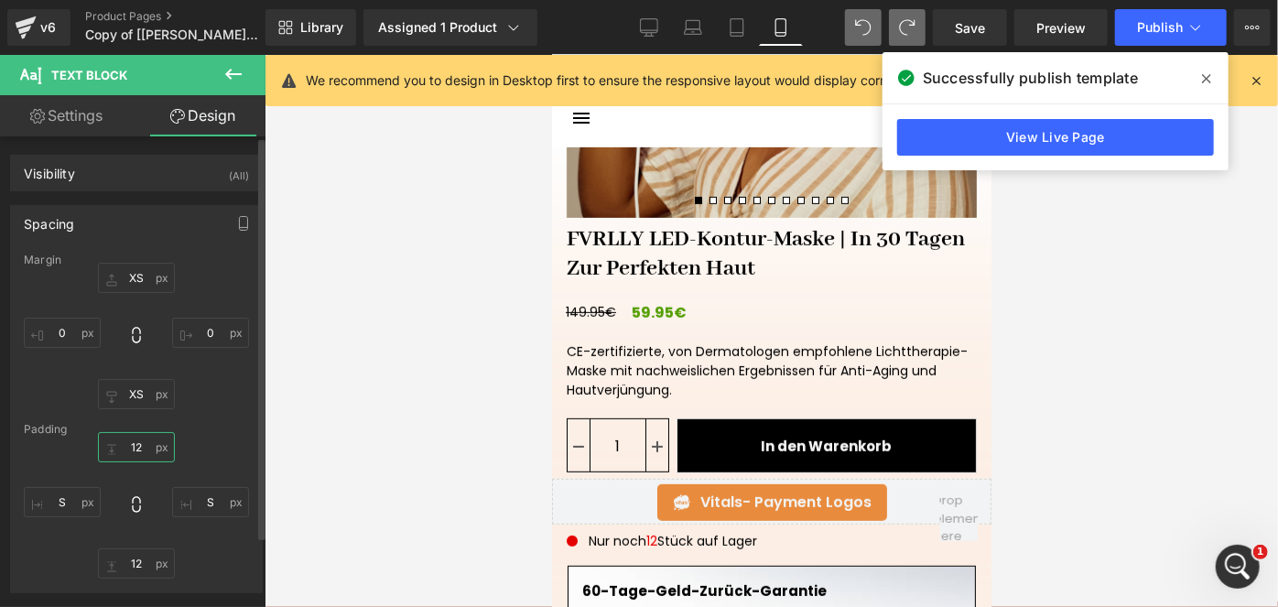
click at [136, 449] on input "text" at bounding box center [136, 447] width 77 height 30
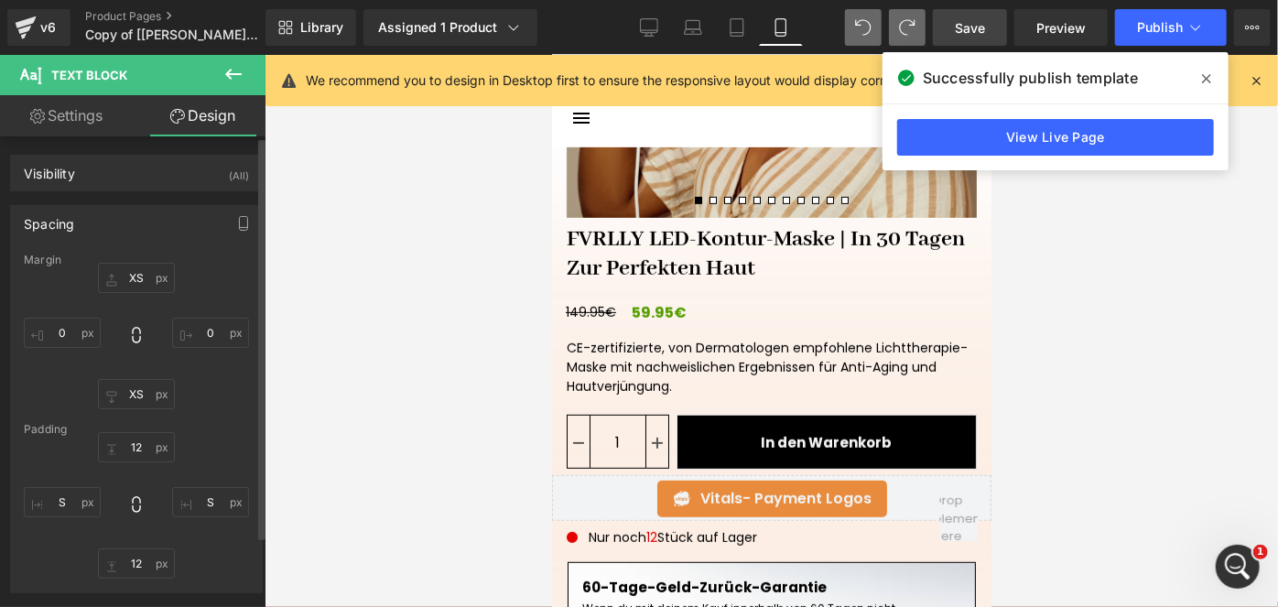
click at [967, 39] on link "Save" at bounding box center [970, 27] width 74 height 37
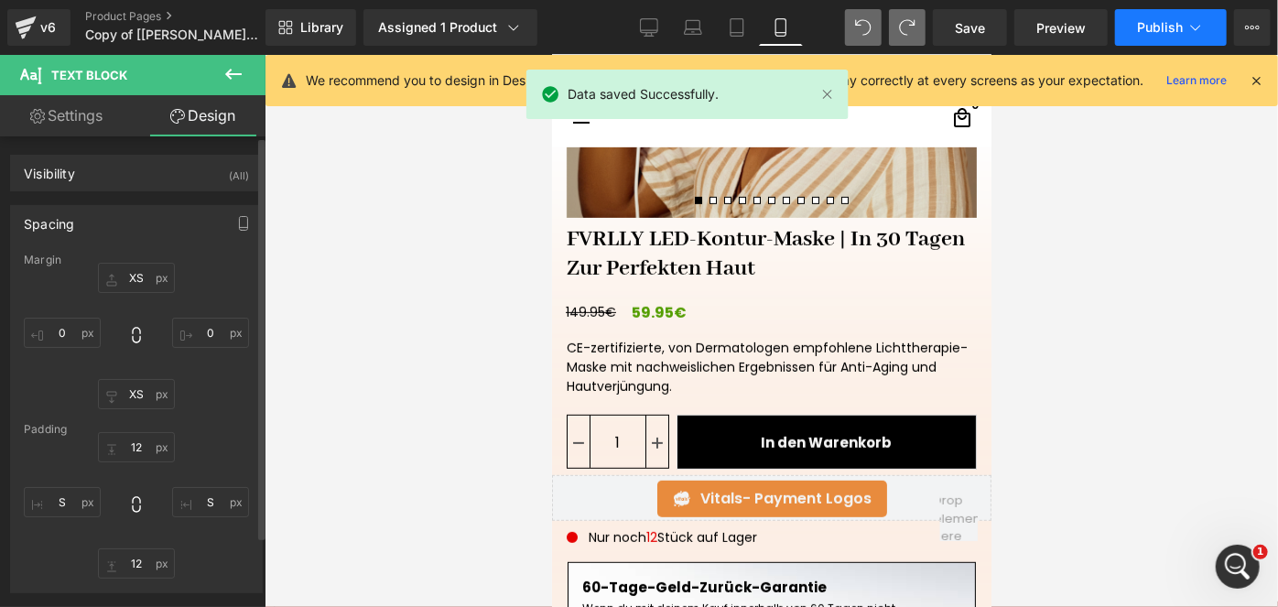
click at [1139, 29] on span "Publish" at bounding box center [1160, 27] width 46 height 15
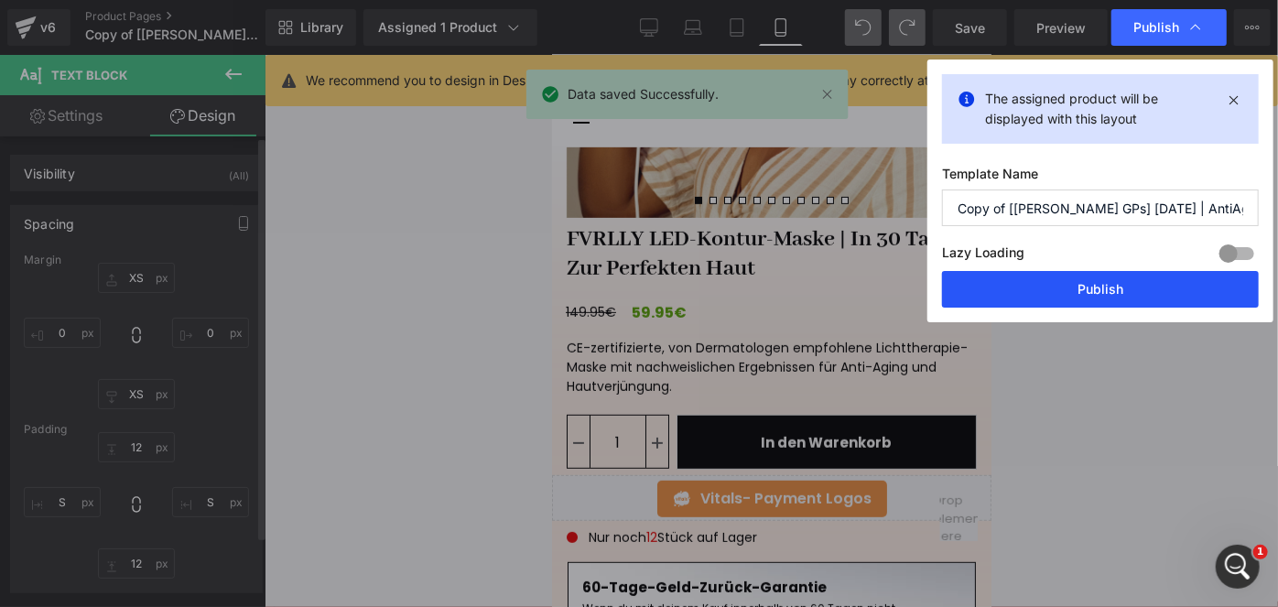
click at [1094, 280] on button "Publish" at bounding box center [1100, 289] width 317 height 37
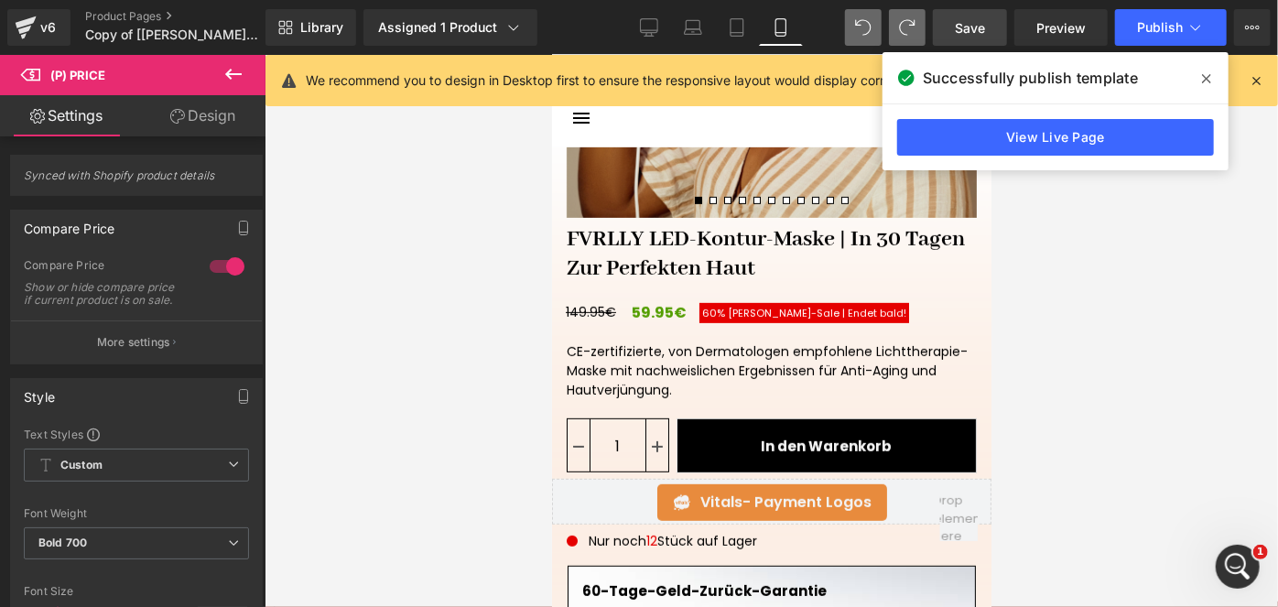
click at [984, 26] on span "Save" at bounding box center [970, 27] width 30 height 19
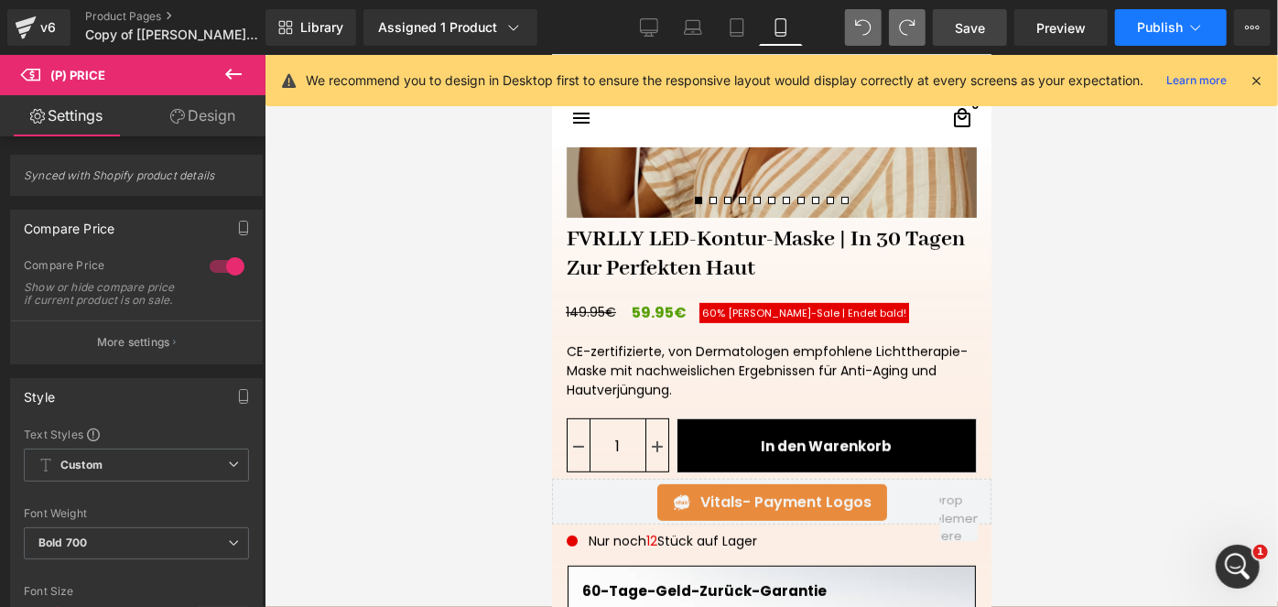
click at [1139, 27] on span "Publish" at bounding box center [1160, 27] width 46 height 15
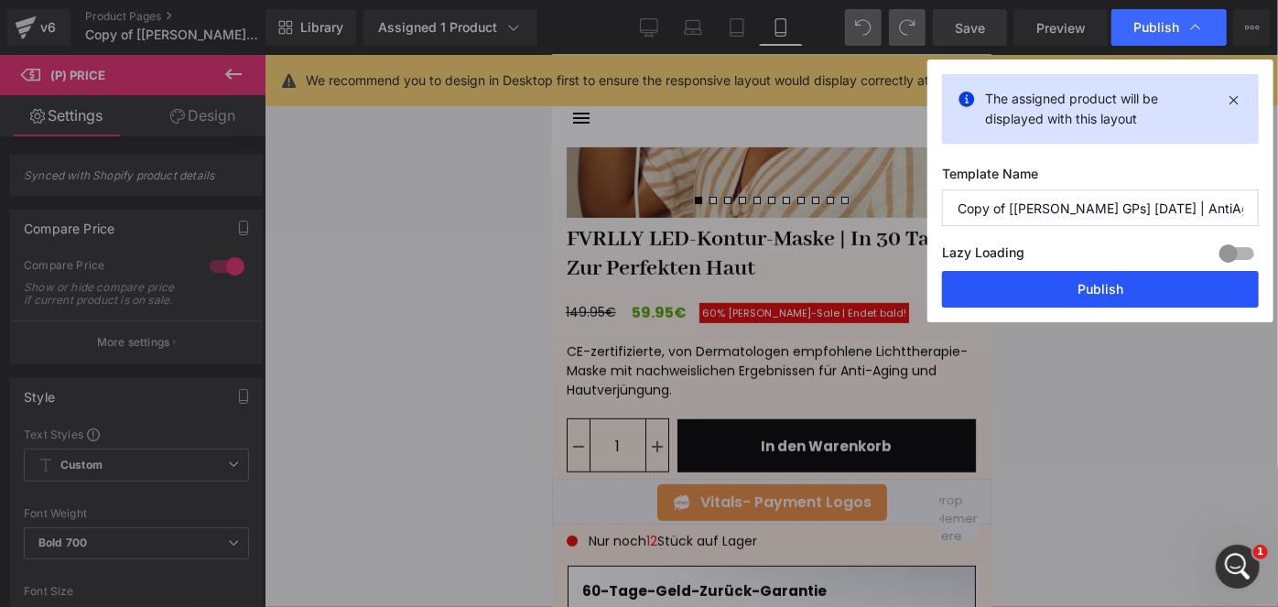
click at [1062, 282] on button "Publish" at bounding box center [1100, 289] width 317 height 37
